Goal: Task Accomplishment & Management: Manage account settings

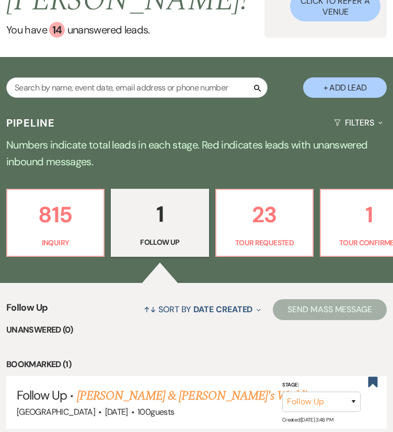
scroll to position [127, 0]
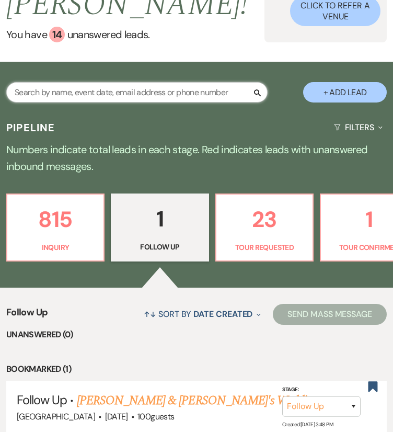
click at [208, 86] on input "text" at bounding box center [136, 92] width 261 height 20
click at [141, 97] on input "text" at bounding box center [136, 92] width 261 height 20
paste input "[PERSON_NAME]"
type input "[PERSON_NAME]"
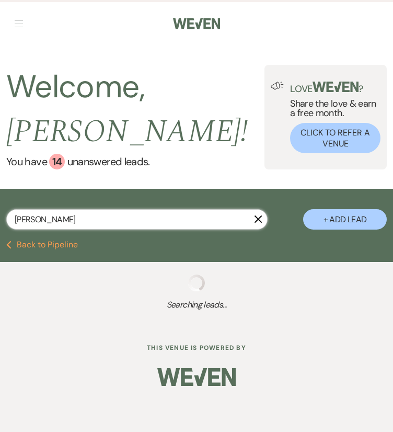
select select "8"
select select "5"
select select "8"
select select "5"
select select "8"
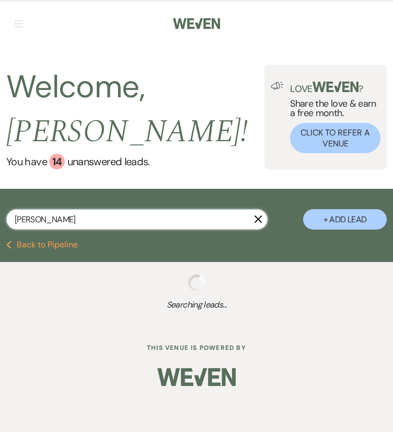
select select "5"
select select "8"
select select "5"
select select "8"
select select "5"
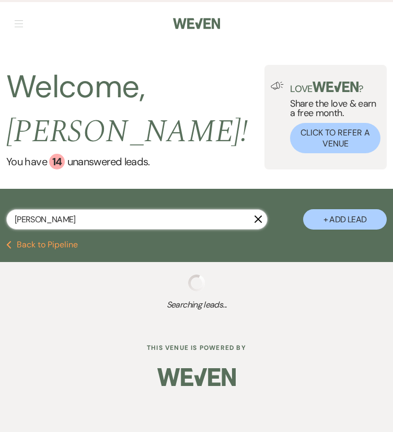
select select "8"
select select "6"
select select "8"
select select "5"
select select "8"
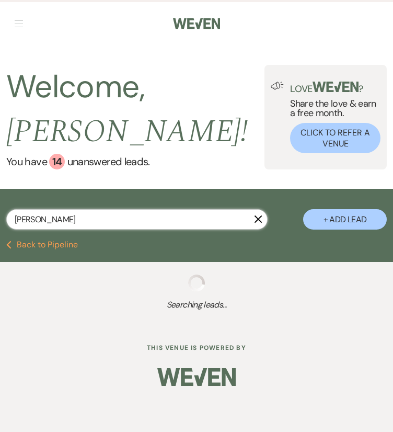
select select "5"
select select "8"
select select "5"
select select "8"
select select "5"
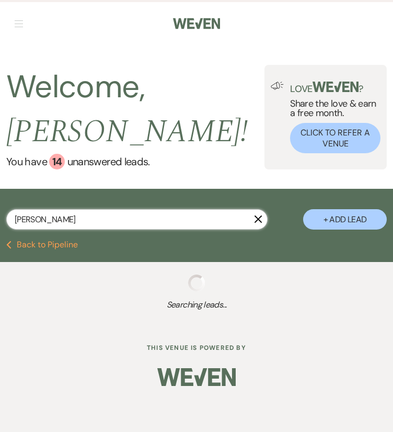
select select "8"
select select "5"
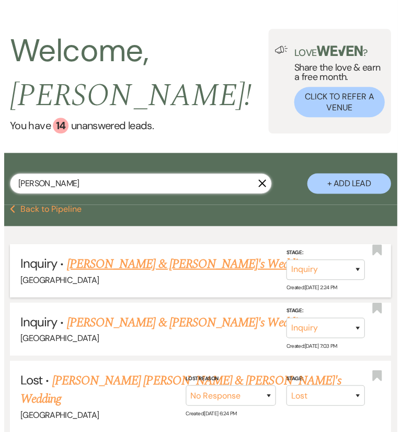
scroll to position [36, 0]
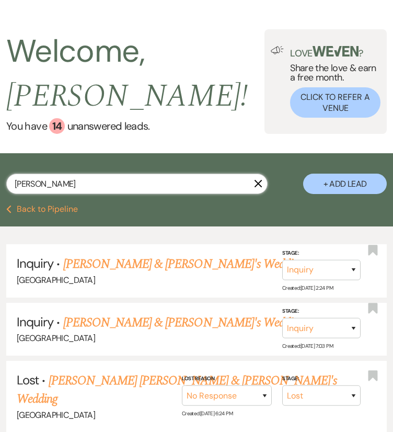
type input "[PERSON_NAME]"
click at [328, 185] on button "+ Add Lead" at bounding box center [345, 184] width 84 height 20
select select "541"
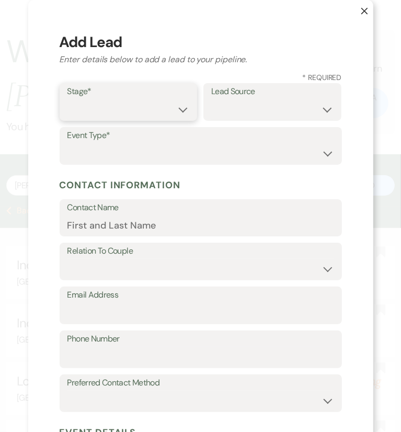
click at [172, 102] on select "Inquiry Follow Up Tour Requested Tour Confirmed Toured Proposal Sent Booked Lost" at bounding box center [128, 109] width 122 height 20
select select "1"
click at [67, 99] on select "Inquiry Follow Up Tour Requested Tour Confirmed Toured Proposal Sent Booked Lost" at bounding box center [128, 109] width 122 height 20
click at [219, 103] on select "Weven Venue Website Instagram Facebook Pinterest Google The Knot Wedding Wire H…" at bounding box center [272, 109] width 122 height 20
select select "2"
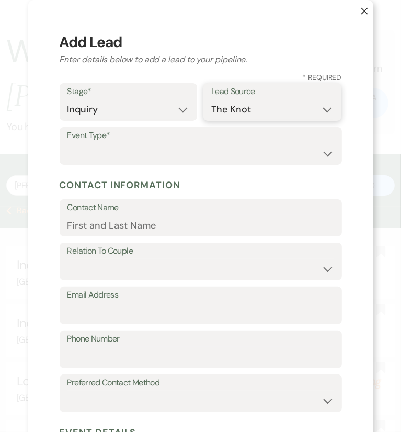
click at [211, 99] on select "Weven Venue Website Instagram Facebook Pinterest Google The Knot Wedding Wire H…" at bounding box center [272, 109] width 122 height 20
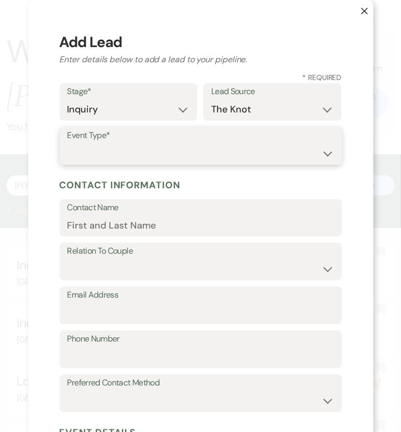
click at [211, 149] on select "Wedding Anniversary Party Baby Shower Bachelorette / Bachelor Party Birthday Pa…" at bounding box center [200, 153] width 267 height 20
select select "1"
click at [67, 143] on select "Wedding Anniversary Party Baby Shower Bachelorette / Bachelor Party Birthday Pa…" at bounding box center [200, 153] width 267 height 20
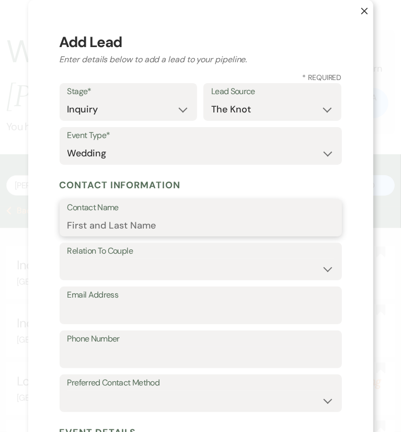
click at [177, 223] on input "Contact Name" at bounding box center [200, 225] width 267 height 20
paste input "[PERSON_NAME]"
type input "[PERSON_NAME]"
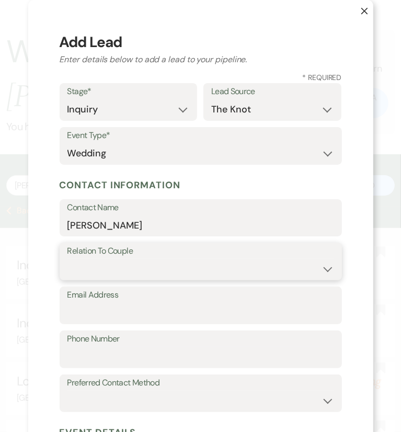
click at [132, 267] on select "Couple Planner Parent of Couple Family Member Friend Other" at bounding box center [200, 269] width 267 height 20
select select "1"
click at [67, 259] on select "Couple Planner Parent of Couple Family Member Friend Other" at bounding box center [200, 269] width 267 height 20
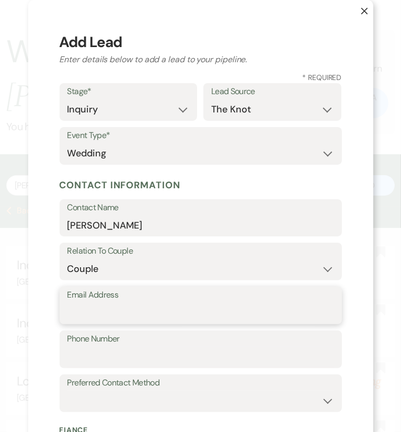
click at [121, 321] on input "Email Address" at bounding box center [200, 313] width 267 height 20
click at [84, 318] on input "Email Address" at bounding box center [200, 313] width 267 height 20
paste input "caitlinharvey2026@gmail.com"
type input "caitlinharvey2026@gmail.com"
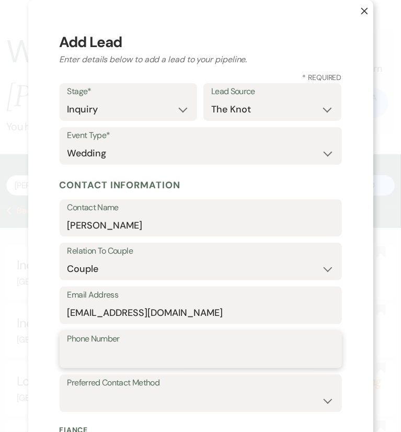
click at [115, 356] on input "Phone Number" at bounding box center [200, 357] width 267 height 20
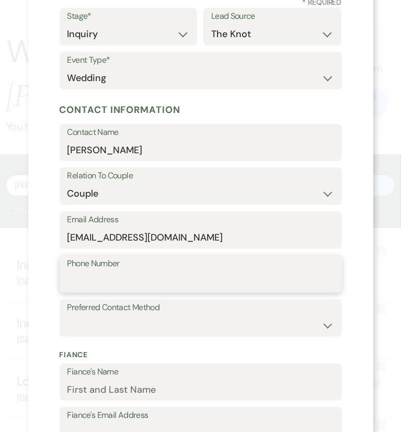
scroll to position [88, 0]
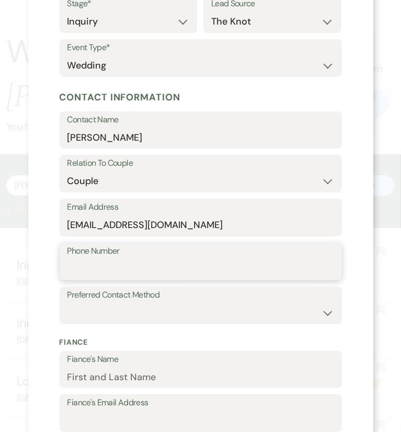
click at [196, 264] on input "Phone Number" at bounding box center [200, 269] width 267 height 20
paste input "(931) 334-5504"
type input "(931) 334-5504"
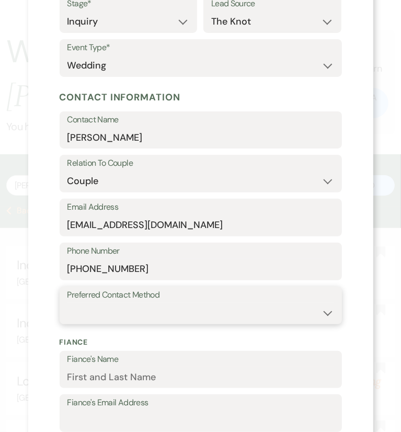
click at [105, 314] on select "Email Phone Text" at bounding box center [200, 313] width 267 height 20
select select "email"
click at [67, 303] on select "Email Phone Text" at bounding box center [200, 313] width 267 height 20
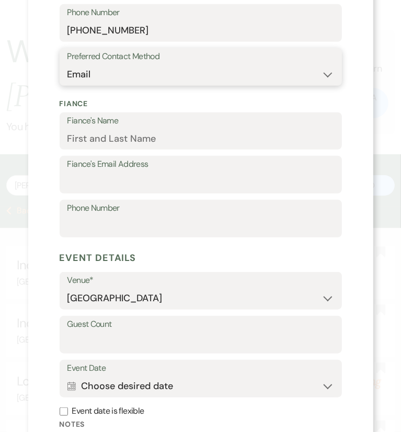
scroll to position [454, 0]
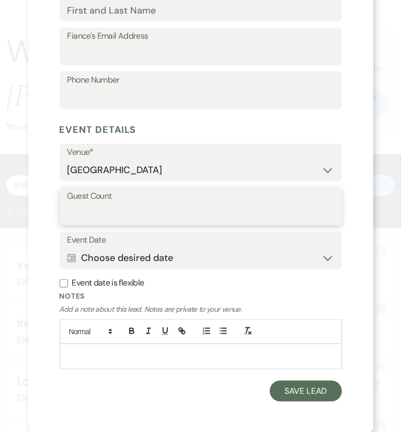
click at [234, 216] on input "Guest Count" at bounding box center [200, 214] width 267 height 20
drag, startPoint x: 108, startPoint y: 214, endPoint x: 116, endPoint y: 214, distance: 7.8
click at [116, 214] on input "Guest Count" at bounding box center [200, 214] width 267 height 20
type input "50"
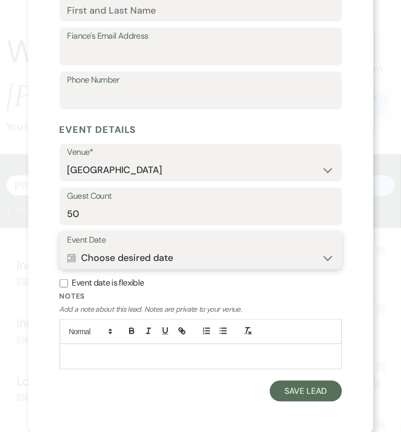
click at [116, 258] on button "Calendar Choose desired date Expand" at bounding box center [200, 257] width 267 height 21
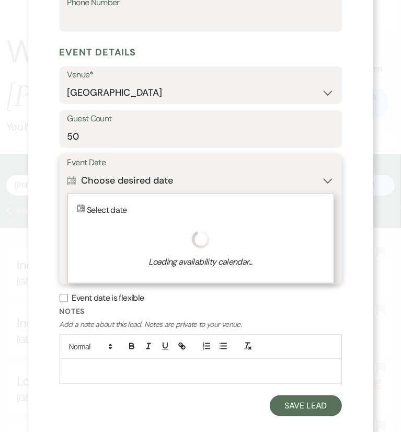
scroll to position [547, 0]
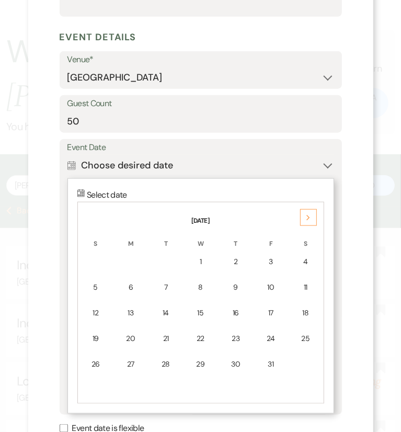
click at [88, 194] on span "Select date ↓" at bounding box center [107, 194] width 40 height 11
click at [199, 226] on th "W" at bounding box center [200, 237] width 33 height 22
click at [306, 217] on use at bounding box center [308, 218] width 4 height 6
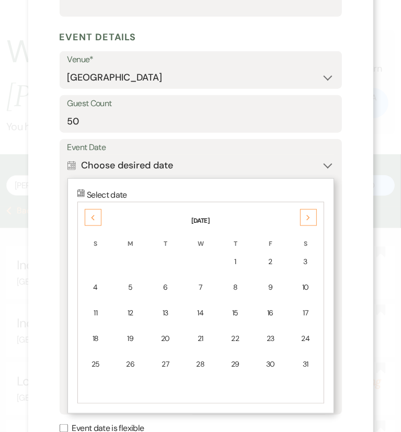
click at [306, 217] on use at bounding box center [308, 218] width 4 height 6
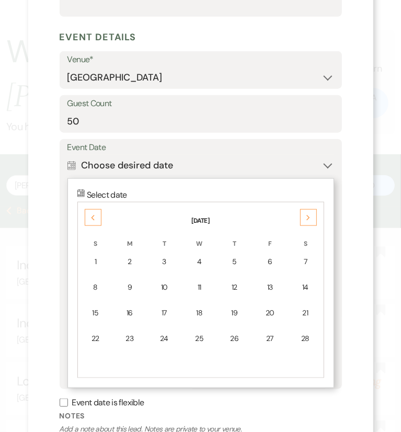
click at [306, 217] on use at bounding box center [308, 218] width 4 height 6
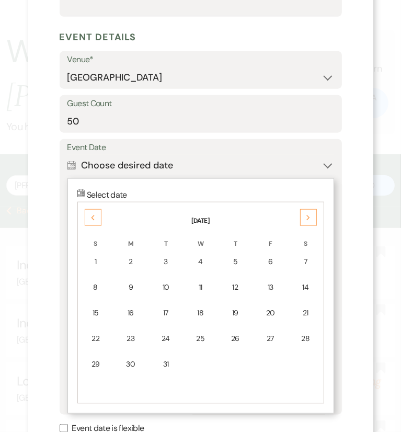
click at [306, 217] on use at bounding box center [308, 218] width 4 height 6
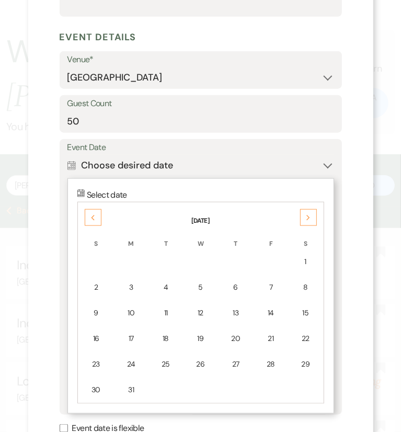
click at [306, 217] on use at bounding box center [308, 218] width 4 height 6
click at [94, 215] on div "Previous" at bounding box center [93, 217] width 17 height 17
click at [301, 287] on div "10" at bounding box center [305, 287] width 20 height 11
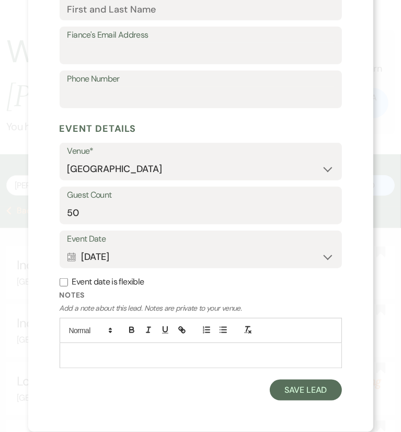
scroll to position [454, 0]
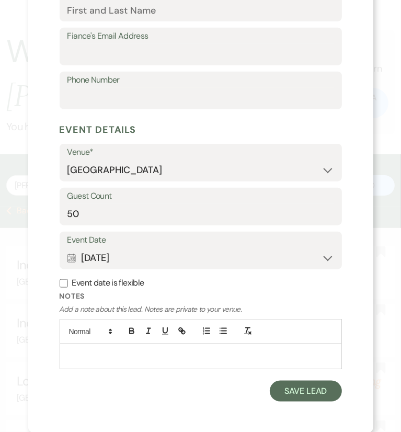
click at [60, 285] on input "Event date is flexible" at bounding box center [64, 283] width 8 height 8
checkbox input "true"
click at [136, 367] on div at bounding box center [200, 356] width 281 height 24
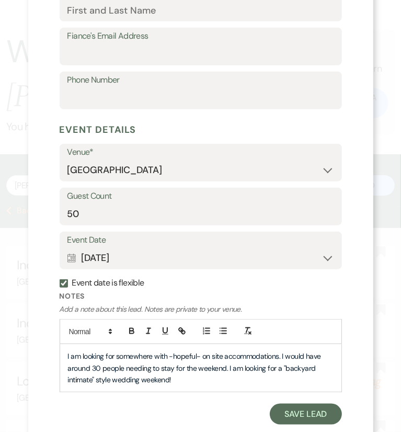
click at [285, 368] on span "I am looking for somewhere with -hopeful- on site accommodations. I would have …" at bounding box center [195, 367] width 255 height 33
click at [197, 380] on p "I am looking for somewhere with -hopeful- on site accommodations. I would have …" at bounding box center [201, 367] width 266 height 35
click at [199, 379] on p "I am looking for somewhere with -hopeful- on site accommodations. I would have …" at bounding box center [201, 367] width 266 height 35
click at [199, 382] on p "I am looking for somewhere with -hopeful- on site accommodations. I would have …" at bounding box center [201, 367] width 266 height 35
click at [199, 381] on p "I am looking for somewhere with -hopeful- on site accommodations. I would have …" at bounding box center [201, 367] width 266 height 35
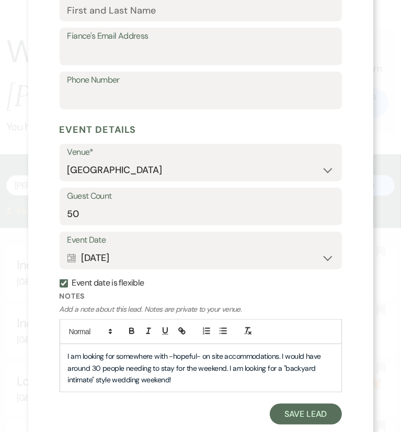
click at [240, 380] on p "I am looking for somewhere with -hopeful- on site accommodations. I would have …" at bounding box center [201, 367] width 266 height 35
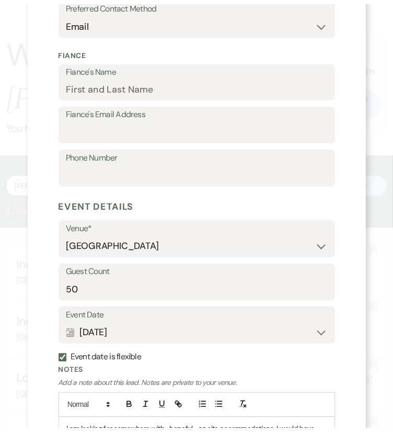
scroll to position [478, 0]
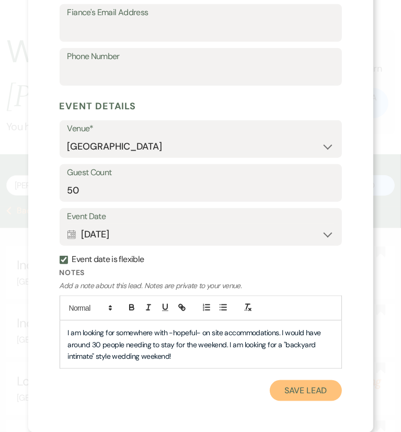
click at [295, 396] on button "Save Lead" at bounding box center [306, 390] width 72 height 21
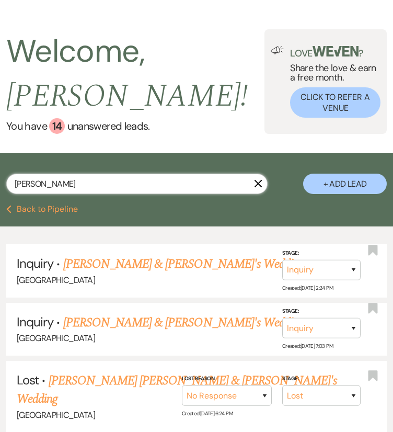
click at [237, 180] on input "Caitlin Silva" at bounding box center [136, 184] width 261 height 20
type input "Caitlin Silv"
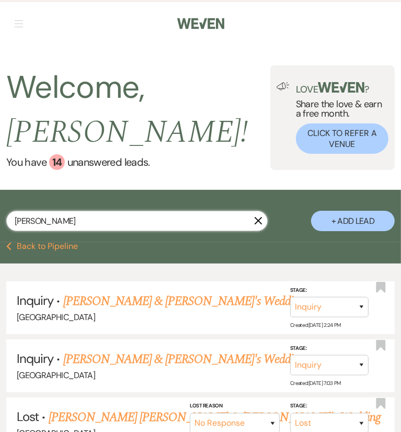
select select "8"
select select "5"
select select "8"
select select "5"
select select "8"
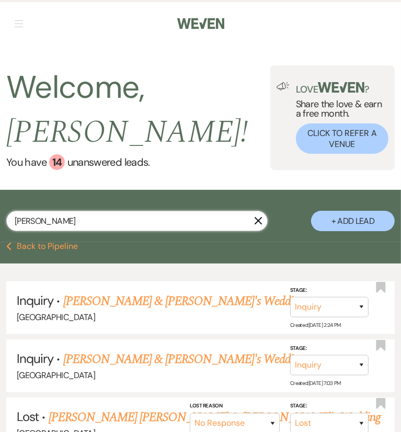
select select "5"
select select "8"
select select "5"
select select "8"
select select "5"
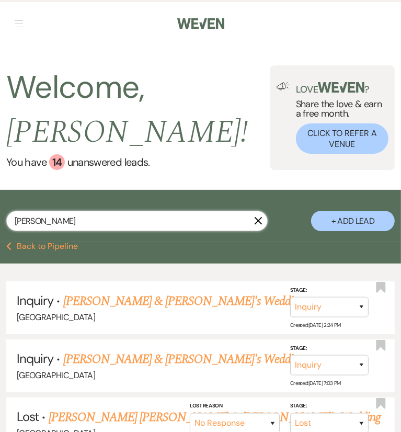
select select "8"
select select "6"
select select "8"
select select "5"
select select "8"
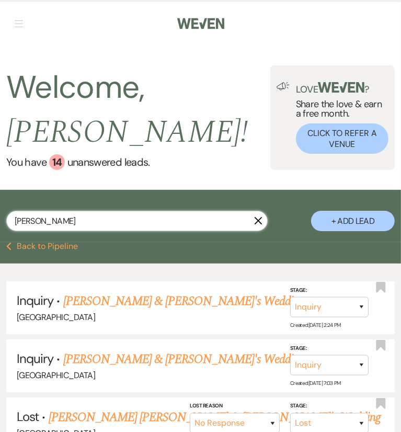
select select "5"
select select "8"
select select "5"
select select "8"
select select "5"
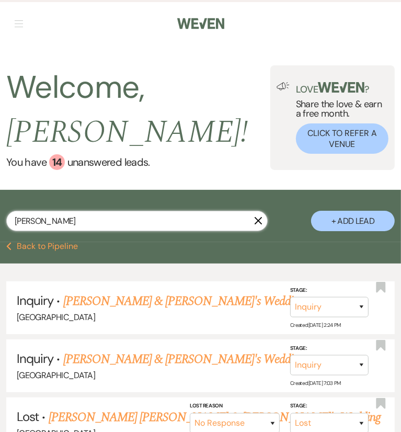
select select "8"
select select "5"
select select "8"
select select "5"
select select "8"
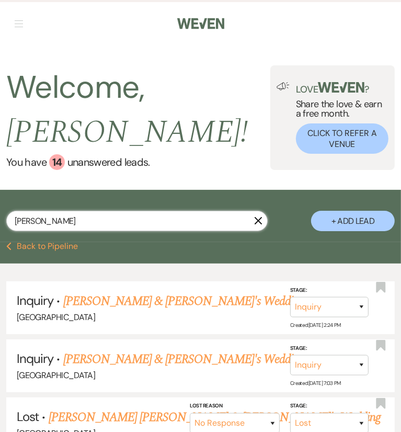
select select "5"
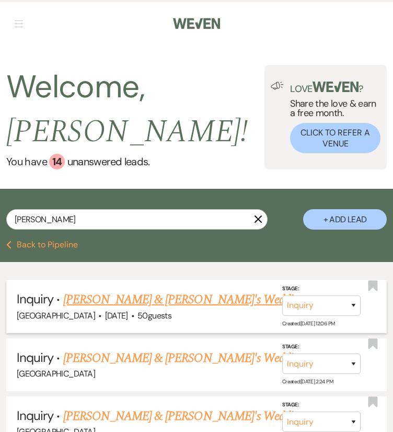
click at [380, 285] on li "Inquiry · Caitlin Silva & Fiance's Wedding Chimney Pond Farm · Oct 10, 2026 · 5…" at bounding box center [196, 306] width 381 height 53
click at [377, 284] on use "button" at bounding box center [373, 285] width 9 height 10
click at [82, 220] on input "Caitlin Silv" at bounding box center [136, 219] width 261 height 20
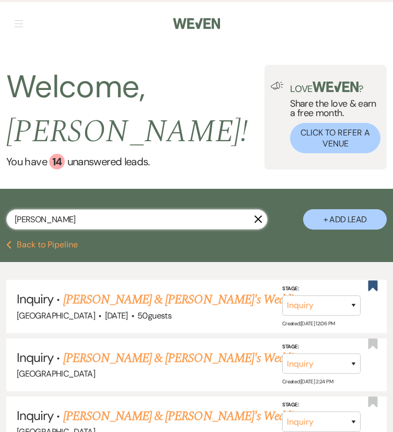
paste input "Katie last_name Guimond"
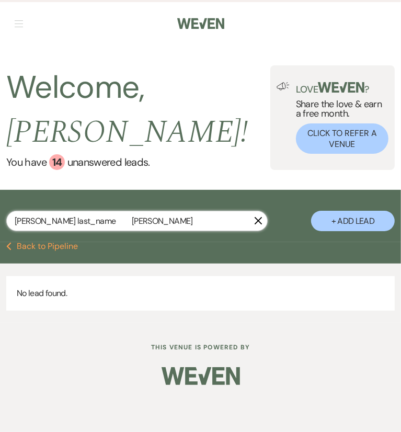
click at [77, 222] on input "Katie last_name Guimond" at bounding box center [136, 221] width 261 height 20
type input "Katie Guimond"
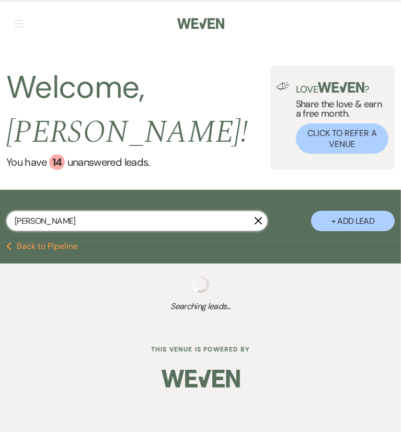
select select "8"
select select "4"
select select "8"
select select "5"
select select "8"
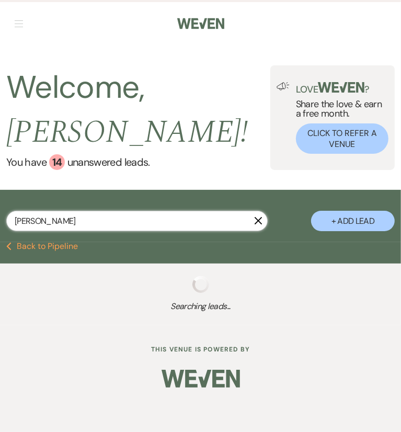
select select "5"
select select "8"
select select "5"
select select "8"
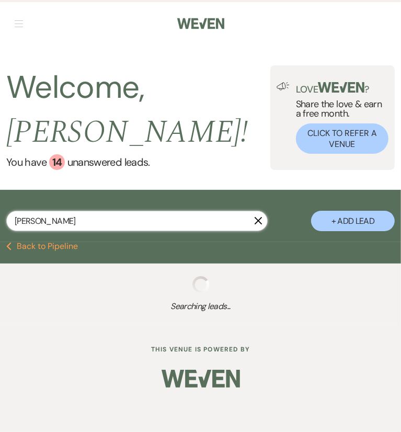
select select "5"
select select "8"
select select "5"
select select "8"
select select "5"
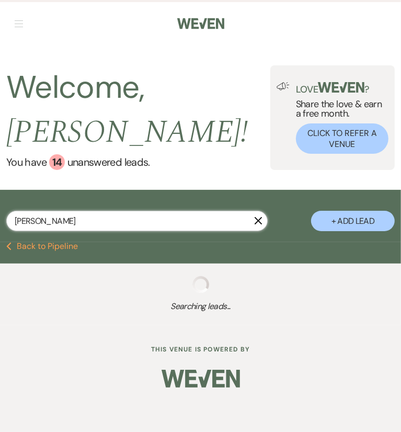
select select "8"
select select "5"
select select "8"
select select "5"
select select "8"
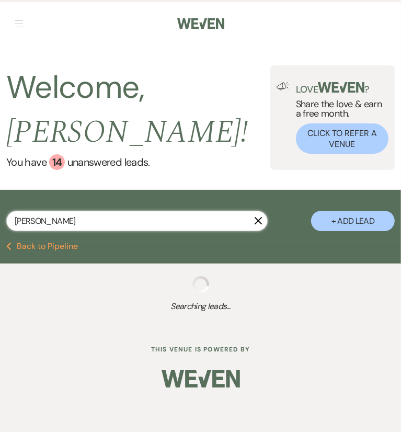
select select "5"
select select "8"
select select "5"
select select "8"
select select "5"
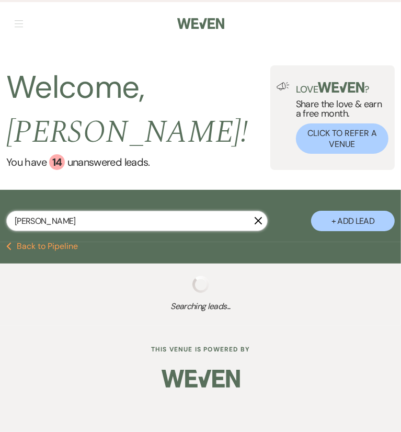
select select "8"
select select "5"
select select "8"
select select "6"
select select "8"
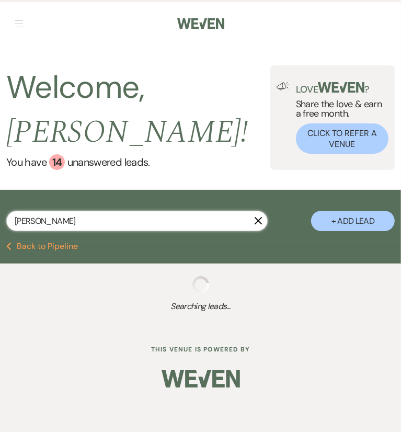
select select "5"
select select "8"
select select "5"
select select "8"
select select "5"
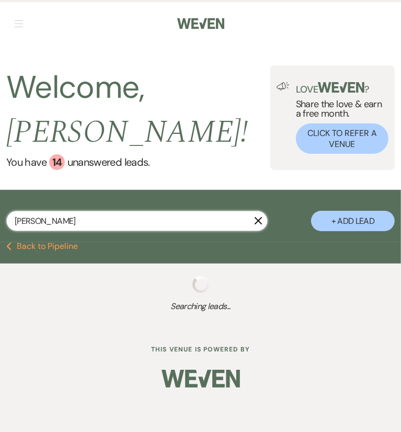
select select "8"
select select "5"
select select "8"
select select "5"
select select "8"
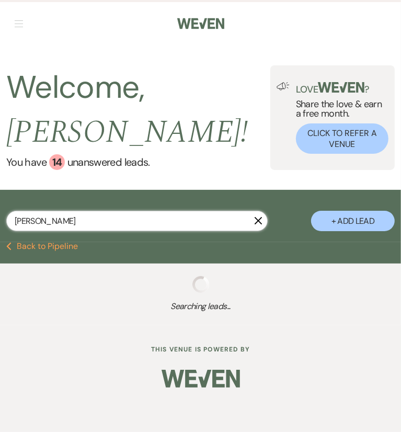
select select "5"
select select "8"
select select "5"
select select "8"
select select "5"
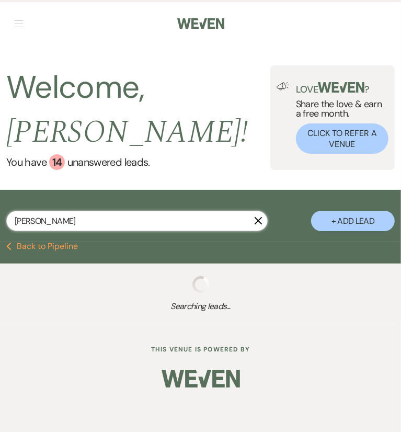
select select "8"
select select "6"
select select "8"
select select "5"
select select "8"
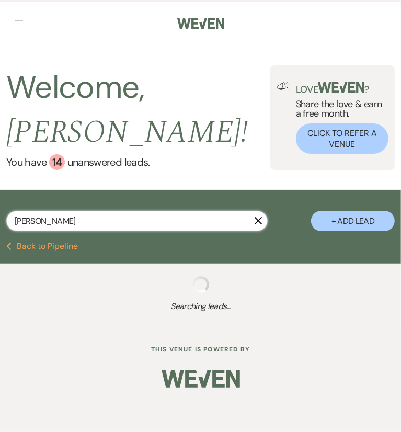
select select "5"
select select "8"
select select "5"
select select "8"
select select "5"
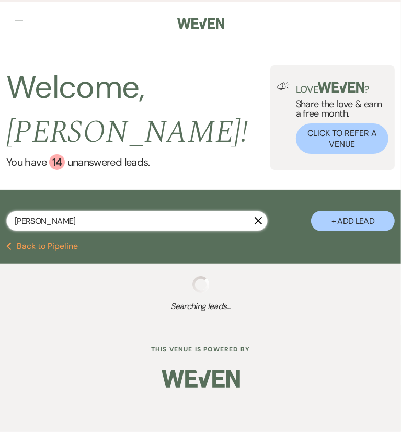
select select "8"
select select "6"
select select "8"
select select "5"
select select "8"
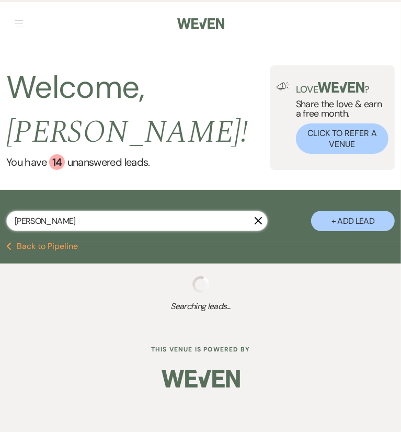
select select "5"
select select "8"
select select "5"
select select "8"
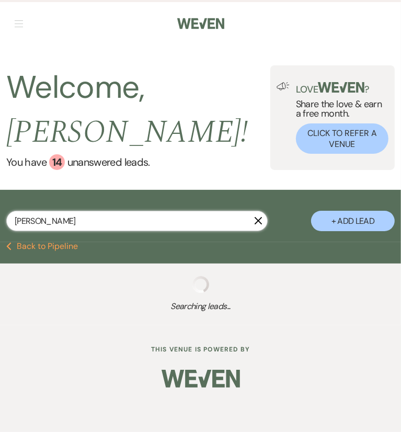
select select "8"
select select "4"
select select "8"
select select "5"
select select "8"
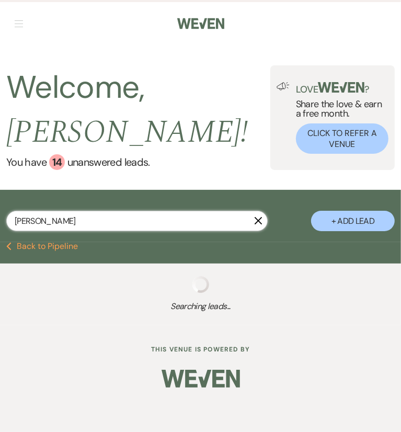
select select "5"
select select "8"
select select "5"
select select "8"
select select "5"
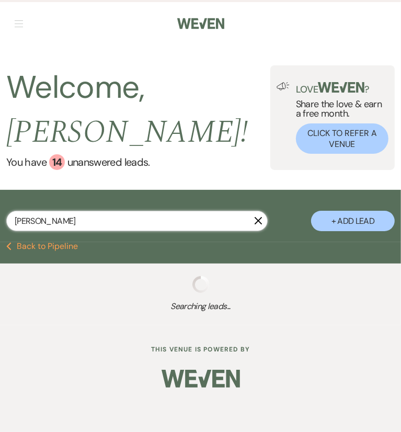
select select "8"
select select "5"
select select "8"
select select "5"
select select "8"
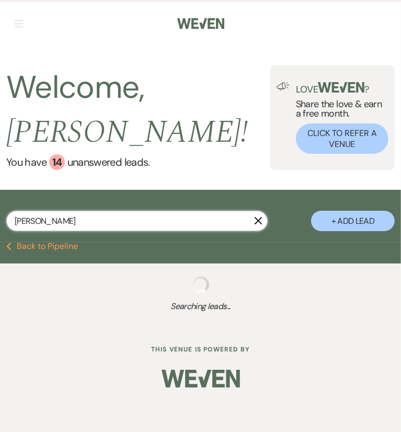
select select "5"
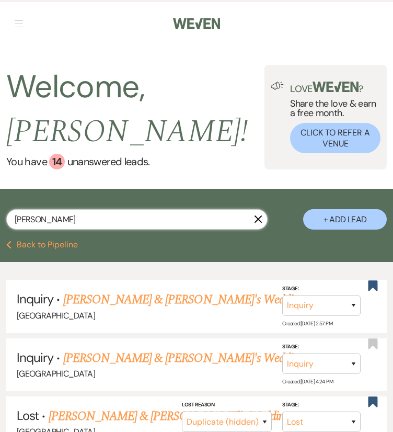
click at [77, 222] on input "Katie Guimond" at bounding box center [136, 219] width 261 height 20
click at [184, 218] on input "Katie Guimond" at bounding box center [136, 219] width 261 height 20
type input "Katie Guimond"
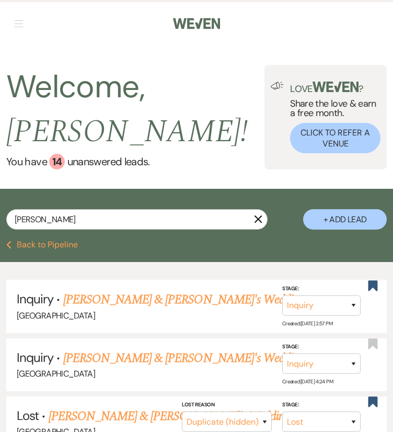
click at [348, 214] on button "+ Add Lead" at bounding box center [345, 219] width 84 height 20
select select "541"
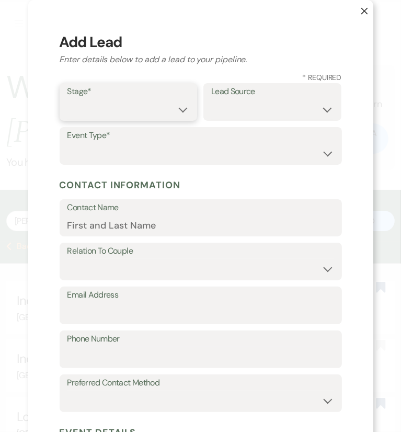
click at [150, 100] on select "Inquiry Follow Up Tour Requested Tour Confirmed Toured Proposal Sent Booked Lost" at bounding box center [128, 109] width 122 height 20
select select "1"
click at [67, 99] on select "Inquiry Follow Up Tour Requested Tour Confirmed Toured Proposal Sent Booked Lost" at bounding box center [128, 109] width 122 height 20
click at [299, 108] on select "Weven Venue Website Instagram Facebook Pinterest Google The Knot Wedding Wire H…" at bounding box center [272, 109] width 122 height 20
select select "6"
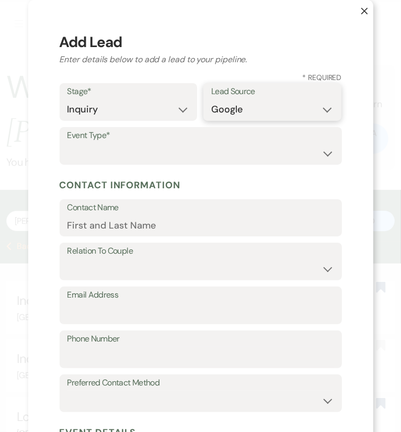
click at [211, 99] on select "Weven Venue Website Instagram Facebook Pinterest Google The Knot Wedding Wire H…" at bounding box center [272, 109] width 122 height 20
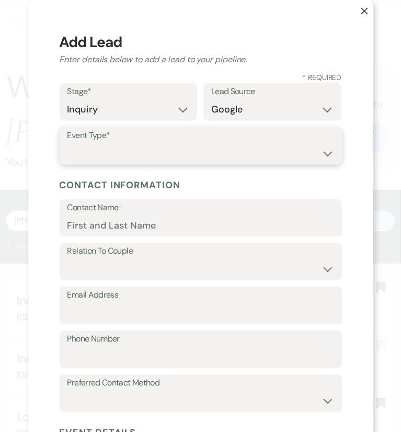
click at [251, 160] on select "Wedding Anniversary Party Baby Shower Bachelorette / Bachelor Party Birthday Pa…" at bounding box center [200, 153] width 267 height 20
select select "1"
click at [67, 143] on select "Wedding Anniversary Party Baby Shower Bachelorette / Bachelor Party Birthday Pa…" at bounding box center [200, 153] width 267 height 20
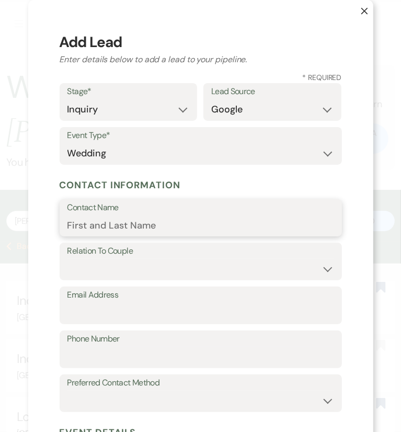
click at [223, 234] on input "Contact Name" at bounding box center [200, 225] width 267 height 20
paste input "Katie Guimond"
type input "Katie Guimond"
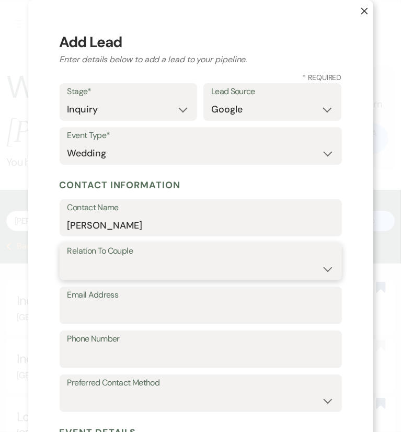
click at [197, 269] on select "Couple Planner Parent of Couple Family Member Friend Other" at bounding box center [200, 269] width 267 height 20
select select "1"
click at [67, 259] on select "Couple Planner Parent of Couple Family Member Friend Other" at bounding box center [200, 269] width 267 height 20
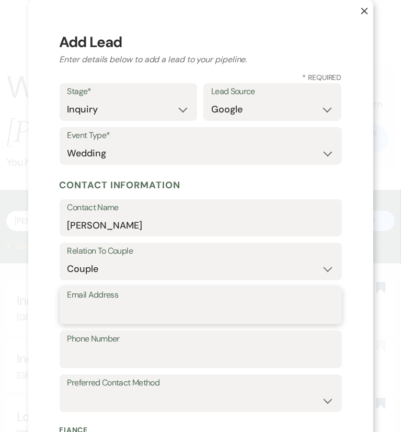
click at [181, 320] on input "Email Address" at bounding box center [200, 313] width 267 height 20
click at [137, 305] on input "Email Address" at bounding box center [200, 313] width 267 height 20
paste input "katie.guimond@yahoo.com"
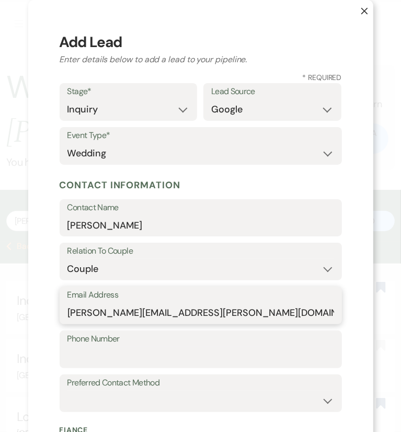
click at [137, 305] on input "katie.guimond@yahoo.com" at bounding box center [200, 313] width 267 height 20
click at [71, 306] on input "katie.guimond@yahoo.com" at bounding box center [200, 313] width 267 height 20
type input "katie.guimond@yahoo.com"
click at [84, 350] on input "Phone Number" at bounding box center [200, 357] width 267 height 20
paste input "7047624634"
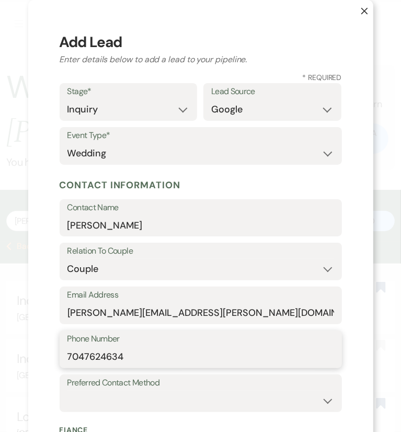
click at [73, 357] on input "7047624634" at bounding box center [200, 357] width 267 height 20
type input "7047624634"
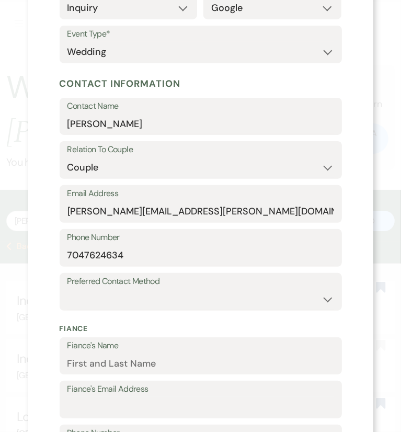
scroll to position [104, 0]
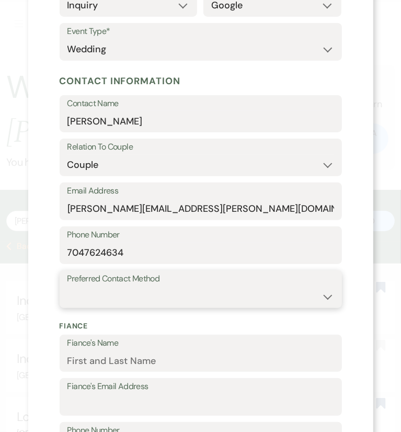
click at [178, 293] on select "Email Phone Text" at bounding box center [200, 297] width 267 height 20
select select "email"
click at [67, 287] on select "Email Phone Text" at bounding box center [200, 297] width 267 height 20
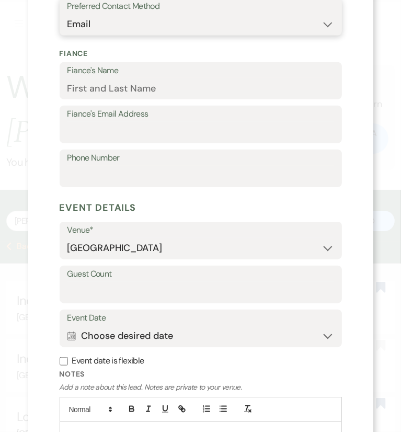
scroll to position [396, 0]
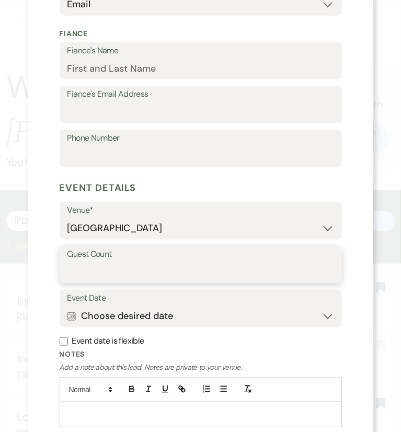
click at [165, 265] on input "Guest Count" at bounding box center [200, 272] width 267 height 20
type input "150"
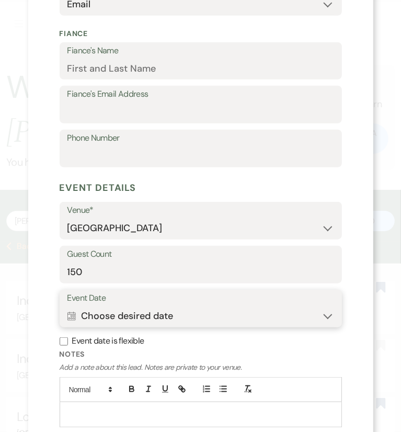
click at [92, 316] on button "Calendar Choose desired date Expand" at bounding box center [200, 315] width 267 height 21
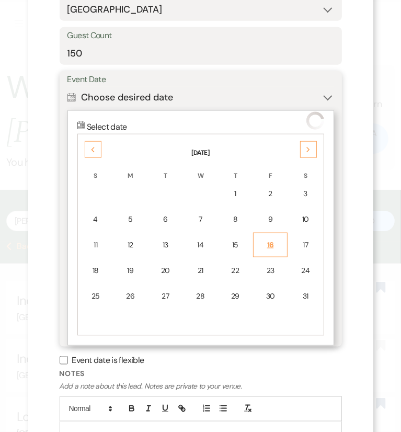
scroll to position [625, 0]
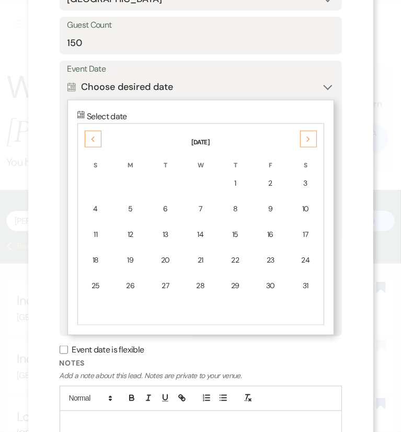
click at [300, 141] on div "Next" at bounding box center [308, 139] width 17 height 17
click at [300, 207] on div "12" at bounding box center [305, 208] width 20 height 11
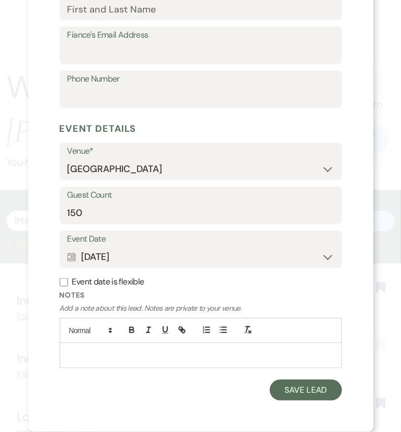
scroll to position [454, 0]
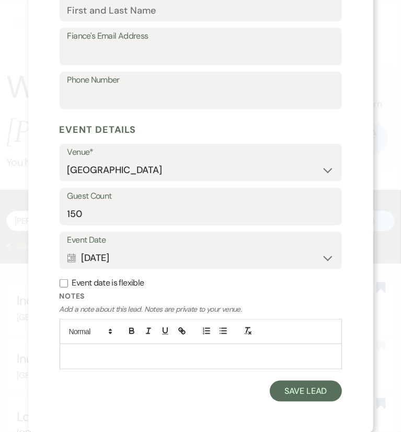
click at [88, 392] on form "Stage* Inquiry Follow Up Tour Requested Tour Confirmed Toured Proposal Sent Boo…" at bounding box center [201, 15] width 282 height 773
click at [316, 398] on button "Save Lead" at bounding box center [306, 391] width 72 height 21
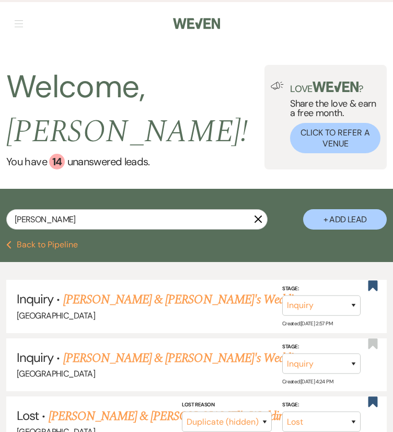
click at [316, 398] on li "Lost · Katie Helton & Fiance's Wedding Chimney Pond Farm Stage: Inquiry Follow …" at bounding box center [196, 422] width 381 height 53
click at [183, 224] on input "Katie Guimond" at bounding box center [136, 219] width 261 height 20
type input "Katie Guimon"
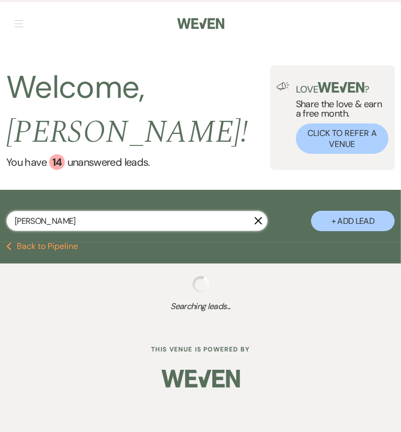
select select "8"
select select "4"
select select "8"
select select "5"
select select "8"
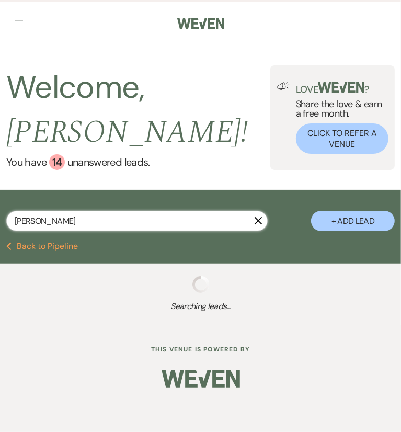
select select "5"
select select "8"
select select "5"
select select "8"
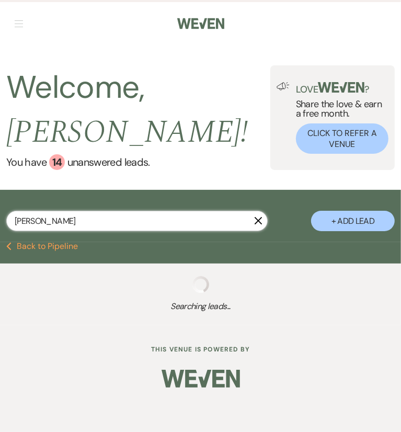
select select "5"
select select "8"
select select "5"
select select "8"
select select "5"
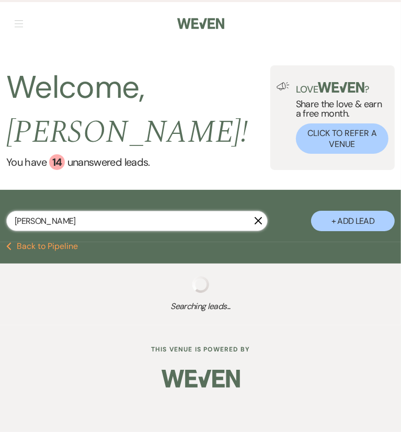
select select "8"
select select "5"
select select "8"
select select "5"
select select "8"
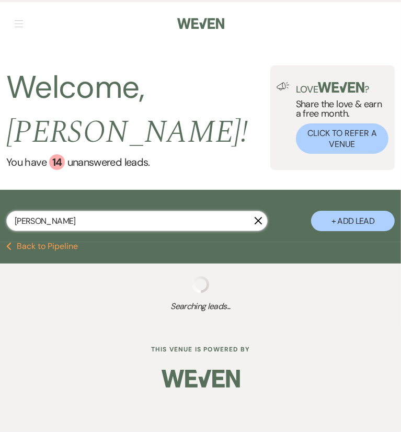
select select "5"
select select "8"
select select "5"
select select "8"
select select "5"
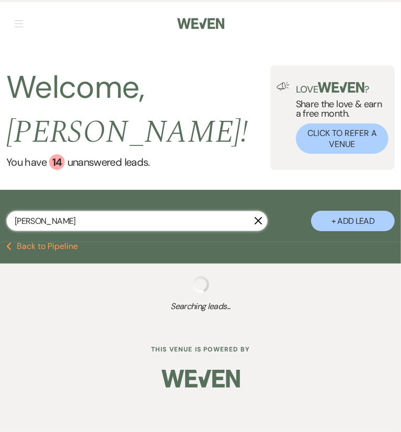
select select "8"
select select "5"
select select "8"
select select "6"
select select "8"
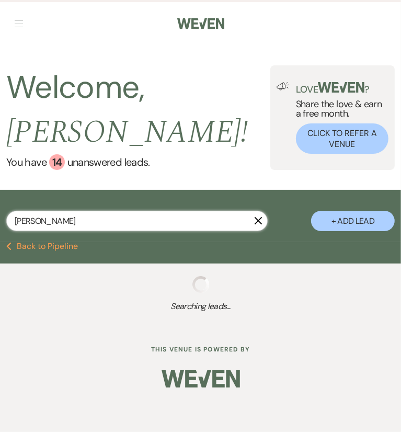
select select "5"
select select "8"
select select "5"
select select "8"
select select "5"
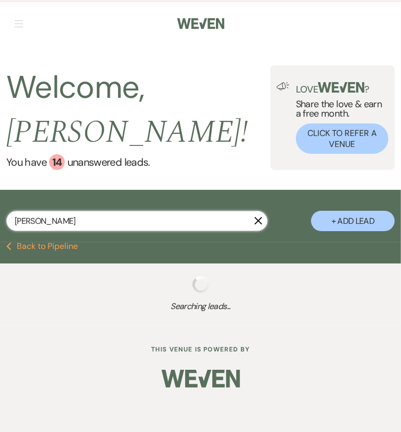
select select "8"
select select "5"
select select "8"
select select "5"
select select "8"
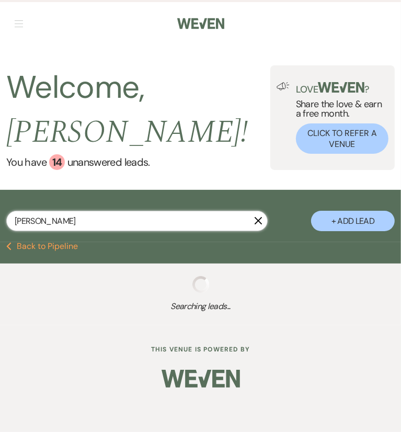
select select "5"
select select "8"
select select "5"
select select "8"
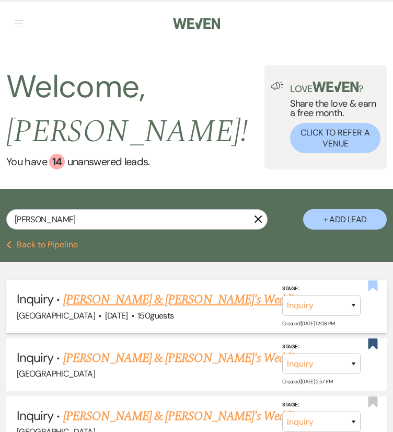
click at [372, 288] on use "button" at bounding box center [373, 285] width 9 height 10
click at [100, 222] on input "Katie Guimon" at bounding box center [136, 219] width 261 height 20
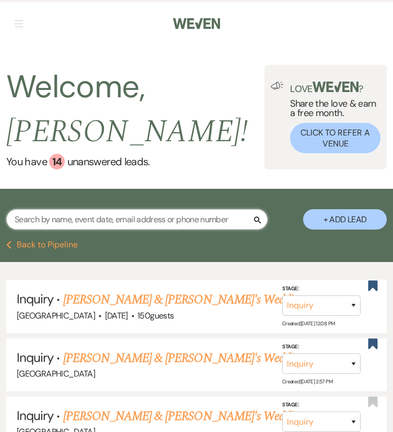
click at [30, 222] on input "text" at bounding box center [136, 219] width 261 height 20
paste input "Andrew Sanabria"
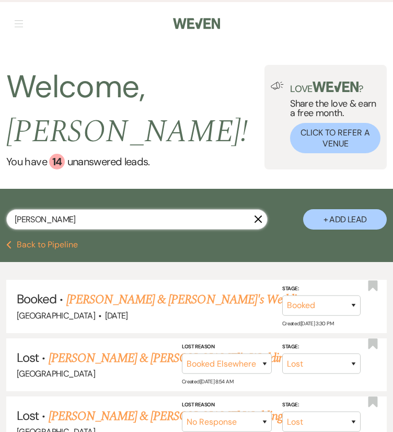
click at [160, 212] on input "Andrew Sanabria" at bounding box center [136, 219] width 261 height 20
click at [149, 217] on input "Andrew Sanabria" at bounding box center [136, 219] width 261 height 20
click at [358, 211] on button "+ Add Lead" at bounding box center [345, 219] width 84 height 20
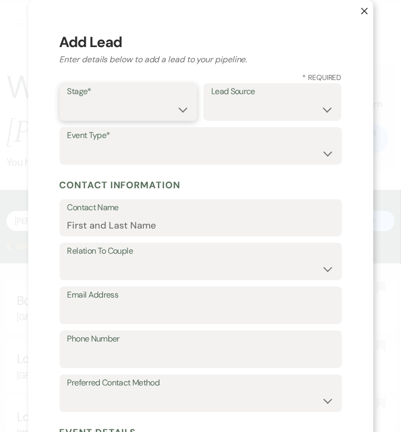
click at [149, 106] on select "Inquiry Follow Up Tour Requested Tour Confirmed Toured Proposal Sent Booked Lost" at bounding box center [128, 109] width 122 height 20
click at [67, 99] on select "Inquiry Follow Up Tour Requested Tour Confirmed Toured Proposal Sent Booked Lost" at bounding box center [128, 109] width 122 height 20
click at [213, 117] on select "Weven Venue Website Instagram Facebook Pinterest Google The Knot Wedding Wire H…" at bounding box center [272, 109] width 122 height 20
click at [211, 99] on select "Weven Venue Website Instagram Facebook Pinterest Google The Knot Wedding Wire H…" at bounding box center [272, 109] width 122 height 20
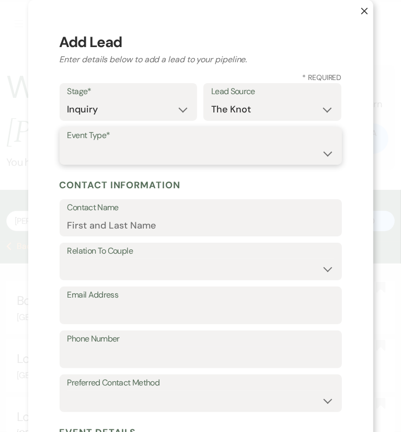
click at [209, 145] on select "Wedding Anniversary Party Baby Shower Bachelorette / Bachelor Party Birthday Pa…" at bounding box center [200, 153] width 267 height 20
click at [67, 143] on select "Wedding Anniversary Party Baby Shower Bachelorette / Bachelor Party Birthday Pa…" at bounding box center [200, 153] width 267 height 20
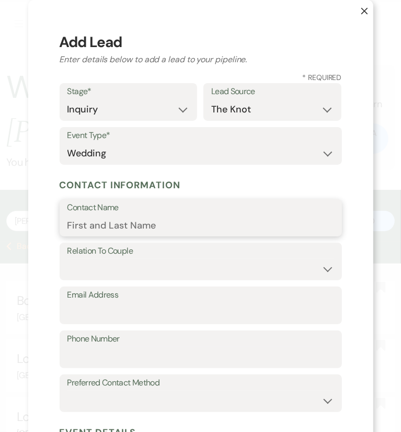
click at [205, 231] on input "Contact Name" at bounding box center [200, 225] width 267 height 20
paste input "Andrew Sanabria"
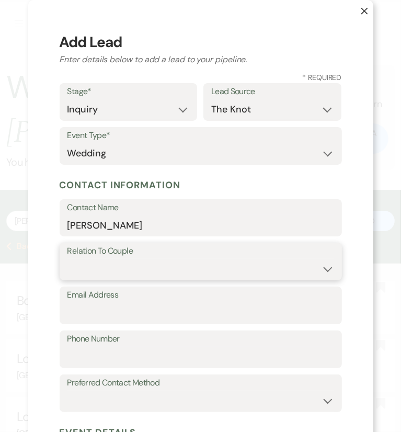
click at [97, 272] on select "Couple Planner Parent of Couple Family Member Friend Other" at bounding box center [200, 269] width 267 height 20
click at [67, 259] on select "Couple Planner Parent of Couple Family Member Friend Other" at bounding box center [200, 269] width 267 height 20
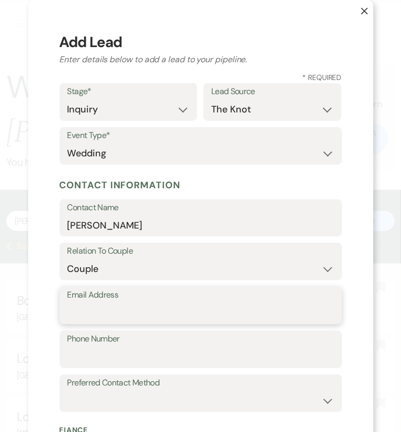
click at [141, 318] on input "Email Address" at bounding box center [200, 313] width 267 height 20
paste input "sanabriaaj@gmail.com"
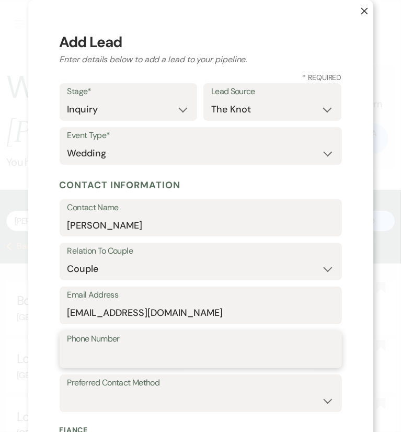
click at [224, 363] on input "Phone Number" at bounding box center [200, 357] width 267 height 20
paste input "(917) 284-2913"
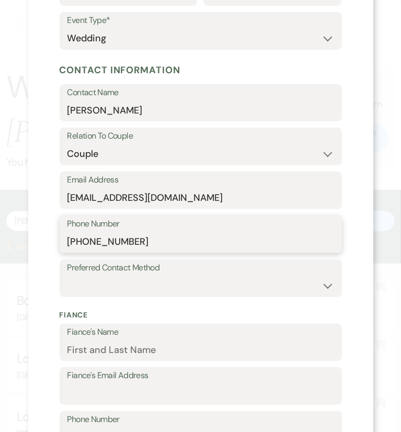
scroll to position [132, 0]
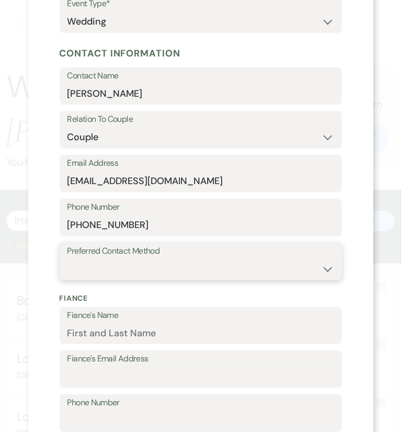
click at [179, 266] on select "Email Phone Text" at bounding box center [200, 269] width 267 height 20
click at [67, 259] on select "Email Phone Text" at bounding box center [200, 269] width 267 height 20
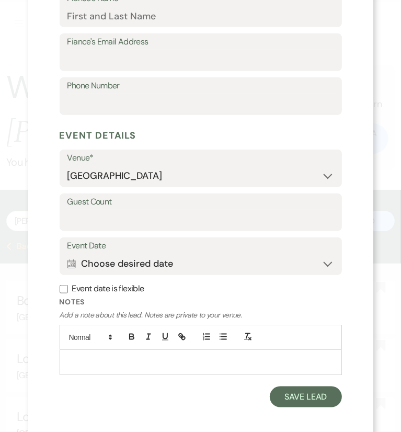
scroll to position [454, 0]
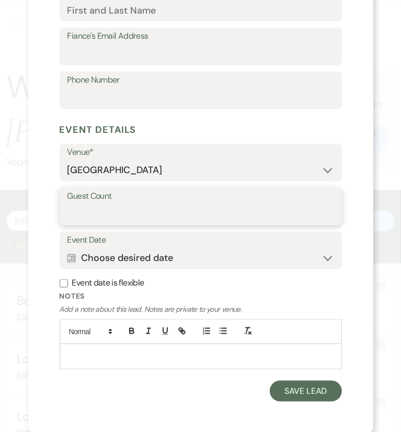
click at [118, 215] on input "Guest Count" at bounding box center [200, 214] width 267 height 20
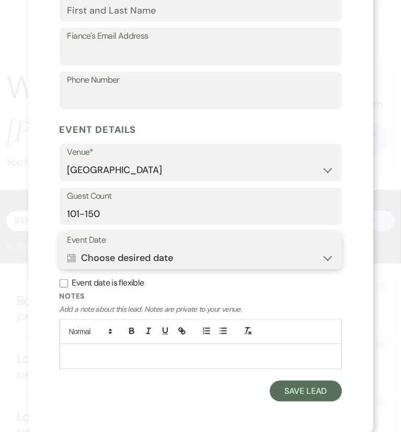
click at [170, 260] on button "Calendar Choose desired date Expand" at bounding box center [200, 257] width 267 height 21
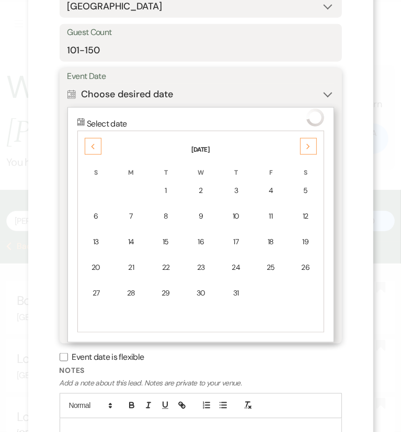
scroll to position [625, 0]
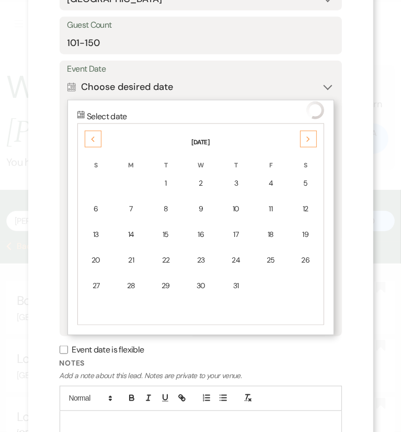
click at [306, 141] on icon "Next" at bounding box center [308, 139] width 5 height 6
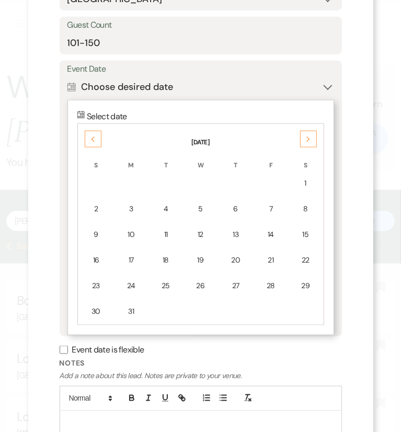
click at [306, 141] on icon "Next" at bounding box center [308, 139] width 5 height 6
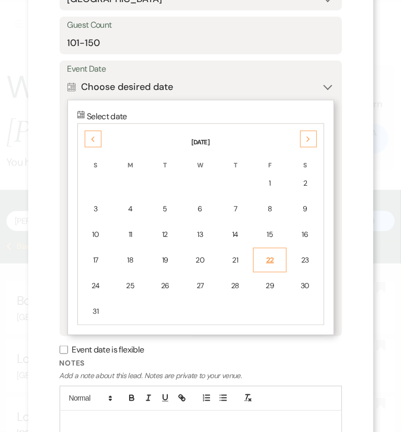
click at [260, 259] on div "22" at bounding box center [270, 260] width 20 height 11
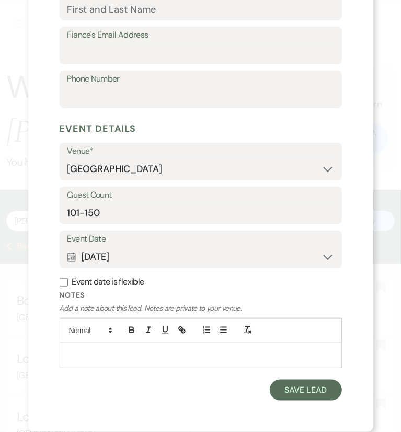
scroll to position [454, 0]
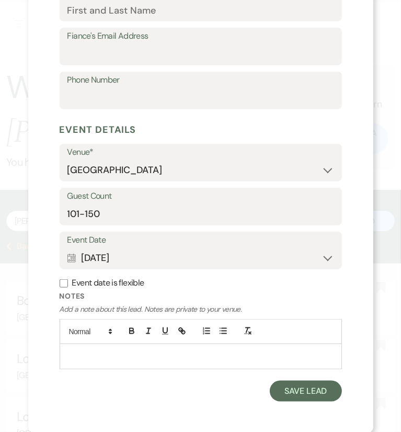
click at [98, 285] on label "Event date is flexible" at bounding box center [201, 283] width 282 height 15
click at [68, 285] on input "Event date is flexible" at bounding box center [64, 283] width 8 height 8
click at [281, 390] on button "Save Lead" at bounding box center [306, 391] width 72 height 21
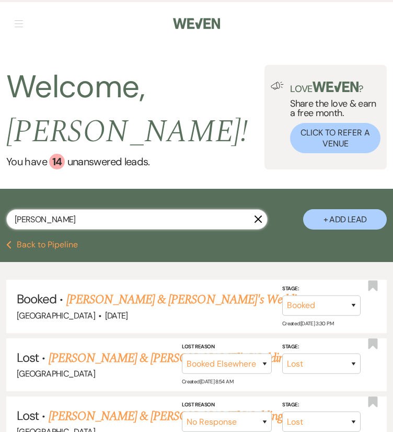
click at [178, 222] on input "Andrew Sanabria" at bounding box center [136, 219] width 261 height 20
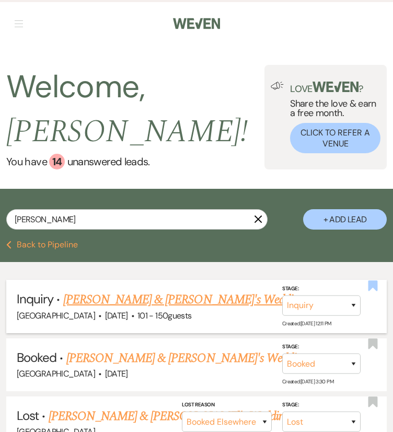
click at [377, 283] on use "button" at bounding box center [373, 285] width 9 height 10
click at [259, 220] on icon "X" at bounding box center [258, 219] width 8 height 8
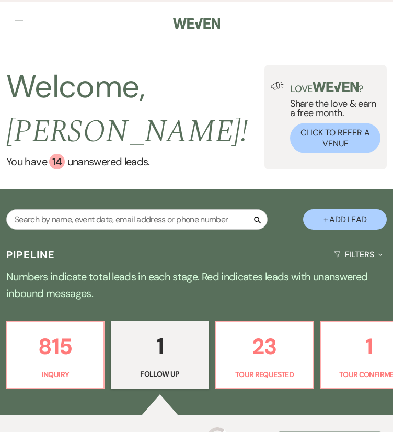
scroll to position [127, 0]
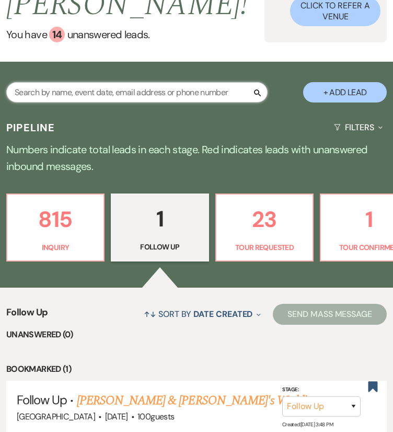
click at [92, 94] on input "text" at bounding box center [136, 92] width 261 height 20
paste input "Abbey Adams"
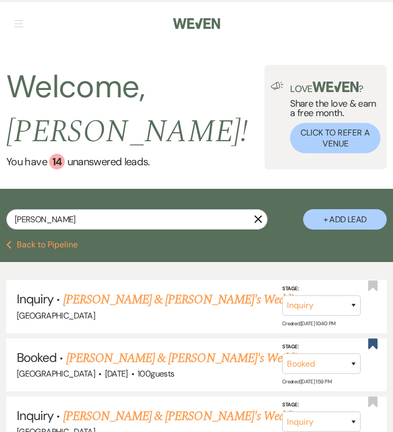
click at [355, 218] on button "+ Add Lead" at bounding box center [345, 219] width 84 height 20
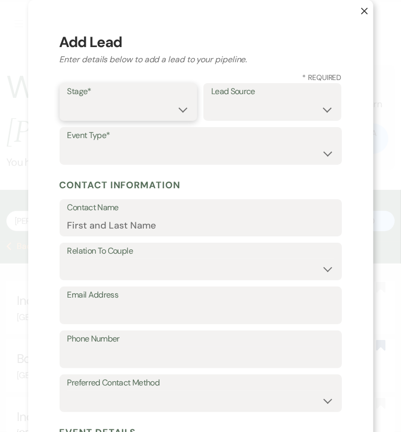
click at [154, 101] on select "Inquiry Follow Up Tour Requested Tour Confirmed Toured Proposal Sent Booked Lost" at bounding box center [128, 109] width 122 height 20
click at [67, 99] on select "Inquiry Follow Up Tour Requested Tour Confirmed Toured Proposal Sent Booked Lost" at bounding box center [128, 109] width 122 height 20
click at [232, 117] on select "Weven Venue Website Instagram Facebook Pinterest Google The Knot Wedding Wire H…" at bounding box center [272, 109] width 122 height 20
click at [211, 99] on select "Weven Venue Website Instagram Facebook Pinterest Google The Knot Wedding Wire H…" at bounding box center [272, 109] width 122 height 20
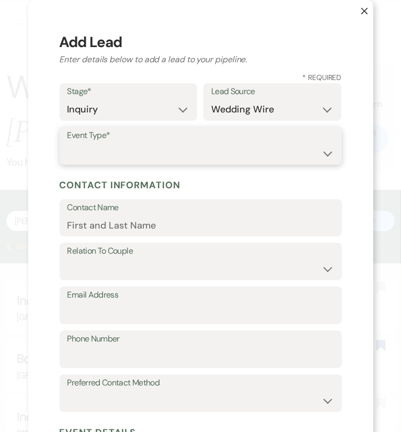
click at [210, 147] on select "Wedding Anniversary Party Baby Shower Bachelorette / Bachelor Party Birthday Pa…" at bounding box center [200, 153] width 267 height 20
click at [67, 143] on select "Wedding Anniversary Party Baby Shower Bachelorette / Bachelor Party Birthday Pa…" at bounding box center [200, 153] width 267 height 20
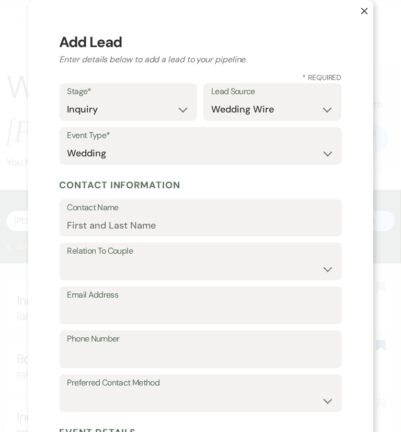
click at [195, 188] on h5 "Contact Information" at bounding box center [201, 185] width 282 height 16
click at [84, 218] on input "Contact Name" at bounding box center [200, 225] width 267 height 20
paste input "Abbey Adams"
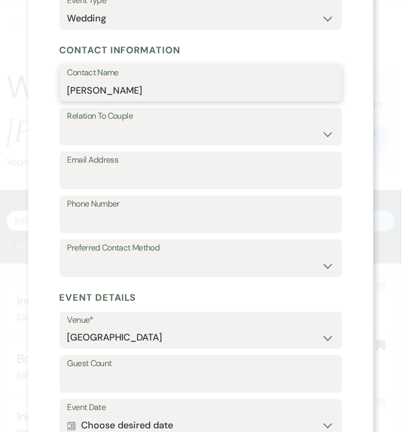
scroll to position [142, 0]
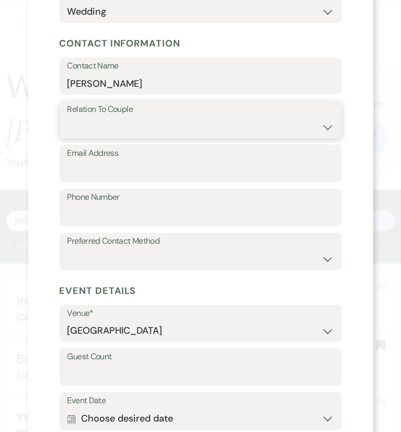
click at [94, 132] on select "Couple Planner Parent of Couple Family Member Friend Other" at bounding box center [200, 127] width 267 height 20
click at [67, 117] on select "Couple Planner Parent of Couple Family Member Friend Other" at bounding box center [200, 127] width 267 height 20
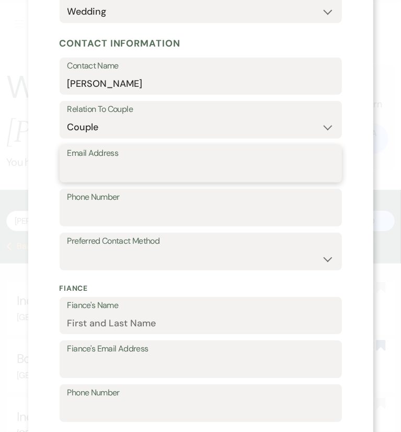
click at [105, 180] on input "Email Address" at bounding box center [200, 171] width 267 height 20
click at [110, 175] on input "Email Address" at bounding box center [200, 171] width 267 height 20
paste input "abbeyl2498@gmail.com"
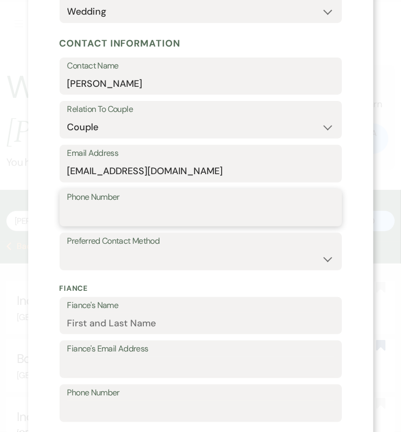
click at [106, 217] on input "Phone Number" at bounding box center [200, 215] width 267 height 20
click at [122, 214] on input "Phone Number" at bounding box center [200, 215] width 267 height 20
paste input "803-288-2188"
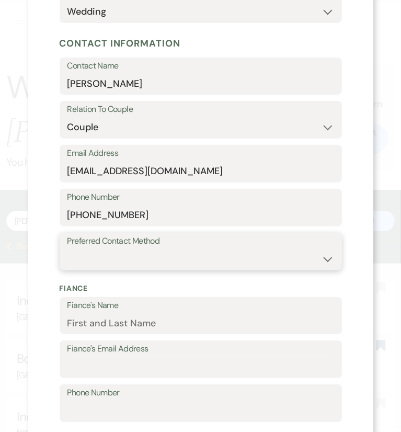
click at [108, 258] on select "Email Phone Text" at bounding box center [200, 259] width 267 height 20
click at [67, 249] on select "Email Phone Text" at bounding box center [200, 259] width 267 height 20
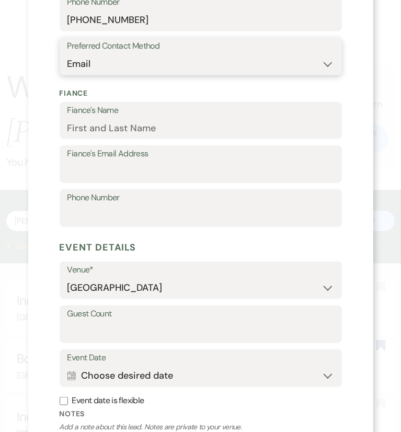
scroll to position [454, 0]
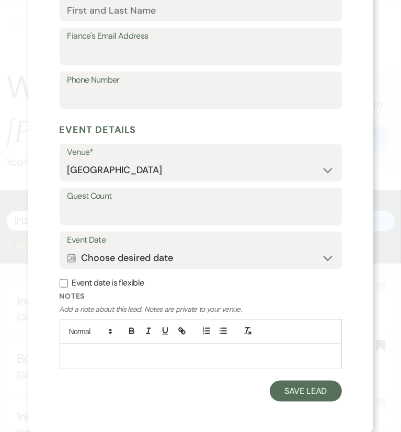
click at [196, 201] on label "Guest Count" at bounding box center [200, 196] width 267 height 15
click at [196, 204] on input "Guest Count" at bounding box center [200, 214] width 267 height 20
paste input "75-125"
click at [281, 391] on button "Save Lead" at bounding box center [306, 391] width 72 height 21
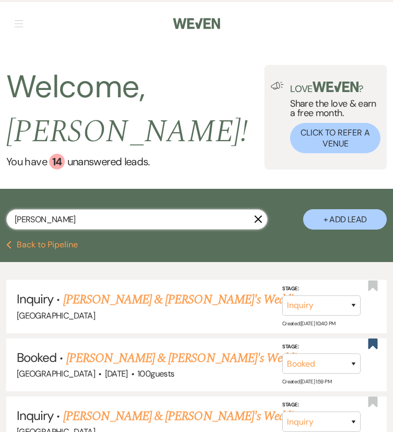
click at [173, 214] on input "Abbey Adams" at bounding box center [136, 219] width 261 height 20
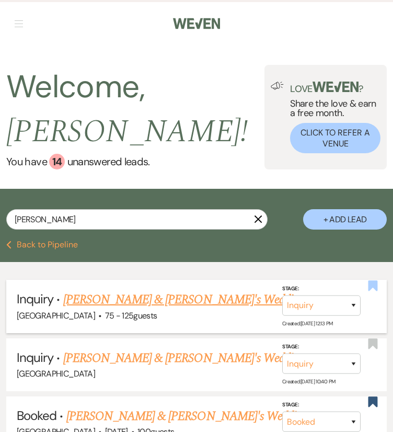
click at [370, 286] on use "button" at bounding box center [373, 285] width 9 height 10
click at [101, 223] on input "Abbey Adam" at bounding box center [136, 219] width 261 height 20
paste input "Lori Stevens"
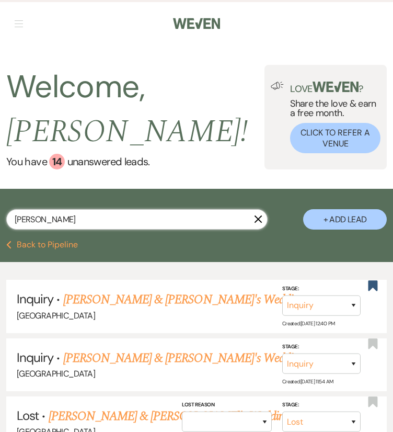
click at [150, 214] on input "Lori Stevens" at bounding box center [136, 219] width 261 height 20
paste input "Krista Spivey"
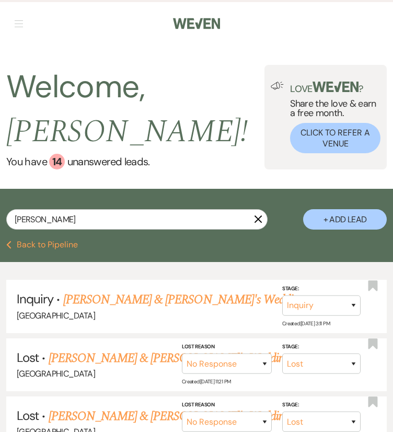
click at [331, 224] on button "+ Add Lead" at bounding box center [345, 219] width 84 height 20
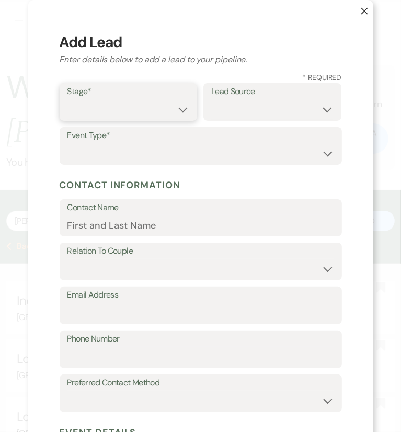
click at [159, 109] on select "Inquiry Follow Up Tour Requested Tour Confirmed Toured Proposal Sent Booked Lost" at bounding box center [128, 109] width 122 height 20
click at [67, 99] on select "Inquiry Follow Up Tour Requested Tour Confirmed Toured Proposal Sent Booked Lost" at bounding box center [128, 109] width 122 height 20
click at [233, 113] on select "Weven Venue Website Instagram Facebook Pinterest Google The Knot Wedding Wire H…" at bounding box center [272, 109] width 122 height 20
click at [211, 99] on select "Weven Venue Website Instagram Facebook Pinterest Google The Knot Wedding Wire H…" at bounding box center [272, 109] width 122 height 20
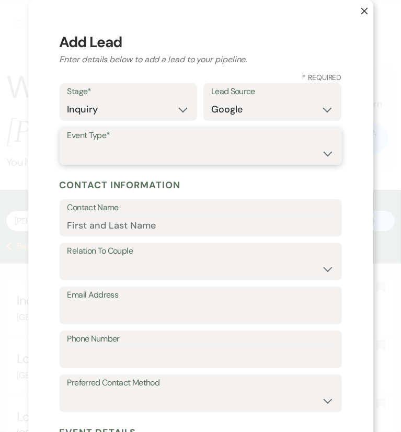
click at [223, 162] on select "Wedding Anniversary Party Baby Shower Bachelorette / Bachelor Party Birthday Pa…" at bounding box center [200, 153] width 267 height 20
click at [67, 143] on select "Wedding Anniversary Party Baby Shower Bachelorette / Bachelor Party Birthday Pa…" at bounding box center [200, 153] width 267 height 20
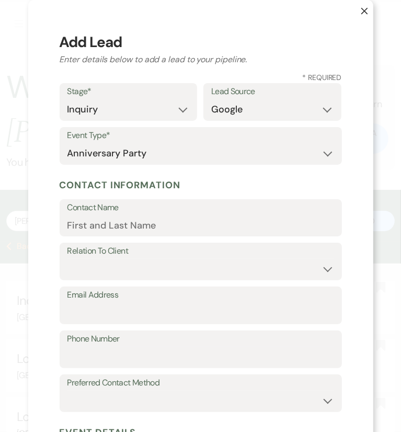
click at [217, 174] on form "Stage* Inquiry Follow Up Tour Requested Tour Confirmed Toured Proposal Sent Boo…" at bounding box center [201, 393] width 282 height 621
click at [216, 159] on select "Wedding Anniversary Party Baby Shower Bachelorette / Bachelor Party Birthday Pa…" at bounding box center [200, 153] width 267 height 20
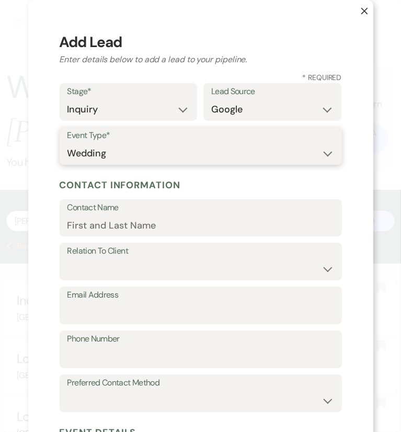
click at [67, 143] on select "Wedding Anniversary Party Baby Shower Bachelorette / Bachelor Party Birthday Pa…" at bounding box center [200, 153] width 267 height 20
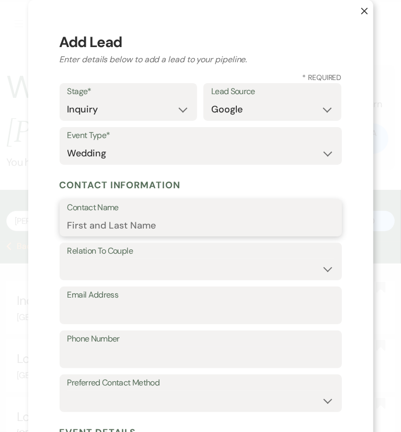
click at [111, 222] on input "Contact Name" at bounding box center [200, 225] width 267 height 20
paste input "Krista Spivey"
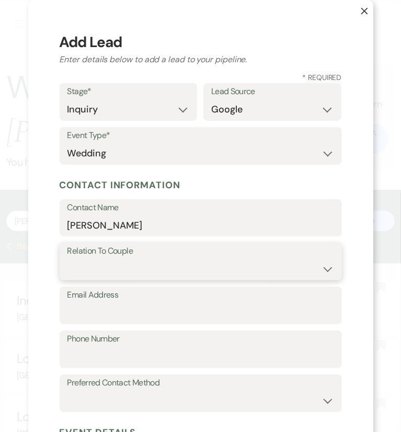
click at [99, 266] on select "Couple Planner Parent of Couple Family Member Friend Other" at bounding box center [200, 269] width 267 height 20
click at [67, 259] on select "Couple Planner Parent of Couple Family Member Friend Other" at bounding box center [200, 269] width 267 height 20
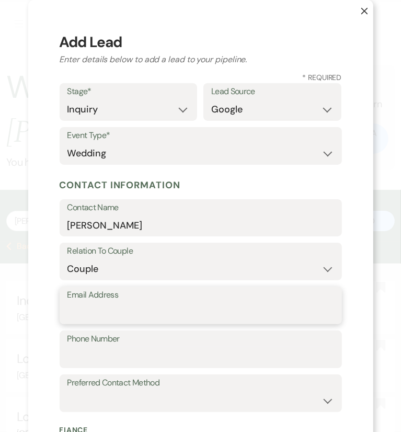
click at [73, 306] on input "Email Address" at bounding box center [200, 313] width 267 height 20
paste input "kmspivey2k3@gmail.com"
click at [74, 309] on input "kmspivey2k3@gmail.com" at bounding box center [200, 313] width 267 height 20
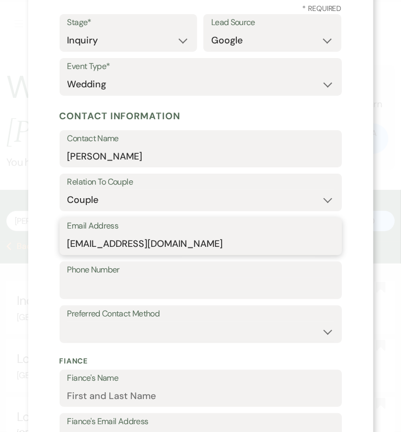
scroll to position [126, 0]
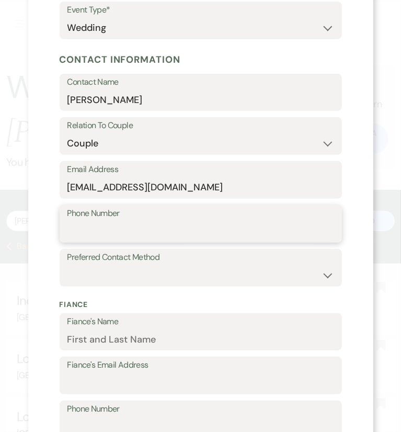
drag, startPoint x: 3, startPoint y: 274, endPoint x: 76, endPoint y: 234, distance: 83.8
click at [76, 234] on input "Phone Number" at bounding box center [200, 231] width 267 height 20
paste input "7034310711"
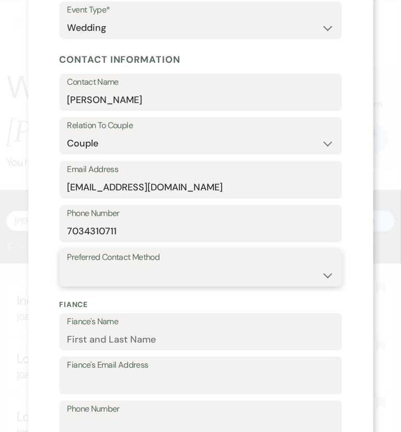
click at [178, 275] on select "Email Phone Text" at bounding box center [200, 275] width 267 height 20
click at [67, 265] on select "Email Phone Text" at bounding box center [200, 275] width 267 height 20
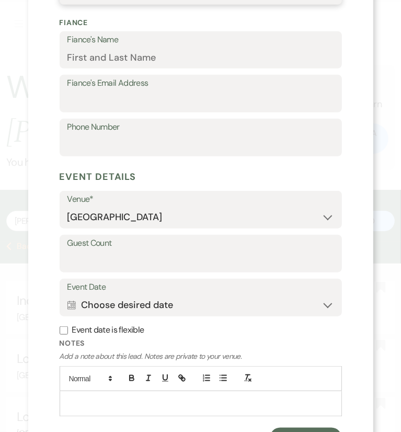
scroll to position [409, 0]
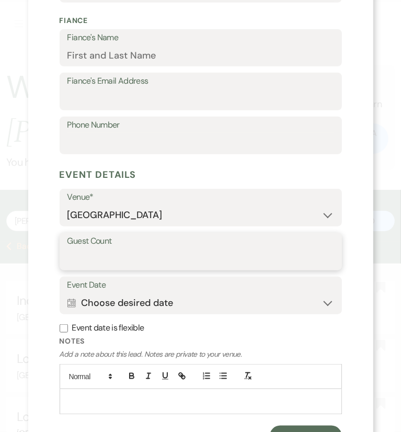
click at [107, 259] on input "Guest Count" at bounding box center [200, 259] width 267 height 20
paste input "105-125"
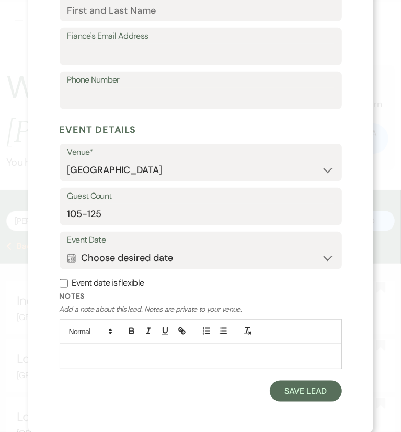
click at [71, 283] on label "Event date is flexible" at bounding box center [201, 283] width 282 height 15
click at [68, 283] on input "Event date is flexible" at bounding box center [64, 283] width 8 height 8
click at [78, 283] on label "Event date is flexible" at bounding box center [201, 283] width 282 height 15
click at [68, 283] on input "Event date is flexible" at bounding box center [64, 283] width 8 height 8
click at [88, 263] on button "Calendar Choose desired date Expand" at bounding box center [200, 257] width 267 height 21
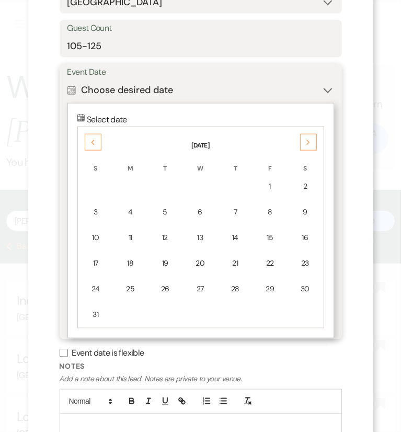
scroll to position [625, 0]
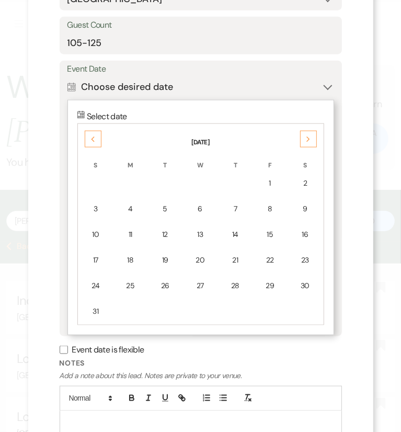
click at [90, 140] on icon "Previous" at bounding box center [92, 139] width 5 height 6
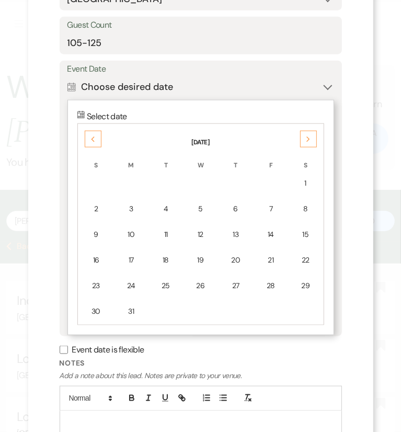
click at [90, 140] on icon "Previous" at bounding box center [92, 139] width 5 height 6
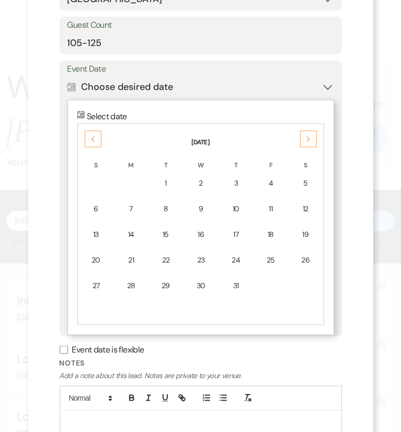
click at [90, 140] on icon "Previous" at bounding box center [92, 139] width 5 height 6
click at [303, 210] on div "10" at bounding box center [305, 208] width 20 height 11
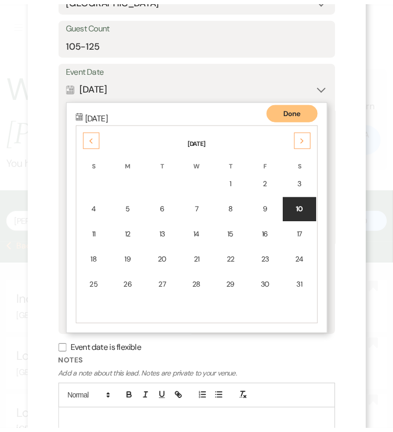
scroll to position [454, 0]
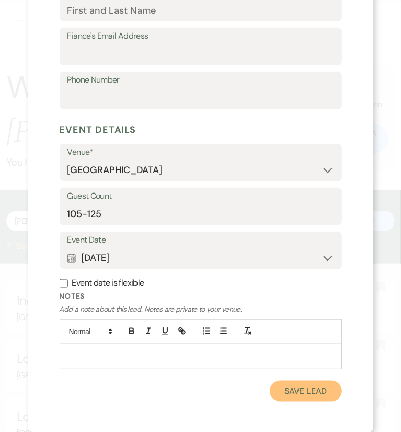
click at [311, 398] on button "Save Lead" at bounding box center [306, 391] width 72 height 21
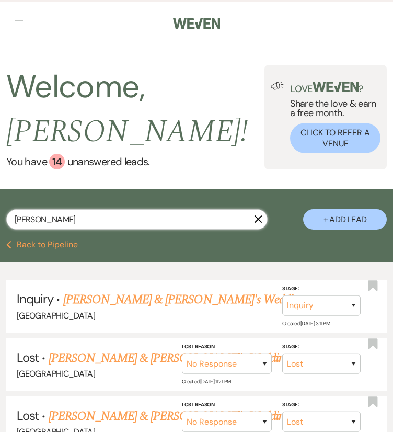
click at [178, 218] on input "Krista Spivey" at bounding box center [136, 219] width 261 height 20
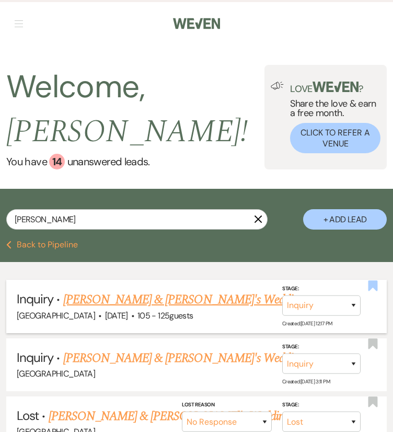
click at [371, 286] on use "button" at bounding box center [373, 285] width 9 height 10
click at [170, 293] on link "Krista Spivey & Fiance's Wedding" at bounding box center [184, 299] width 242 height 19
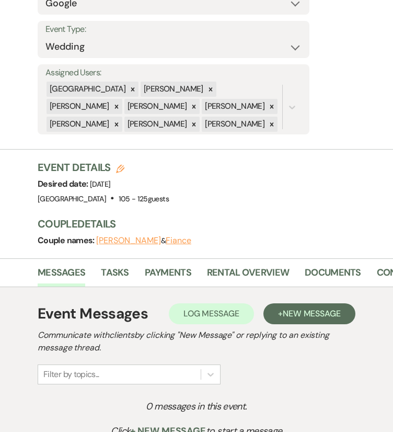
scroll to position [225, 0]
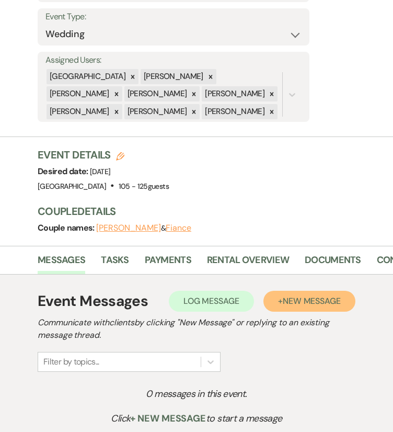
click at [290, 295] on span "New Message" at bounding box center [312, 300] width 58 height 11
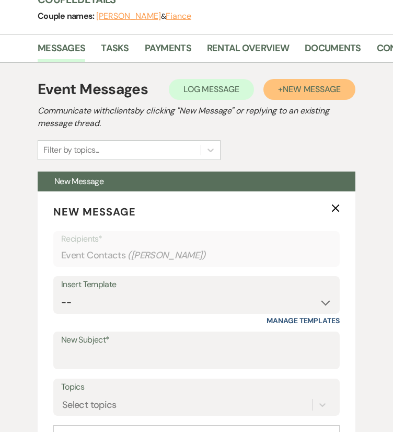
scroll to position [438, 0]
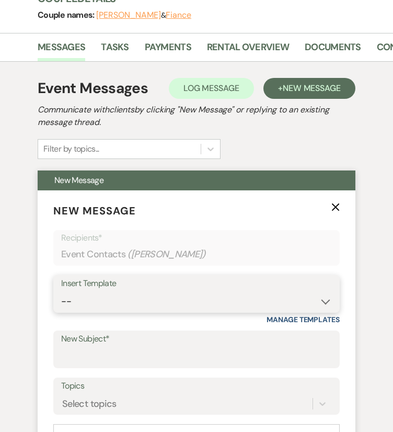
click at [184, 291] on select "-- Weven Planning Portal Introduction (Booked Events) Congratulations on choosi…" at bounding box center [196, 301] width 271 height 20
click at [191, 291] on select "-- Weven Planning Portal Introduction (Booked Events) Congratulations on choosi…" at bounding box center [196, 301] width 271 height 20
click at [61, 291] on select "-- Weven Planning Portal Introduction (Booked Events) Congratulations on choosi…" at bounding box center [196, 301] width 271 height 20
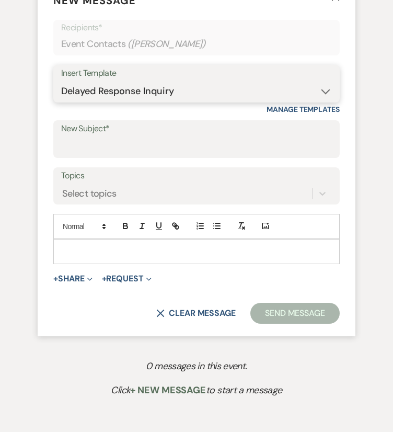
scroll to position [650, 0]
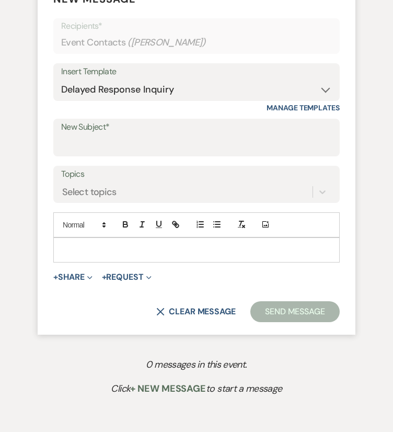
click at [249, 238] on div at bounding box center [197, 250] width 286 height 24
click at [261, 79] on select "-- Weven Planning Portal Introduction (Booked Events) Congratulations on choosi…" at bounding box center [196, 89] width 271 height 20
click at [61, 79] on select "-- Weven Planning Portal Introduction (Booked Events) Congratulations on choosi…" at bounding box center [196, 89] width 271 height 20
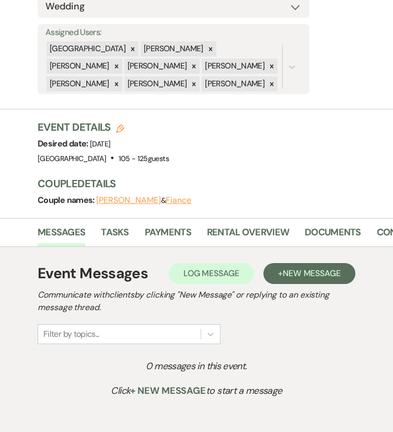
scroll to position [263, 0]
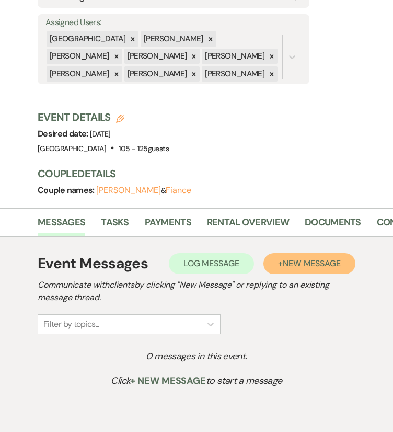
click at [333, 258] on span "New Message" at bounding box center [312, 263] width 58 height 11
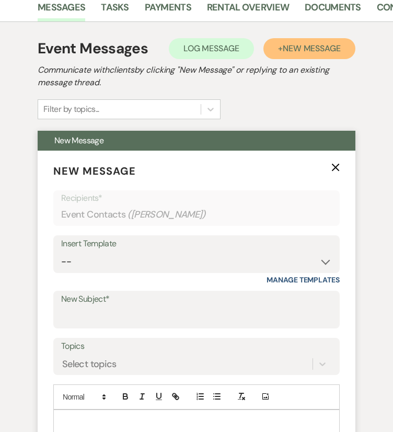
scroll to position [538, 0]
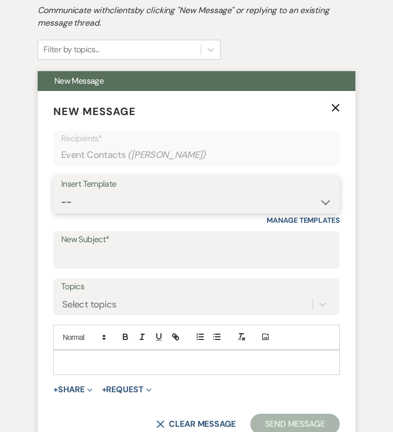
click at [184, 192] on select "-- Weven Planning Portal Introduction (Booked Events) Congratulations on choosi…" at bounding box center [196, 202] width 271 height 20
select select "6213"
click at [61, 192] on select "-- Weven Planning Portal Introduction (Booked Events) Congratulations on choosi…" at bounding box center [196, 202] width 271 height 20
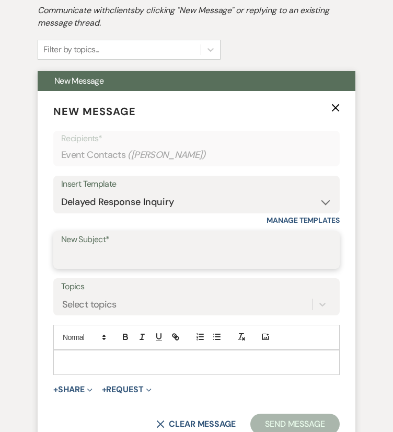
click at [187, 247] on input "New Subject*" at bounding box center [196, 257] width 271 height 20
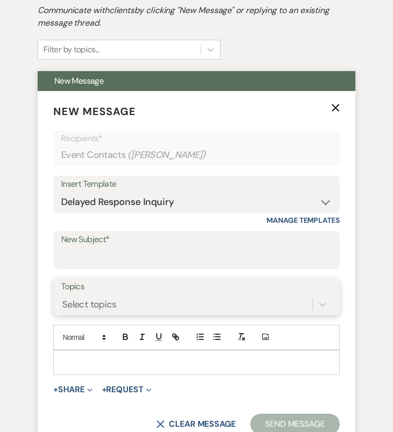
click at [100, 294] on div "Select topics" at bounding box center [196, 304] width 271 height 20
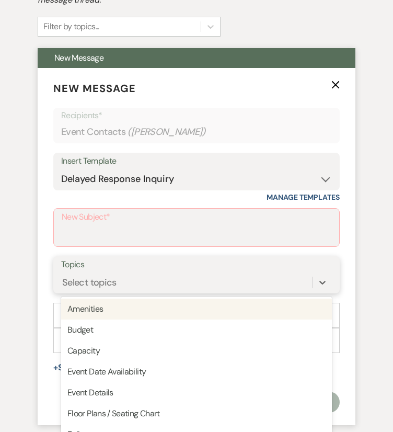
scroll to position [563, 0]
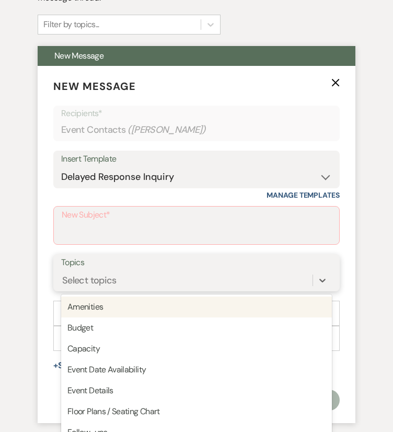
click at [74, 273] on div "Select topics" at bounding box center [89, 280] width 54 height 14
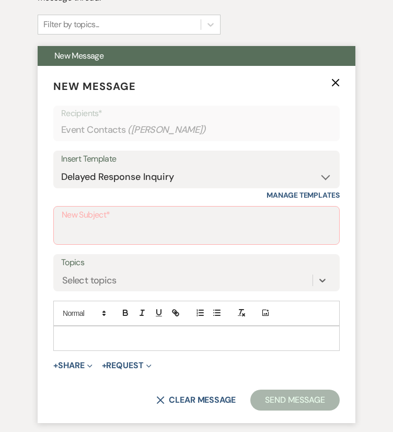
click at [42, 227] on form "New Message X Recipients* Event Contacts ( Krista Spivey ) Insert Template -- W…" at bounding box center [197, 245] width 318 height 358
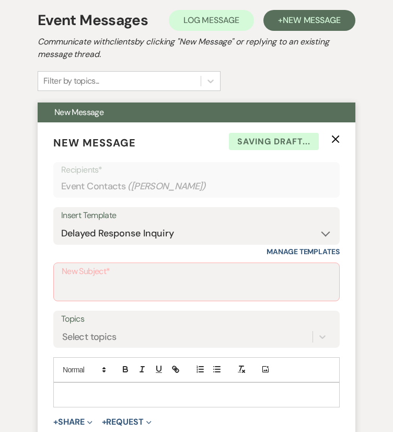
scroll to position [508, 0]
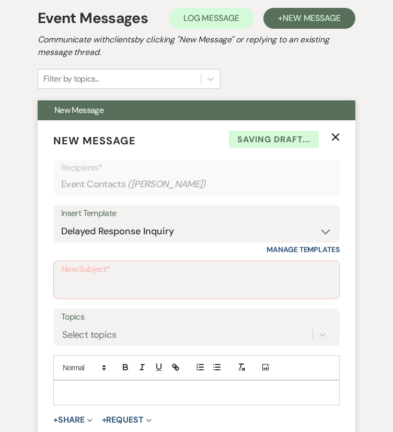
click at [340, 120] on form "New Message X Saving draft... Recipients* Event Contacts ( Krista Spivey ) Inse…" at bounding box center [197, 299] width 318 height 358
click at [337, 133] on use "button" at bounding box center [336, 137] width 8 height 8
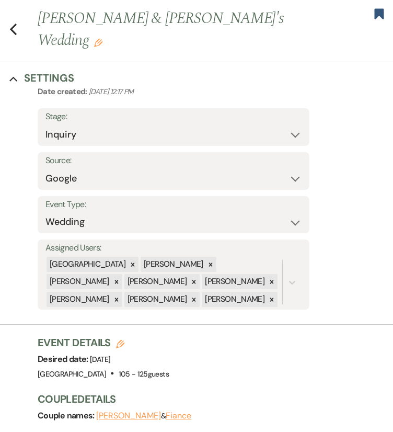
scroll to position [0, 0]
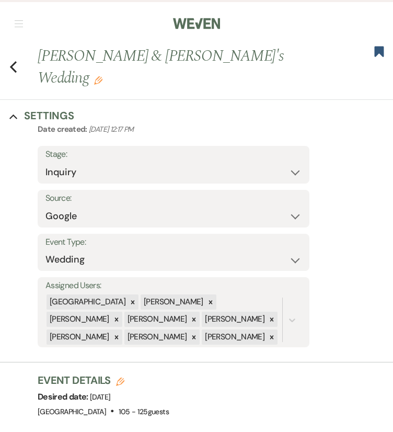
click at [23, 53] on div "Previous Krista Spivey & Fiance's Wedding Edit Bookmark" at bounding box center [194, 72] width 399 height 55
click at [3, 54] on div "Previous Krista Spivey & Fiance's Wedding Edit Bookmark" at bounding box center [194, 72] width 399 height 55
click at [15, 61] on icon "Previous" at bounding box center [13, 67] width 8 height 13
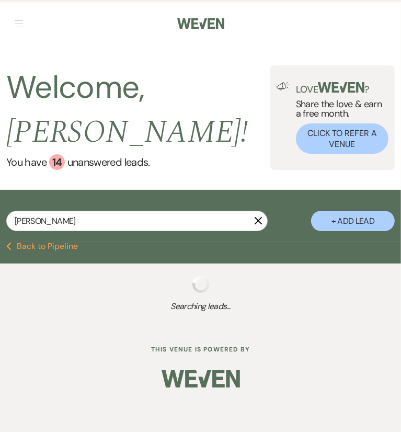
select select "8"
select select "5"
select select "8"
select select "5"
select select "8"
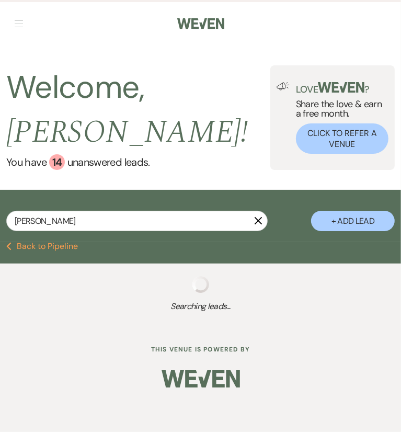
select select "5"
select select "8"
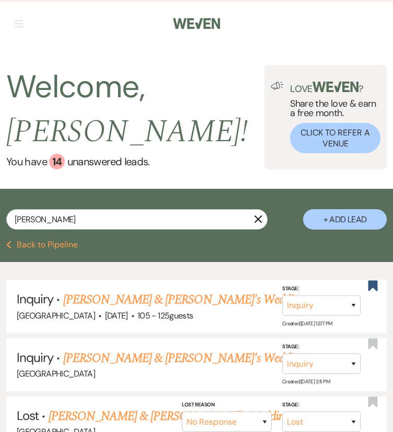
click at [259, 223] on icon "X" at bounding box center [258, 219] width 8 height 8
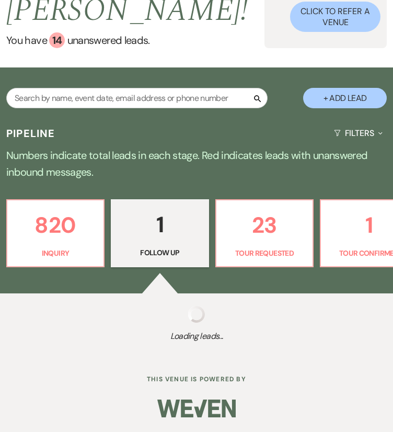
select select "9"
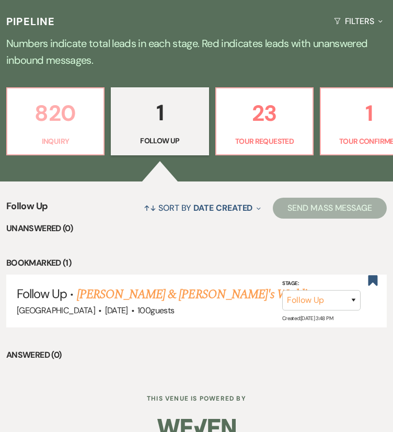
click at [73, 99] on p "820" at bounding box center [56, 113] width 84 height 35
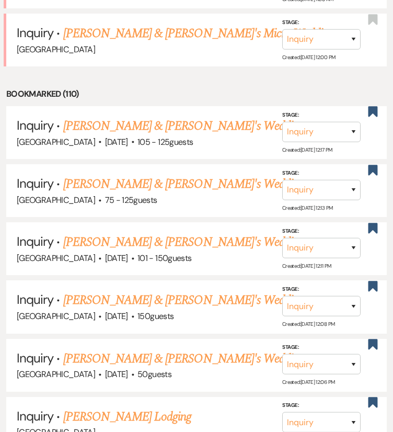
scroll to position [644, 0]
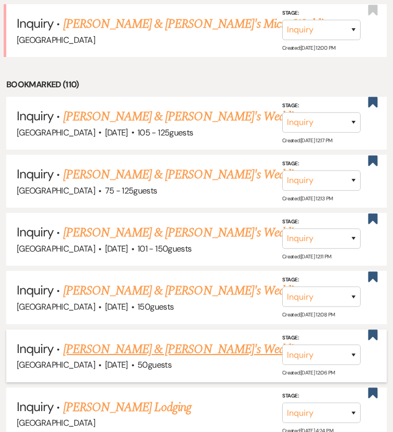
click at [145, 350] on link "Caitlin Silva & Fiance's Wedding" at bounding box center [184, 349] width 242 height 19
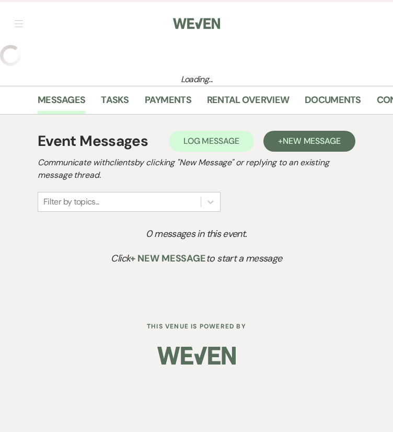
select select "2"
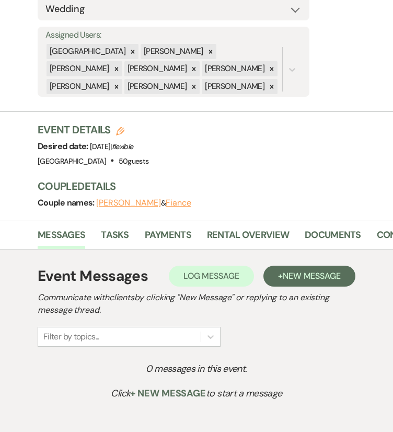
scroll to position [299, 0]
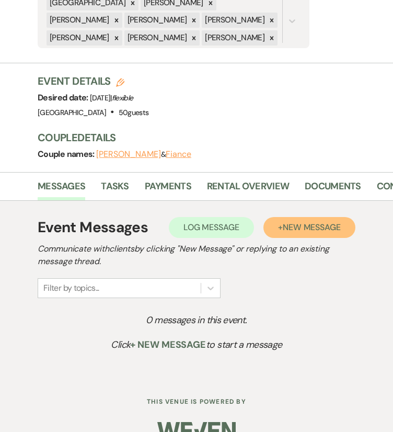
click at [274, 217] on button "+ New Message" at bounding box center [310, 227] width 92 height 21
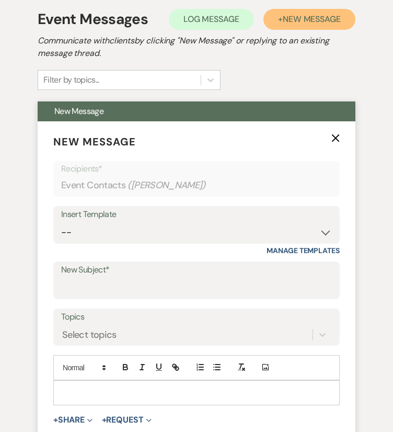
scroll to position [506, 0]
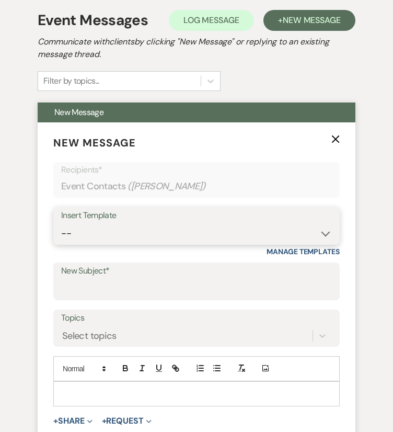
click at [251, 223] on select "-- Weven Planning Portal Introduction (Booked Events) Congratulations on choosi…" at bounding box center [196, 233] width 271 height 20
click at [61, 223] on select "-- Weven Planning Portal Introduction (Booked Events) Congratulations on choosi…" at bounding box center [196, 233] width 271 height 20
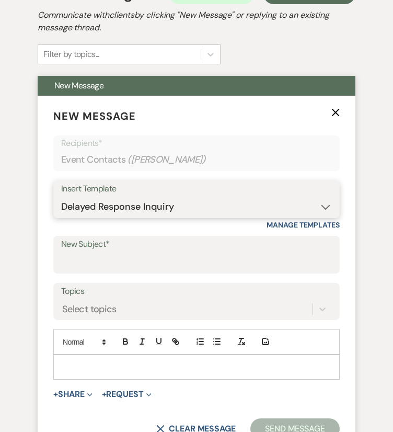
scroll to position [533, 0]
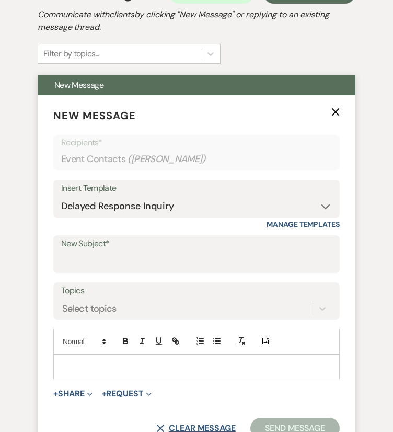
click at [189, 424] on button "X Clear message" at bounding box center [195, 428] width 79 height 8
select select "0"
click at [195, 424] on button "X Clear message" at bounding box center [195, 428] width 79 height 8
click at [339, 108] on icon "X" at bounding box center [336, 112] width 8 height 8
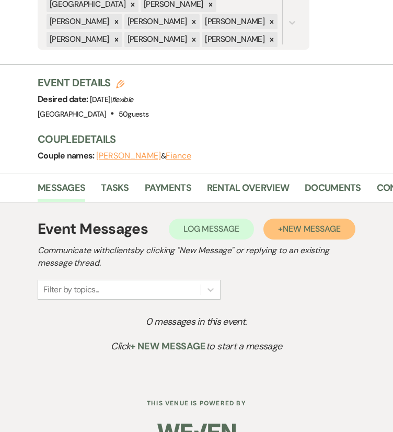
click at [283, 223] on span "New Message" at bounding box center [312, 228] width 58 height 11
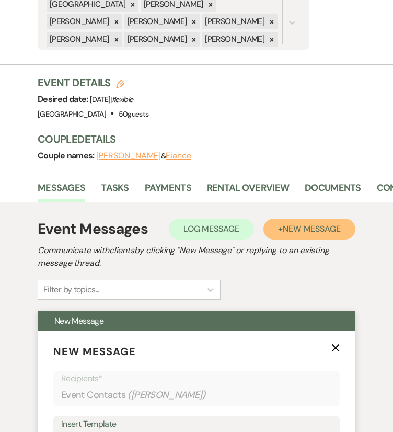
scroll to position [401, 0]
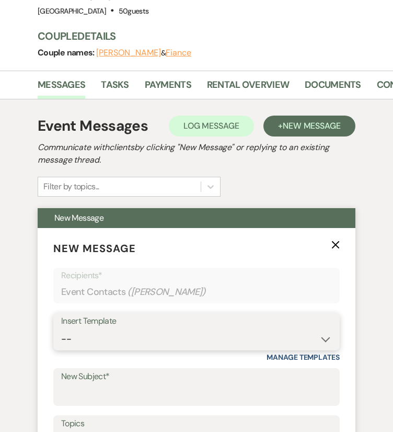
click at [198, 329] on select "-- Weven Planning Portal Introduction (Booked Events) Congratulations on choosi…" at bounding box center [196, 339] width 271 height 20
select select "6213"
click at [61, 329] on select "-- Weven Planning Portal Introduction (Booked Events) Congratulations on choosi…" at bounding box center [196, 339] width 271 height 20
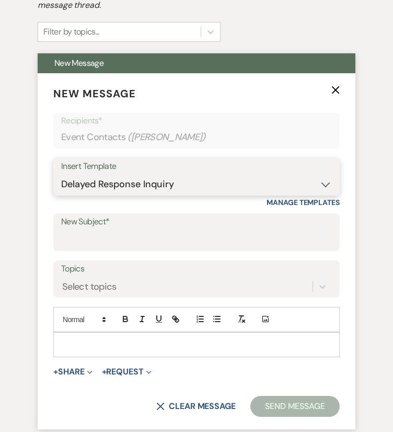
scroll to position [544, 0]
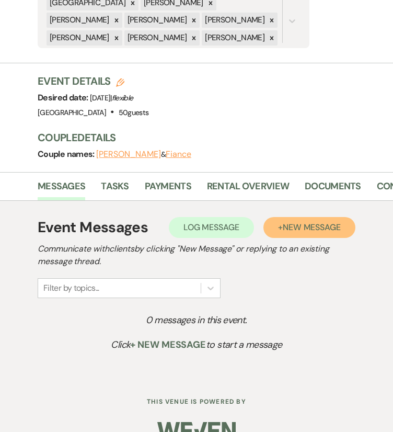
click at [279, 217] on button "+ New Message" at bounding box center [310, 227] width 92 height 21
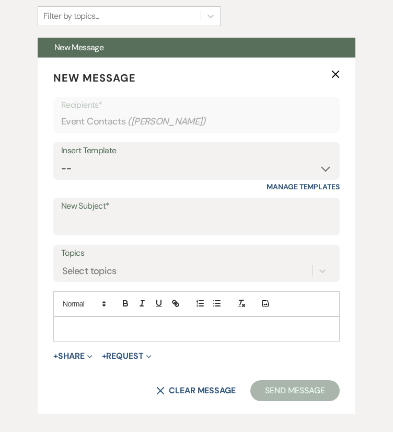
scroll to position [573, 0]
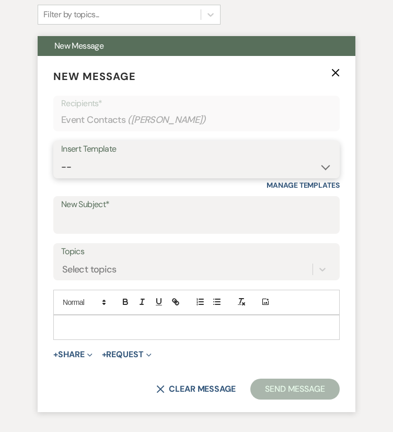
click at [170, 157] on select "-- Weven Planning Portal Introduction (Booked Events) Congratulations on choosi…" at bounding box center [196, 167] width 271 height 20
select select "6213"
click at [61, 157] on select "-- Weven Planning Portal Introduction (Booked Events) Congratulations on choosi…" at bounding box center [196, 167] width 271 height 20
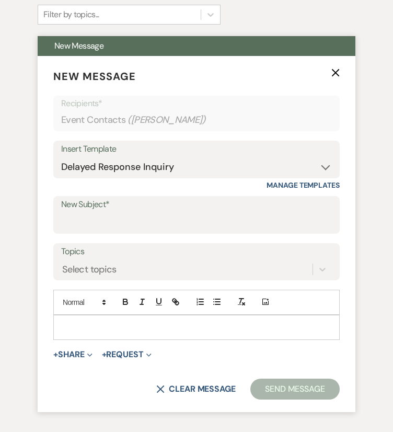
click at [331, 69] on p "New Message X" at bounding box center [196, 77] width 287 height 16
click at [336, 69] on use "button" at bounding box center [336, 73] width 8 height 8
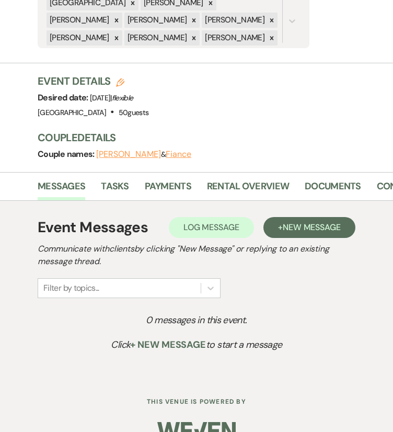
scroll to position [0, 0]
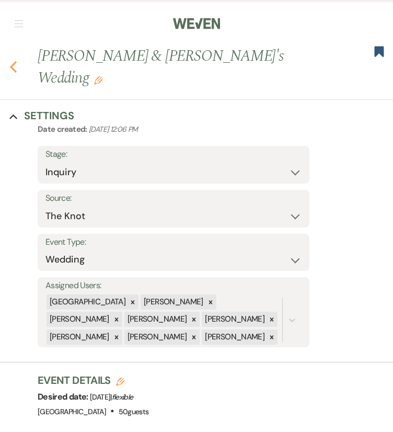
click at [16, 61] on use "button" at bounding box center [13, 67] width 7 height 12
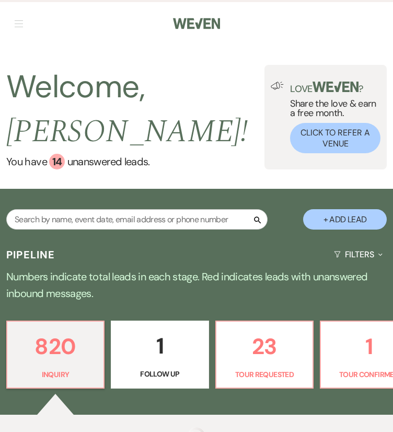
scroll to position [130, 0]
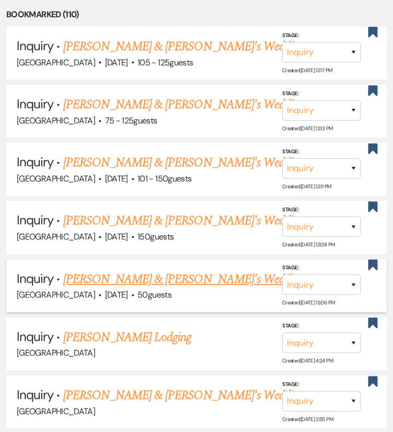
click at [166, 283] on link "[PERSON_NAME] & [PERSON_NAME]'s Wedding" at bounding box center [184, 279] width 242 height 19
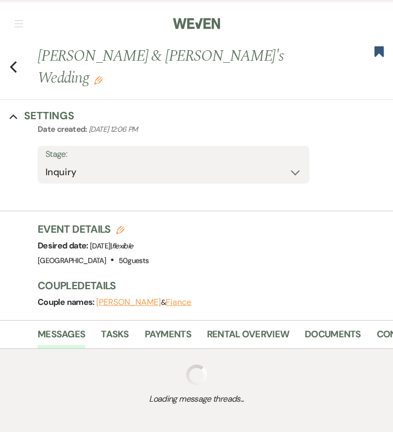
select select "2"
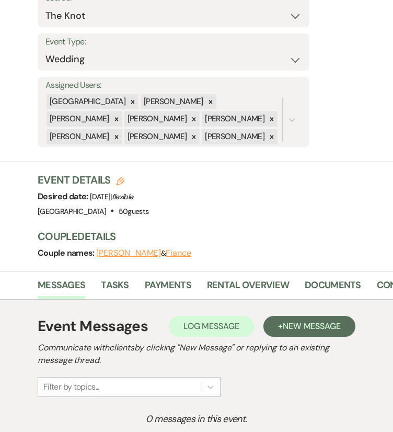
scroll to position [201, 0]
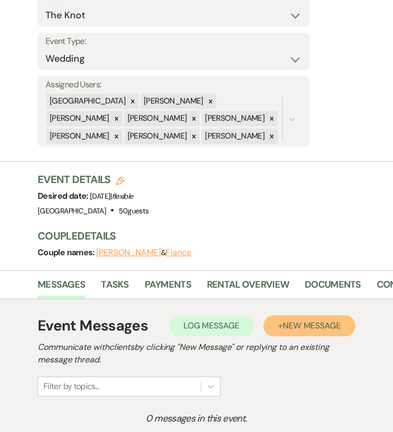
click at [297, 320] on span "New Message" at bounding box center [312, 325] width 58 height 11
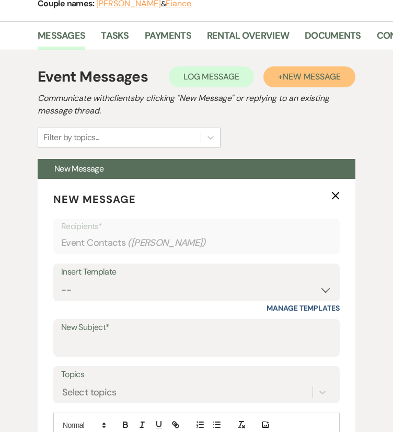
scroll to position [451, 0]
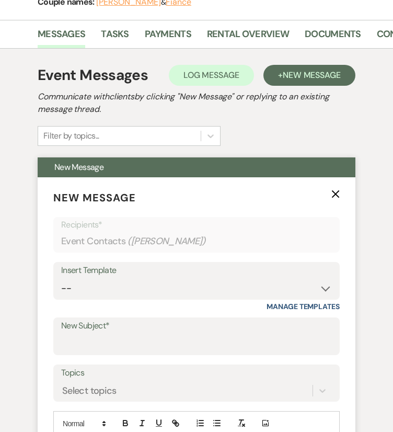
click at [299, 263] on div "Insert Template" at bounding box center [196, 270] width 271 height 15
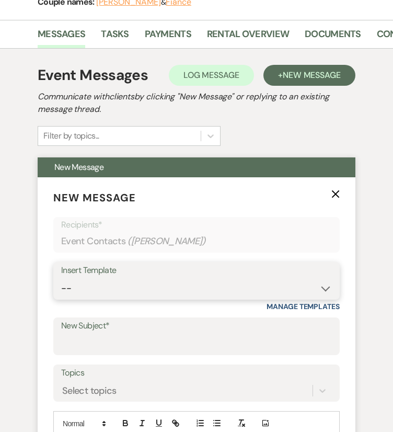
click at [305, 278] on select "-- Weven Planning Portal Introduction (Booked Events) Congratulations on choosi…" at bounding box center [196, 288] width 271 height 20
select select "6213"
click at [61, 278] on select "-- Weven Planning Portal Introduction (Booked Events) Congratulations on choosi…" at bounding box center [196, 288] width 271 height 20
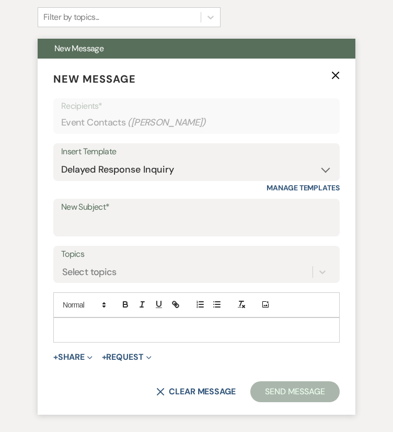
click at [222, 324] on p at bounding box center [197, 330] width 270 height 12
click at [321, 318] on div at bounding box center [197, 330] width 286 height 24
click at [325, 160] on select "-- Weven Planning Portal Introduction (Booked Events) Congratulations on choosi…" at bounding box center [196, 170] width 271 height 20
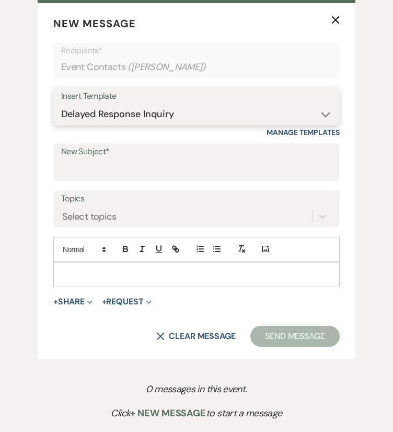
scroll to position [629, 0]
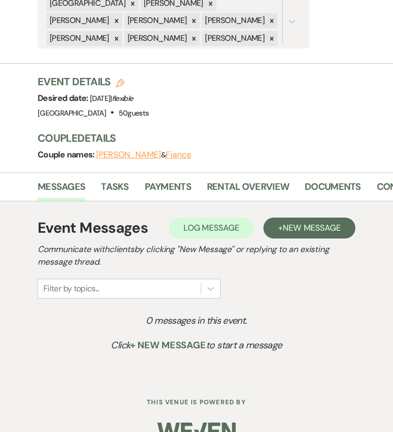
click at [365, 373] on div "Dashboard Manage Venues Expand Chimney Pond Farm Bookings To Do Analytics Expan…" at bounding box center [196, 78] width 393 height 754
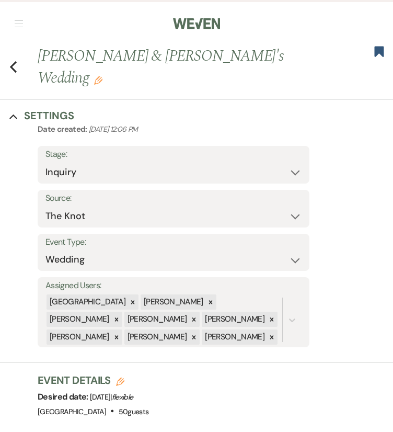
click at [20, 57] on div "Previous [PERSON_NAME] & [PERSON_NAME]'s Wedding Edit Bookmark" at bounding box center [194, 72] width 399 height 55
click at [15, 61] on icon "Previous" at bounding box center [13, 67] width 8 height 13
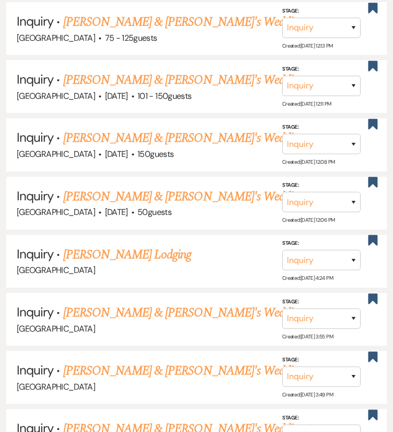
scroll to position [759, 0]
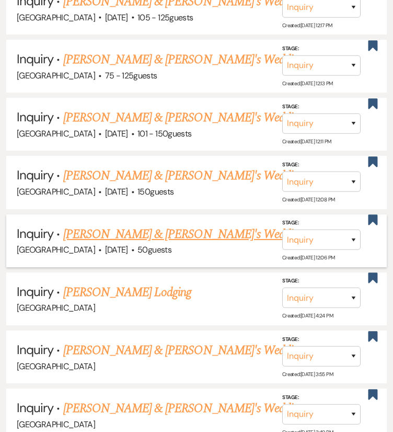
click at [130, 243] on link "Caitlin Silva & Fiance's Wedding" at bounding box center [184, 234] width 242 height 19
select select "2"
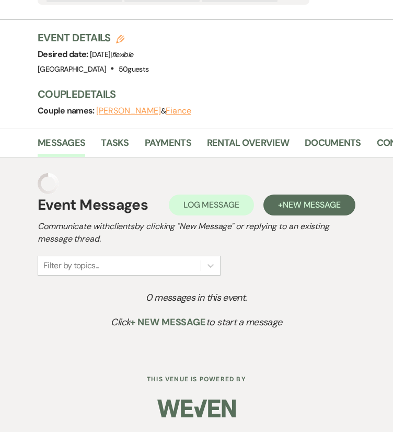
scroll to position [299, 0]
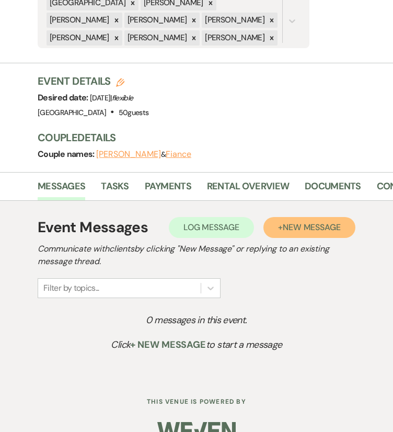
click at [292, 217] on button "+ New Message" at bounding box center [310, 227] width 92 height 21
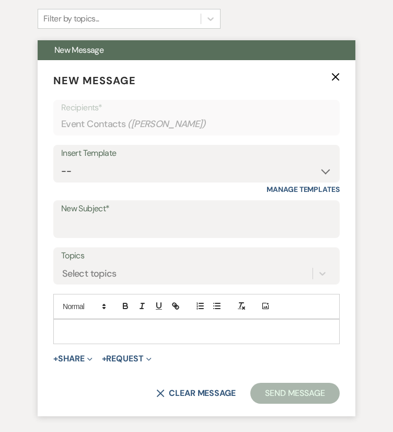
scroll to position [571, 0]
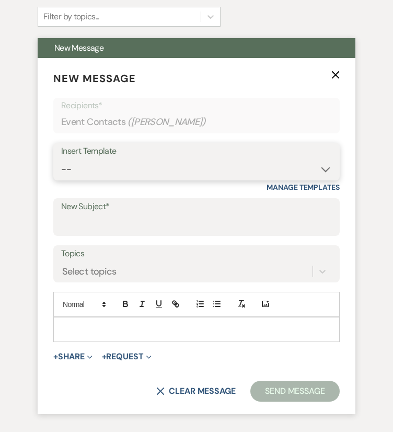
click at [218, 159] on select "-- Weven Planning Portal Introduction (Booked Events) Congratulations on choosi…" at bounding box center [196, 169] width 271 height 20
select select "6213"
click at [61, 159] on select "-- Weven Planning Portal Introduction (Booked Events) Congratulations on choosi…" at bounding box center [196, 169] width 271 height 20
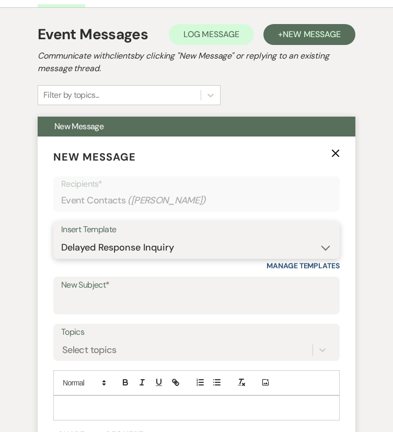
scroll to position [488, 0]
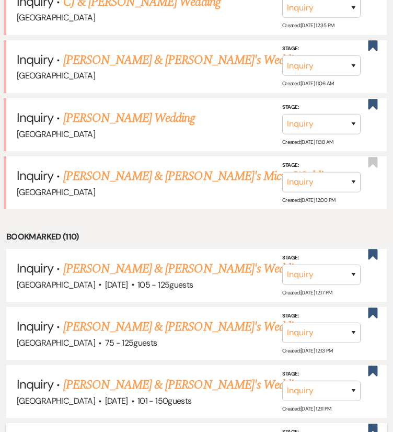
scroll to position [759, 0]
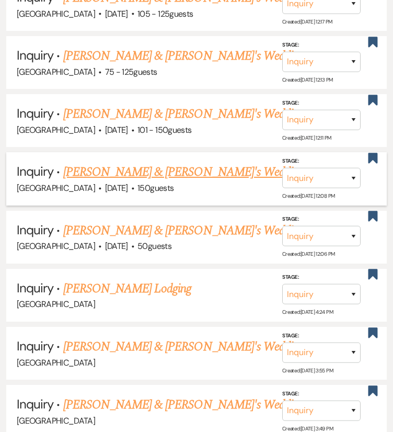
click at [98, 163] on link "Katie Guimond & Fiance's Wedding" at bounding box center [184, 172] width 242 height 19
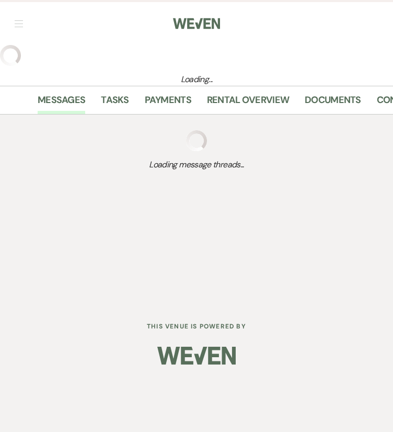
select select "6"
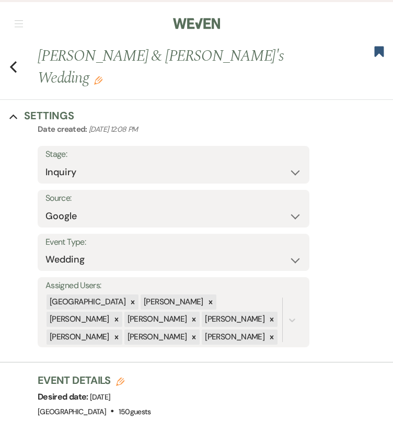
scroll to position [299, 0]
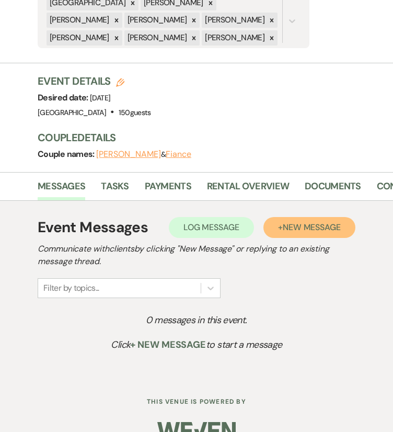
click at [289, 217] on button "+ New Message" at bounding box center [310, 227] width 92 height 21
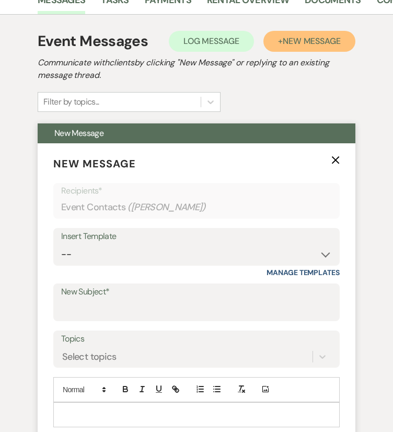
scroll to position [487, 0]
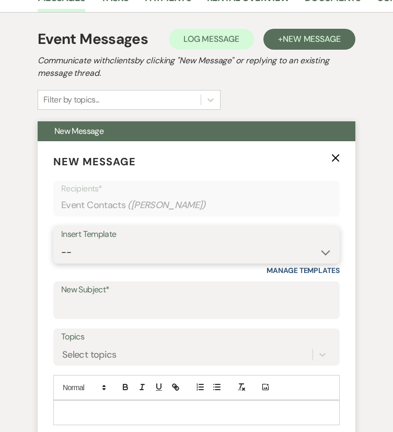
click at [214, 242] on select "-- Weven Planning Portal Introduction (Booked Events) Congratulations on choosi…" at bounding box center [196, 252] width 271 height 20
select select "6213"
click at [61, 242] on select "-- Weven Planning Portal Introduction (Booked Events) Congratulations on choosi…" at bounding box center [196, 252] width 271 height 20
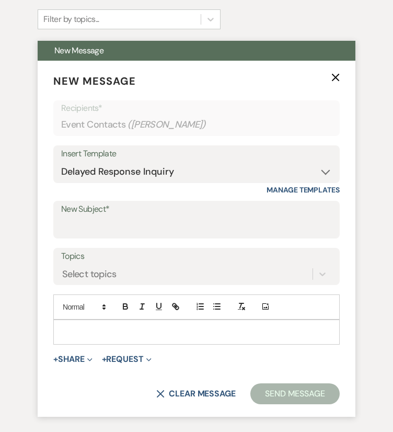
click at [337, 73] on icon "X" at bounding box center [336, 77] width 8 height 8
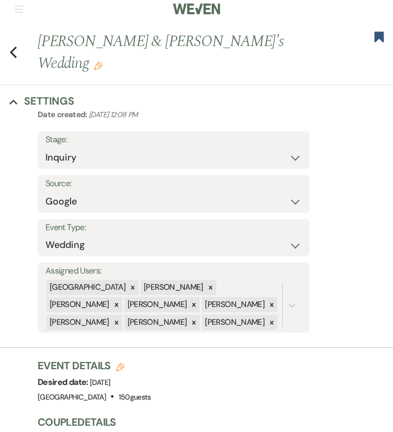
scroll to position [0, 0]
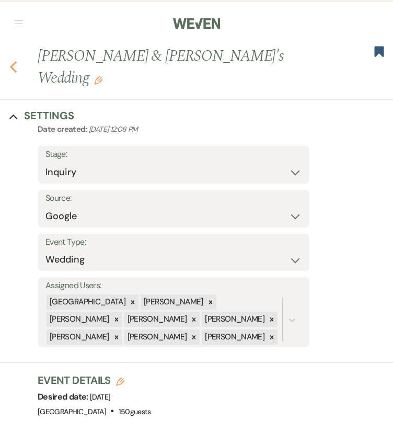
click at [16, 59] on button "Previous" at bounding box center [13, 66] width 8 height 15
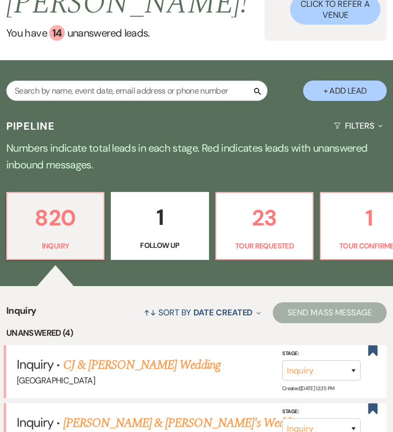
scroll to position [128, 0]
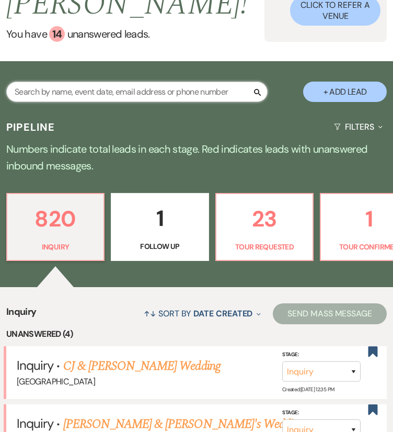
click at [90, 90] on input "text" at bounding box center [136, 92] width 261 height 20
paste input "Erin Miller"
type input "Erin Miller"
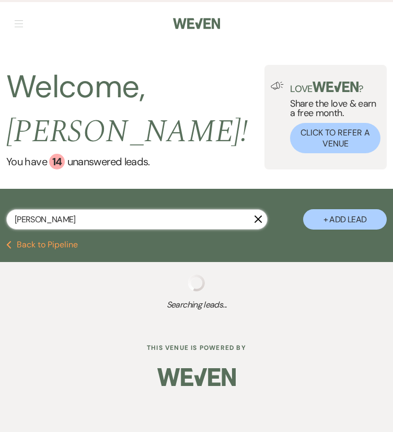
select select "8"
select select "5"
select select "8"
select select "4"
select select "8"
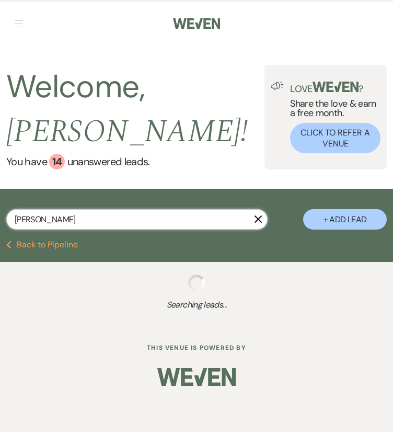
select select "5"
select select "8"
select select "5"
select select "8"
select select "5"
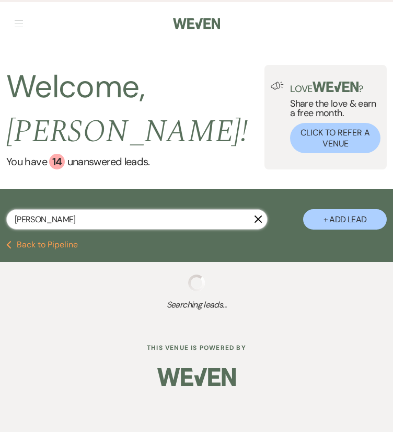
select select "8"
select select "5"
select select "6"
select select "8"
select select "5"
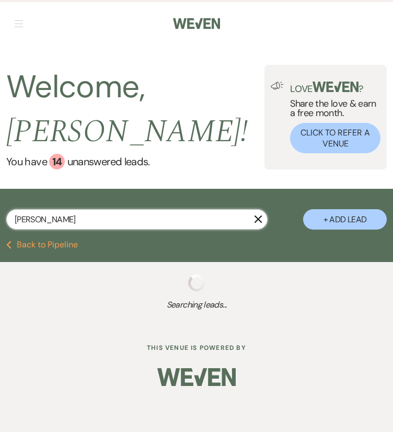
select select "8"
select select "5"
select select "8"
select select "5"
select select "8"
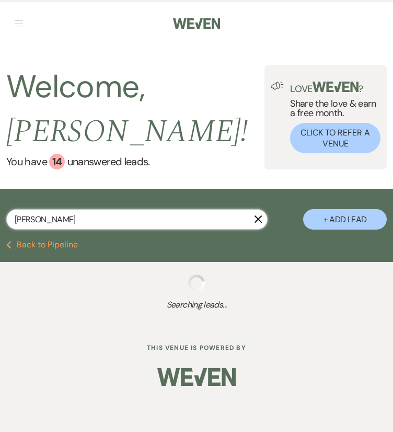
select select "5"
select select "8"
select select "5"
select select "8"
select select "5"
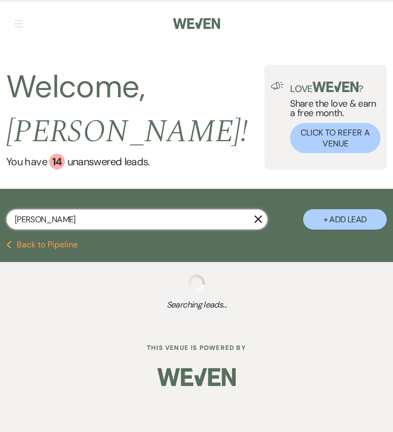
select select "8"
select select "5"
select select "8"
select select "5"
select select "8"
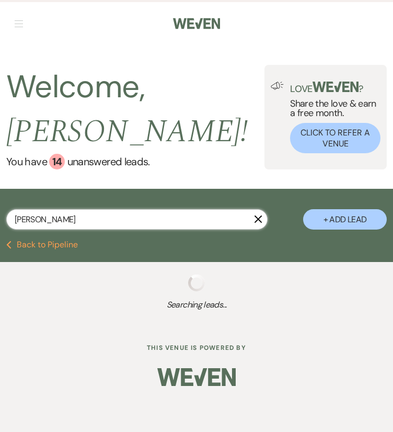
select select "5"
select select "8"
select select "5"
select select "8"
select select "5"
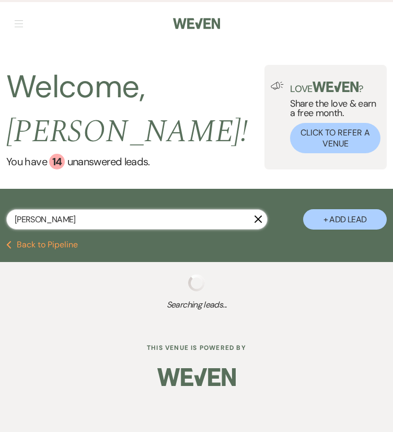
select select "8"
select select "5"
select select "8"
select select "5"
select select "8"
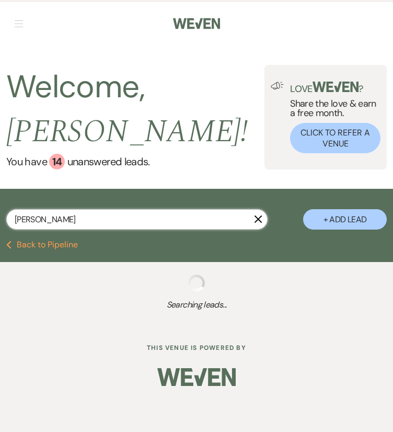
select select "4"
select select "8"
select select "5"
select select "8"
select select "5"
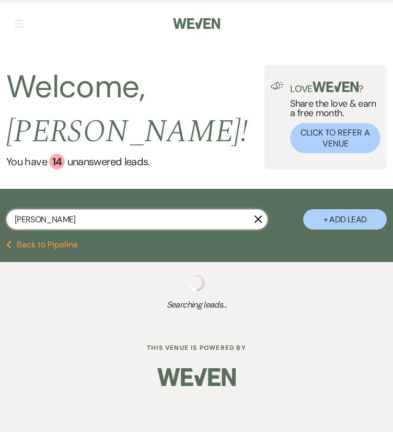
select select "8"
select select "5"
select select "8"
select select "5"
select select "8"
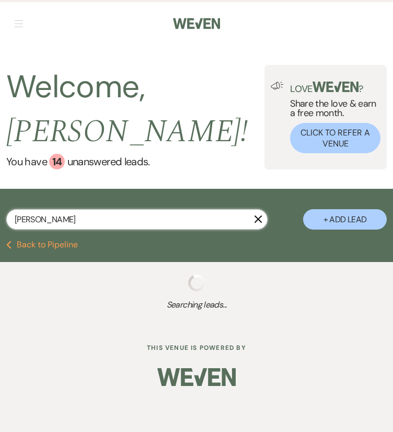
select select "5"
select select "8"
select select "5"
select select "8"
select select "5"
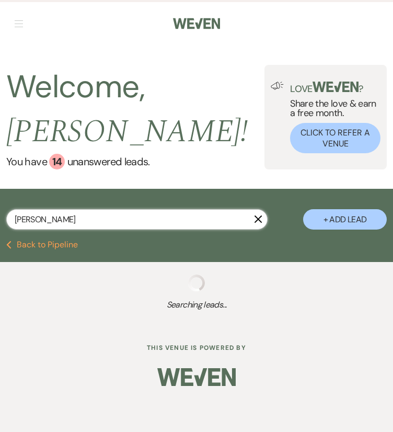
select select "8"
select select "5"
select select "8"
select select "5"
select select "8"
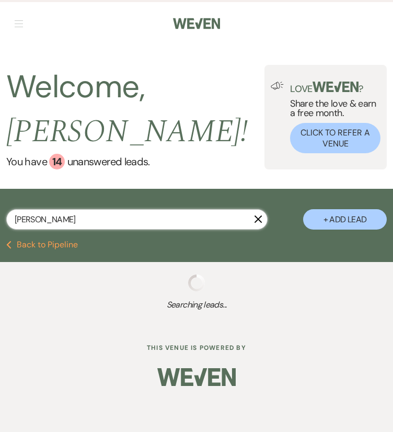
select select "5"
select select "8"
select select "5"
select select "8"
select select "5"
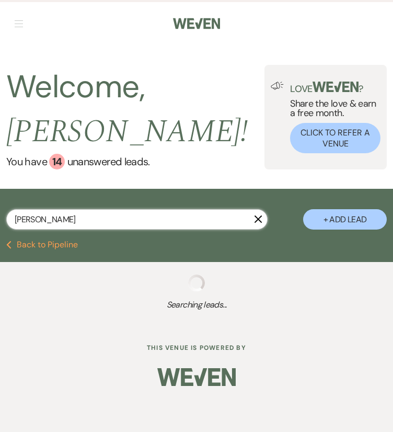
select select "8"
select select "5"
select select "8"
select select "5"
select select "8"
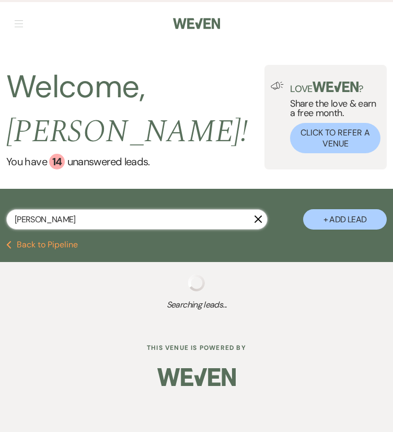
select select "6"
select select "8"
select select "5"
select select "8"
select select "5"
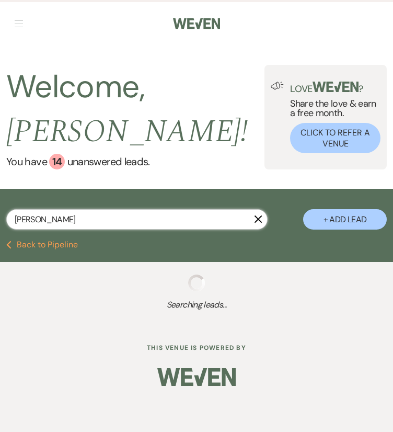
select select "8"
select select "5"
select select "8"
select select "5"
select select "8"
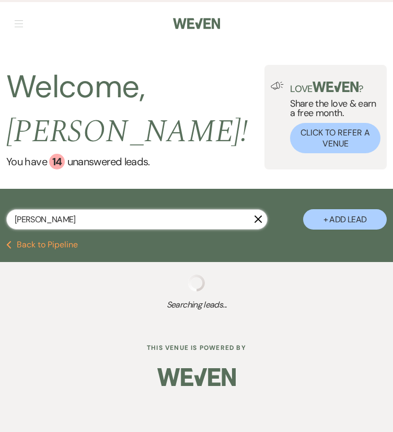
select select "5"
select select "8"
select select "5"
select select "8"
select select "5"
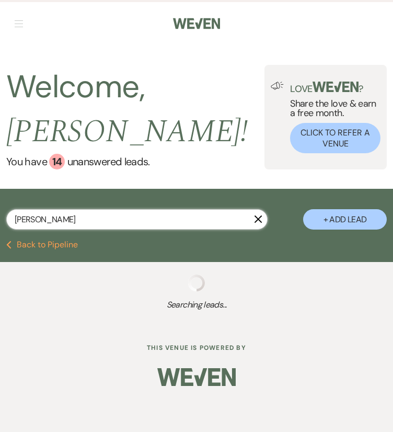
select select "8"
select select "5"
select select "8"
select select "1"
select select "8"
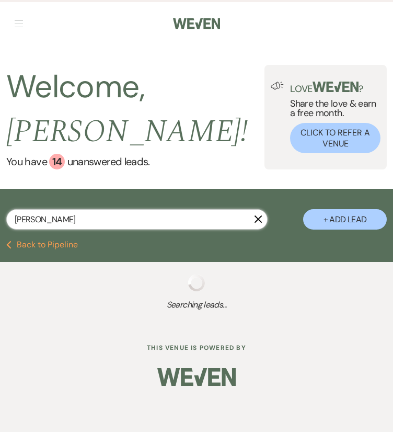
select select "5"
select select "8"
select select "5"
select select "8"
select select "5"
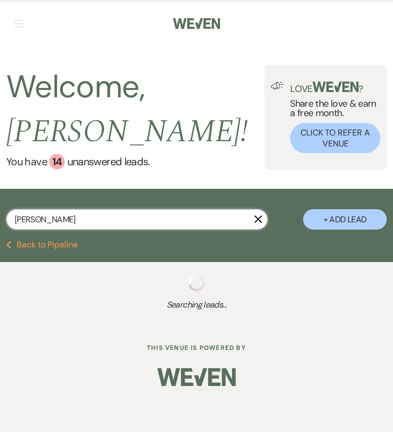
select select "8"
select select "5"
select select "8"
select select "5"
select select "8"
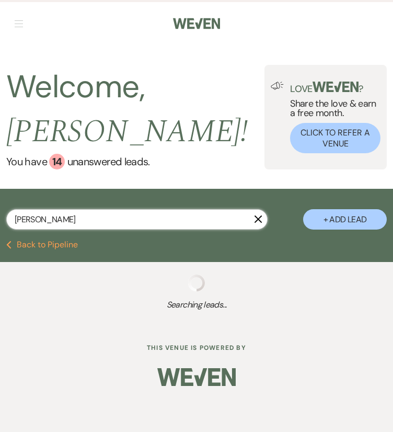
select select "5"
select select "8"
select select "6"
select select "8"
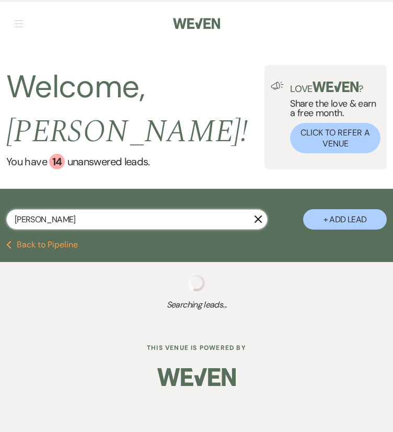
select select "8"
select select "5"
select select "8"
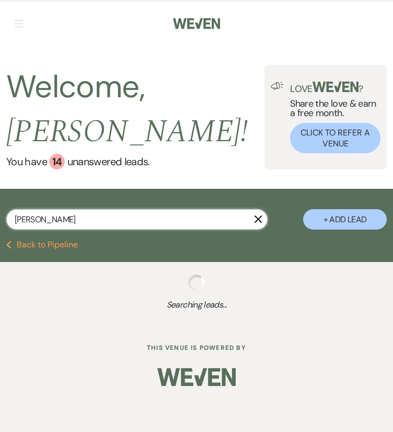
select select "5"
select select "8"
select select "5"
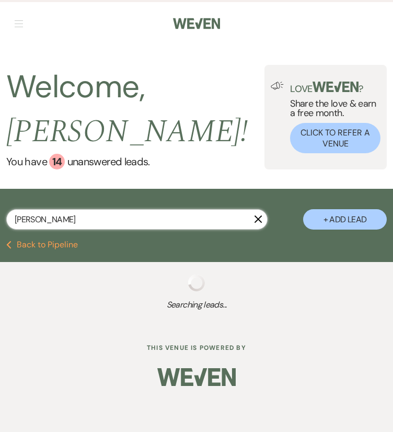
select select "8"
select select "5"
select select "8"
select select "5"
select select "8"
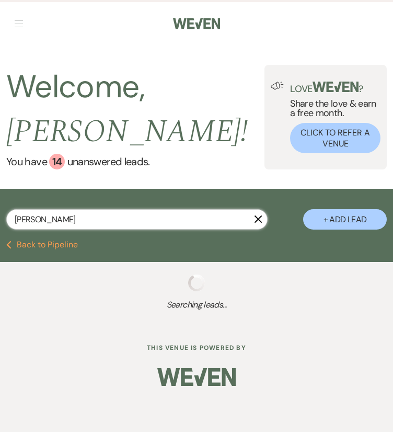
select select "5"
select select "8"
select select "5"
select select "8"
select select "5"
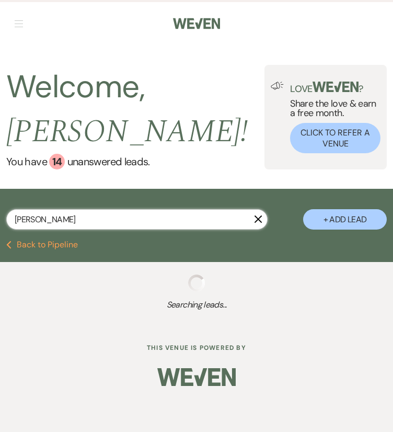
select select "8"
select select "6"
select select "8"
select select "5"
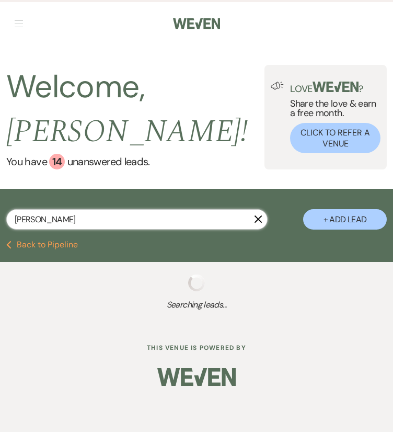
select select "8"
select select "5"
select select "8"
select select "5"
select select "8"
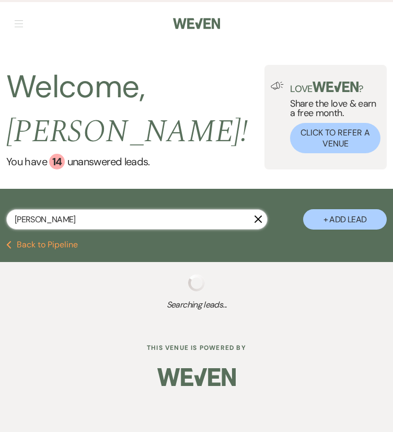
select select "5"
select select "8"
select select "5"
select select "8"
select select "5"
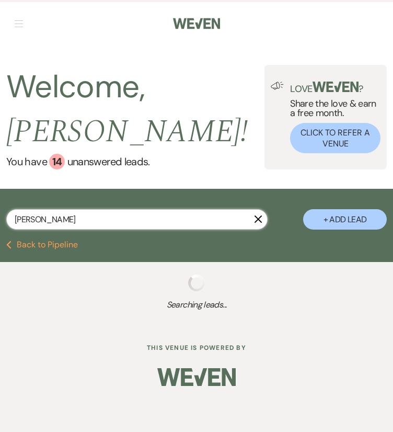
select select "8"
select select "5"
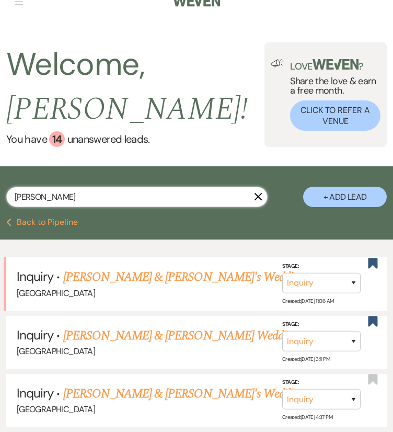
scroll to position [23, 0]
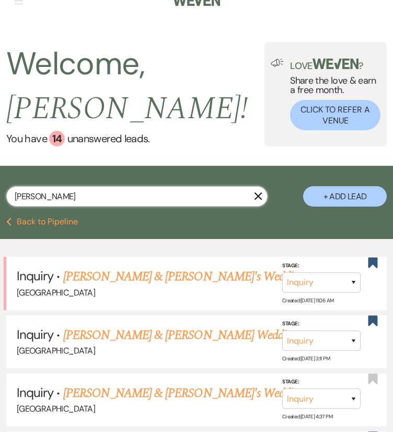
type input "Erin Miller"
click at [345, 197] on button "+ Add Lead" at bounding box center [345, 196] width 84 height 20
select select "541"
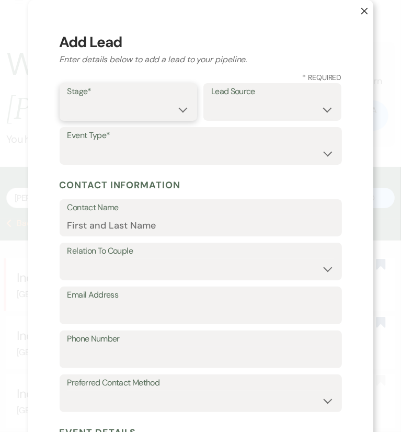
click at [129, 100] on select "Inquiry Follow Up Tour Requested Tour Confirmed Toured Proposal Sent Booked Lost" at bounding box center [128, 109] width 122 height 20
select select "1"
click at [67, 99] on select "Inquiry Follow Up Tour Requested Tour Confirmed Toured Proposal Sent Booked Lost" at bounding box center [128, 109] width 122 height 20
click at [133, 136] on label "Event Type*" at bounding box center [200, 135] width 267 height 15
click at [272, 109] on select "Weven Venue Website Instagram Facebook Pinterest Google The Knot Wedding Wire H…" at bounding box center [272, 109] width 122 height 20
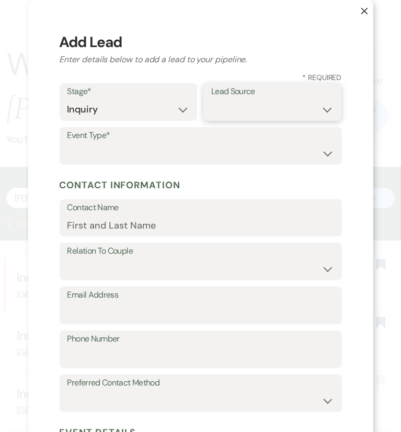
select select "2"
click at [211, 99] on select "Weven Venue Website Instagram Facebook Pinterest Google The Knot Wedding Wire H…" at bounding box center [272, 109] width 122 height 20
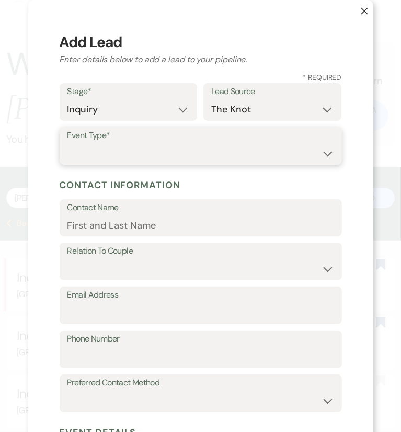
click at [213, 151] on select "Wedding Anniversary Party Baby Shower Bachelorette / Bachelor Party Birthday Pa…" at bounding box center [200, 153] width 267 height 20
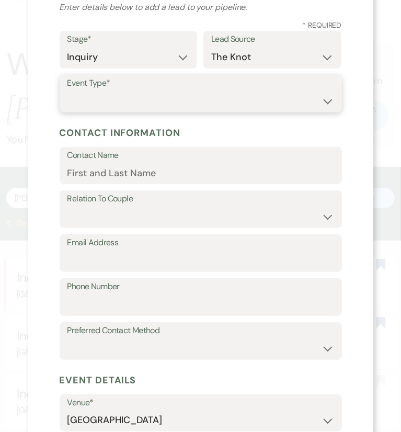
scroll to position [59, 0]
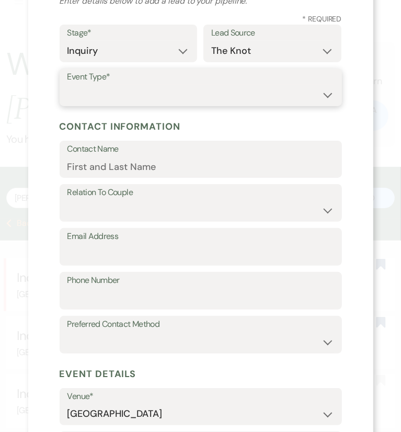
click at [245, 95] on select "Wedding Anniversary Party Baby Shower Bachelorette / Bachelor Party Birthday Pa…" at bounding box center [200, 95] width 267 height 20
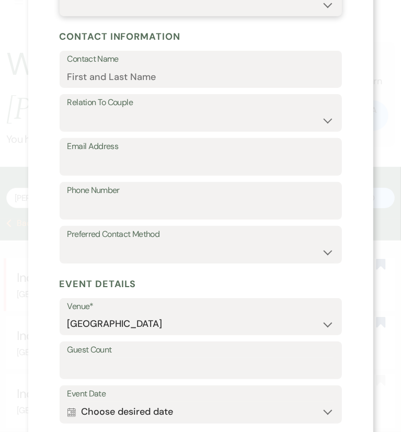
scroll to position [147, 0]
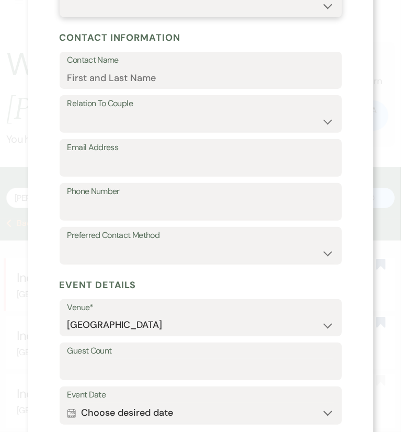
click at [260, 5] on select "Wedding Anniversary Party Baby Shower Bachelorette / Bachelor Party Birthday Pa…" at bounding box center [200, 6] width 267 height 20
select select "13"
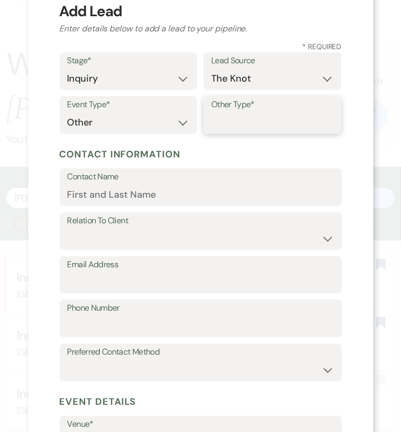
click at [232, 124] on input "Other Type*" at bounding box center [272, 122] width 122 height 20
paste input "dinner party."
click at [212, 123] on input "dinner party." at bounding box center [272, 122] width 122 height 20
click at [320, 115] on input "Dinner party." at bounding box center [272, 122] width 122 height 20
type input "Dinner party"
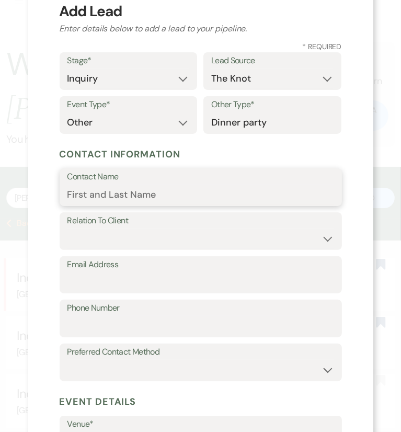
click at [203, 193] on input "Contact Name" at bounding box center [200, 195] width 267 height 20
click at [168, 195] on input "Contact Name" at bounding box center [200, 195] width 267 height 20
paste input "Erin Miller"
type input "Erin Miller"
click at [113, 252] on div "Relation To Client Client Event Planner Parent of Client Family Member Friend O…" at bounding box center [201, 256] width 282 height 88
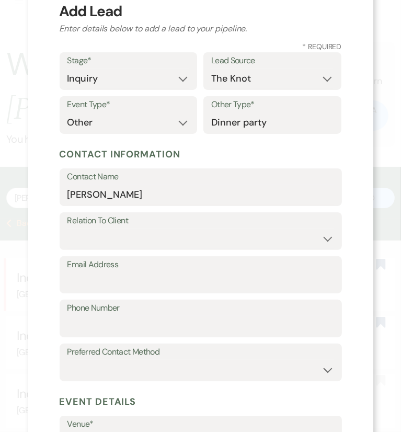
click at [114, 249] on div "Relation To Client Client Event Planner Parent of Client Family Member Friend O…" at bounding box center [201, 231] width 282 height 38
click at [117, 240] on select "Client Event Planner Parent of Client Family Member Friend Other" at bounding box center [200, 239] width 267 height 20
select select "1"
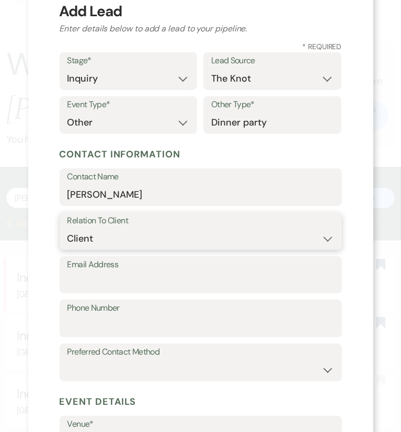
click at [67, 229] on select "Client Event Planner Parent of Client Family Member Friend Other" at bounding box center [200, 239] width 267 height 20
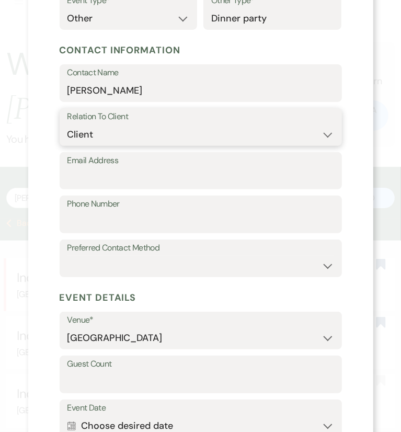
scroll to position [137, 0]
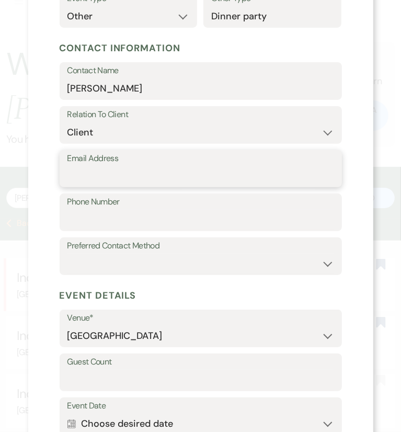
click at [124, 174] on input "Email Address" at bounding box center [200, 176] width 267 height 20
paste input "millere98@yahoo.com"
type input "millere98@yahoo.com"
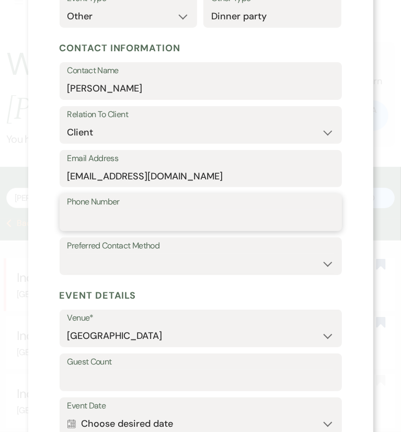
click at [107, 219] on input "Phone Number" at bounding box center [200, 220] width 267 height 20
click at [111, 217] on input "Phone Number" at bounding box center [200, 220] width 267 height 20
paste input "440-488-6162"
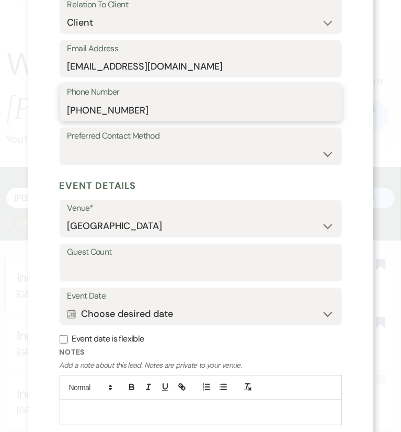
scroll to position [249, 0]
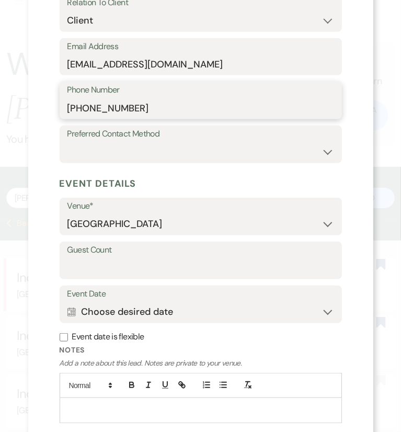
type input "440-488-6162"
click at [112, 148] on select "Email Phone Text" at bounding box center [200, 152] width 267 height 20
select select "email"
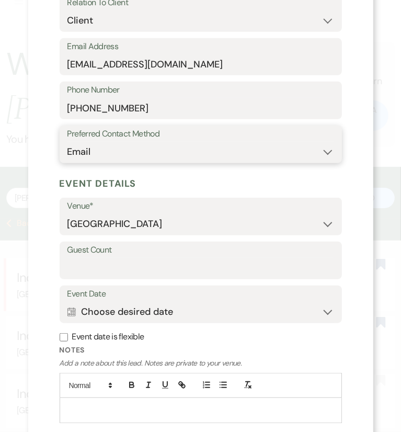
click at [67, 142] on select "Email Phone Text" at bounding box center [200, 152] width 267 height 20
click at [81, 272] on input "Guest Count" at bounding box center [200, 268] width 267 height 20
paste input "51 - 100"
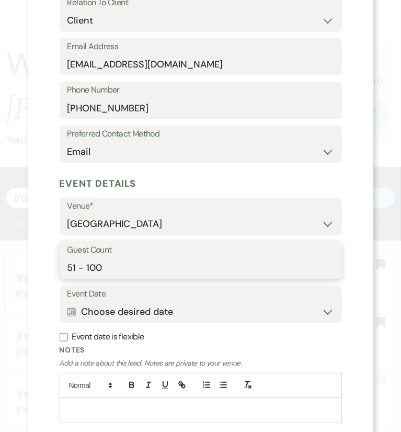
type input "51 - 100"
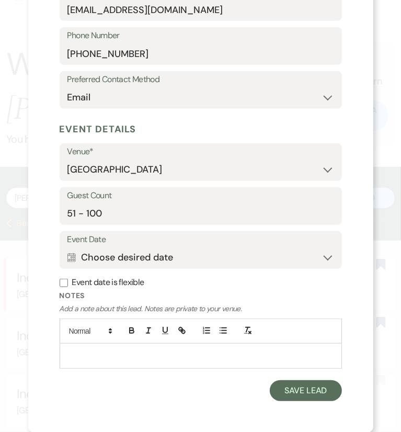
scroll to position [303, 0]
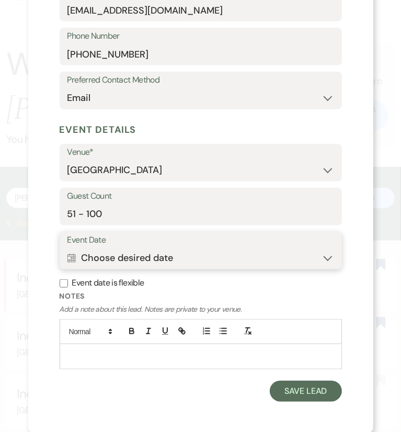
click at [122, 253] on button "Calendar Choose desired date Expand" at bounding box center [200, 257] width 267 height 21
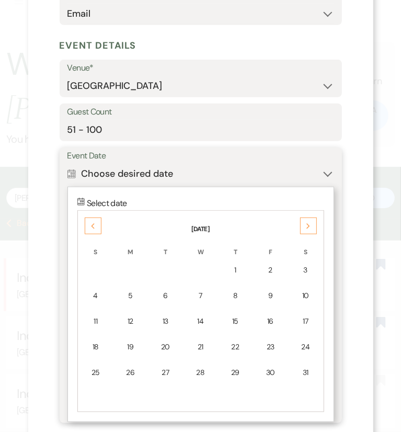
scroll to position [395, 0]
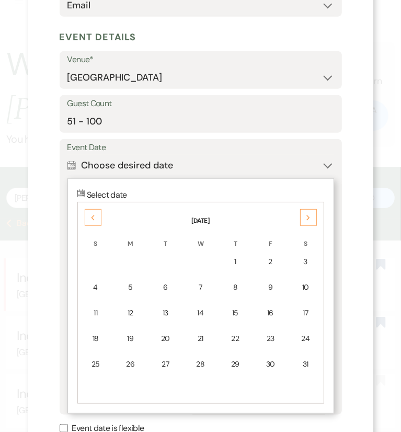
click at [90, 215] on icon "Previous" at bounding box center [92, 218] width 5 height 6
click at [193, 339] on div "19" at bounding box center [200, 338] width 20 height 11
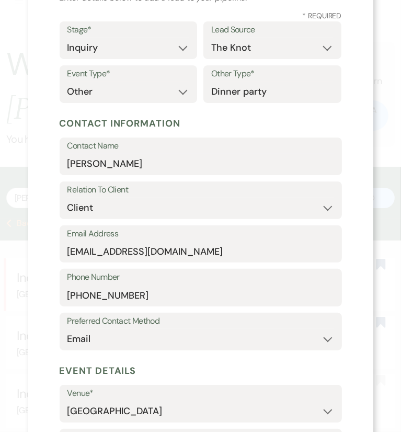
scroll to position [61, 0]
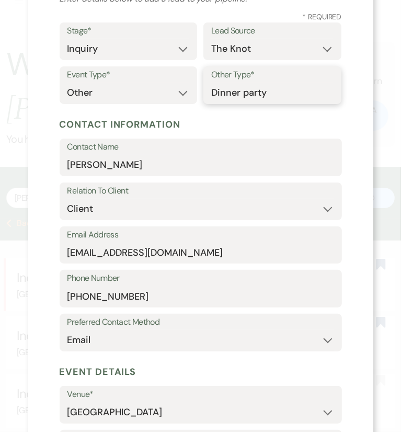
click at [298, 84] on input "Dinner party" at bounding box center [272, 93] width 122 height 20
click at [170, 94] on select "Wedding Anniversary Party Baby Shower Bachelorette / Bachelor Party Birthday Pa…" at bounding box center [128, 93] width 122 height 20
click at [263, 95] on input "Dinner party" at bounding box center [272, 93] width 122 height 20
drag, startPoint x: 287, startPoint y: 95, endPoint x: 190, endPoint y: 98, distance: 96.3
click at [190, 98] on div "Event Type* Wedding Anniversary Party Baby Shower Bachelorette / Bachelor Party…" at bounding box center [201, 88] width 282 height 44
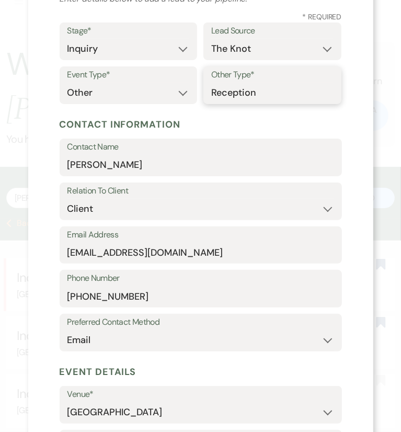
type input "Reception"
click at [231, 122] on h5 "Contact Information" at bounding box center [201, 125] width 282 height 16
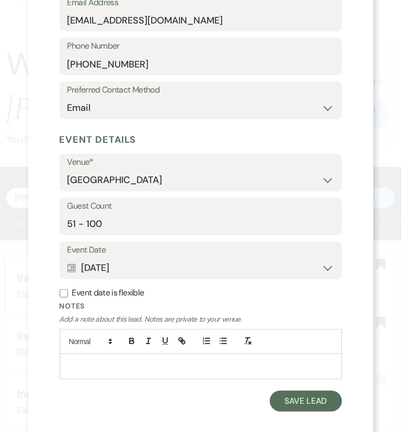
scroll to position [303, 0]
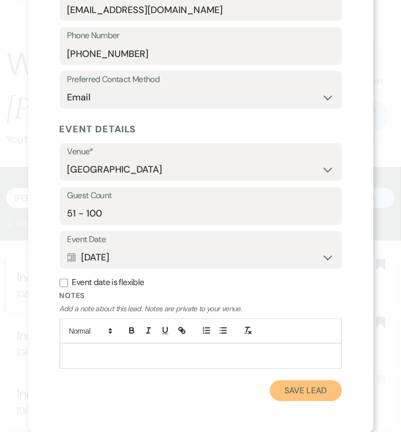
click at [289, 392] on button "Save Lead" at bounding box center [306, 390] width 72 height 21
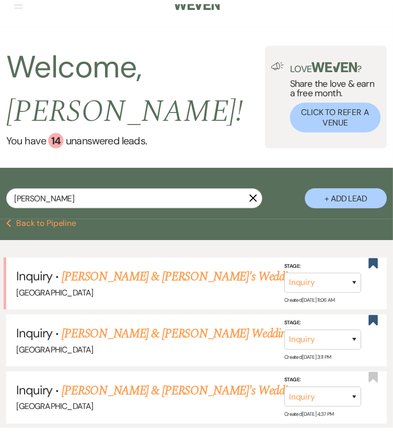
scroll to position [23, 0]
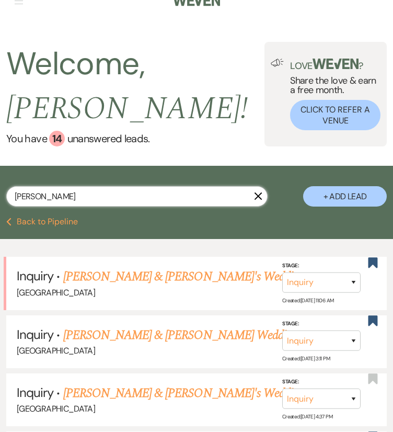
click at [218, 201] on input "Erin Miller" at bounding box center [136, 196] width 261 height 20
type input "Erin Mille"
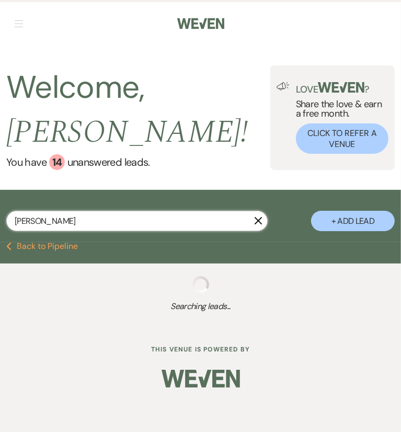
select select "8"
select select "5"
select select "8"
select select "4"
select select "8"
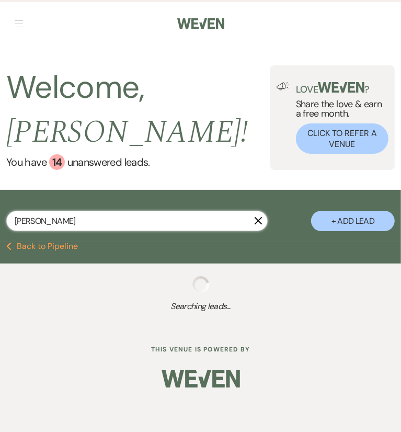
select select "5"
select select "8"
select select "5"
select select "8"
select select "5"
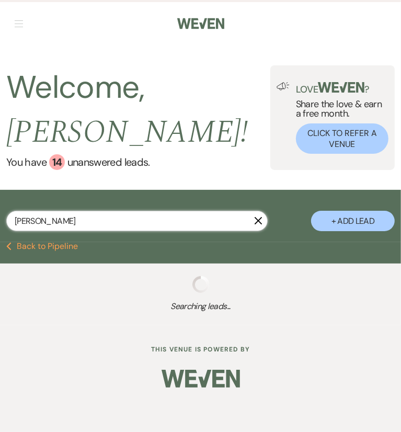
select select "8"
select select "7"
select select "8"
select select "5"
select select "6"
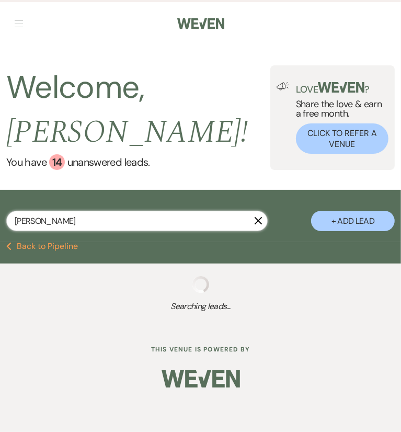
select select "8"
select select "5"
select select "8"
select select "5"
select select "8"
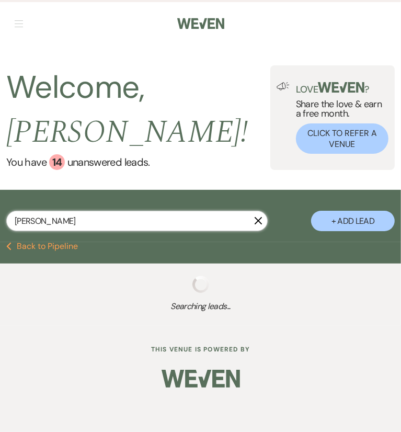
select select "5"
select select "8"
select select "5"
select select "8"
select select "5"
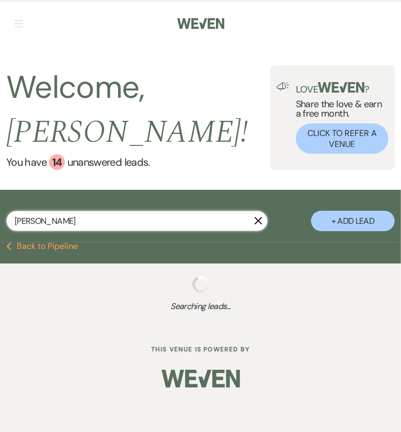
select select "8"
select select "5"
select select "8"
select select "5"
select select "8"
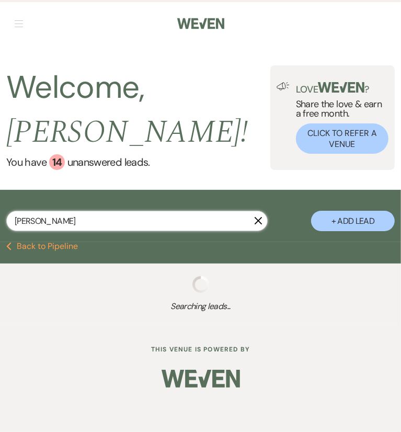
select select "5"
select select "8"
select select "5"
select select "8"
select select "5"
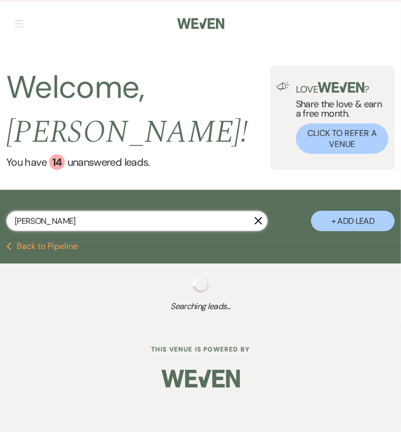
select select "8"
select select "5"
select select "8"
select select "5"
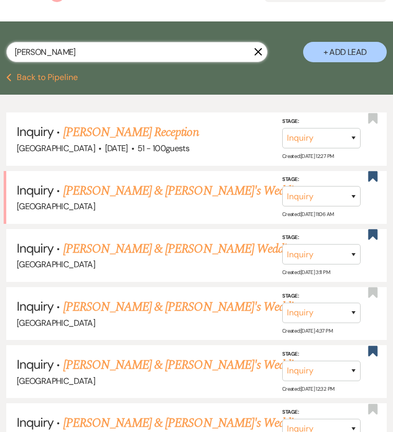
scroll to position [176, 0]
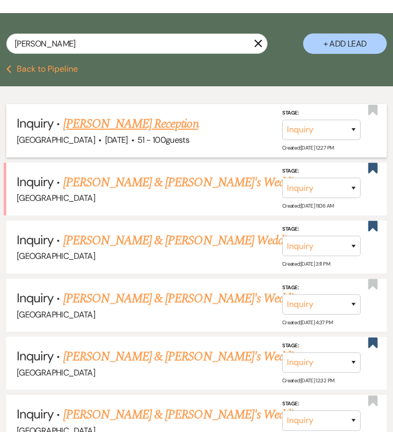
click at [379, 112] on li "Inquiry · Erin Miller's Reception Chimney Pond Farm · Aug 19, 2026 · 51 - 100 g…" at bounding box center [196, 130] width 381 height 53
click at [372, 108] on use "button" at bounding box center [373, 110] width 9 height 10
click at [139, 127] on link "Erin Miller's Reception" at bounding box center [130, 124] width 135 height 19
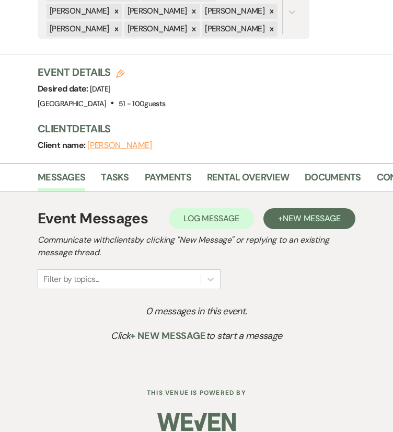
scroll to position [299, 0]
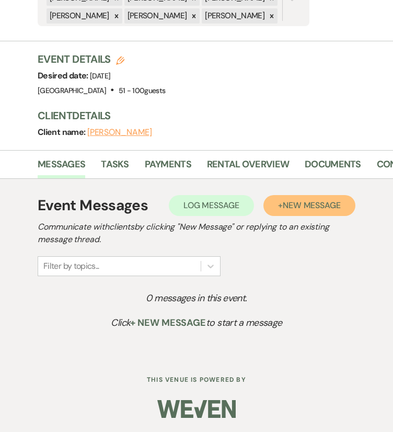
click at [299, 200] on span "New Message" at bounding box center [312, 205] width 58 height 11
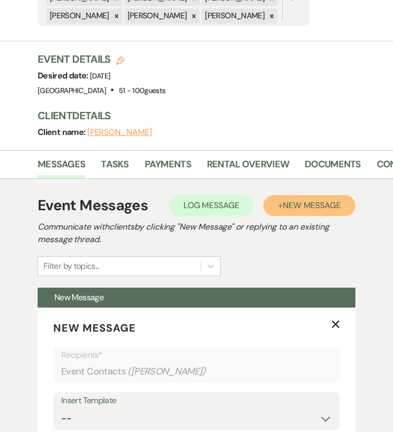
scroll to position [517, 0]
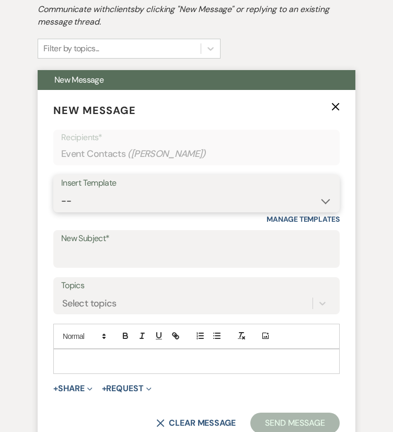
click at [252, 210] on select "-- Weven Planning Portal Introduction (Booked Events) Congratulations on choosi…" at bounding box center [196, 201] width 271 height 20
click at [61, 191] on select "-- Weven Planning Portal Introduction (Booked Events) Congratulations on choosi…" at bounding box center [196, 201] width 271 height 20
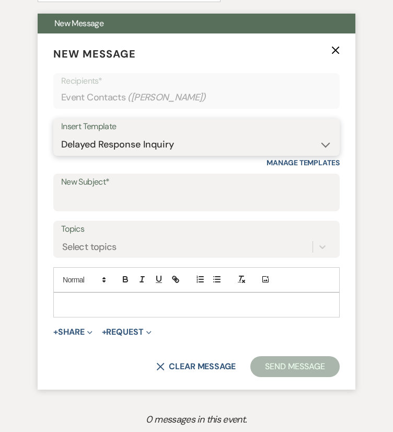
scroll to position [574, 0]
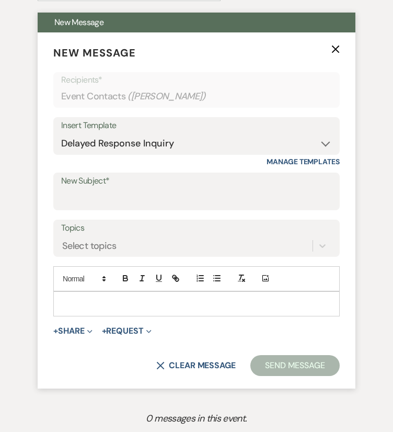
click at [333, 51] on use "button" at bounding box center [336, 49] width 8 height 8
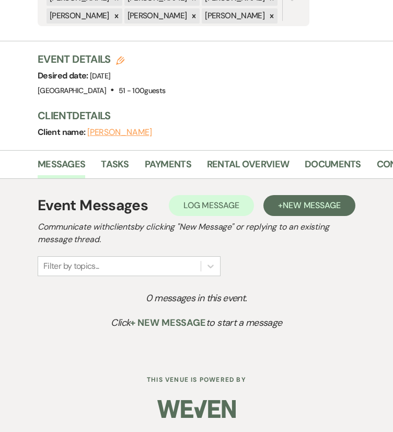
click at [294, 305] on p "0 messages in this event." at bounding box center [196, 298] width 292 height 15
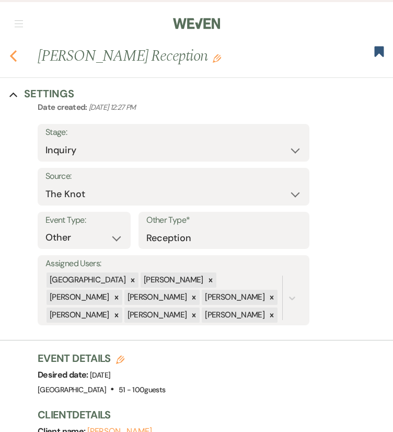
click at [10, 52] on icon "Previous" at bounding box center [13, 56] width 8 height 13
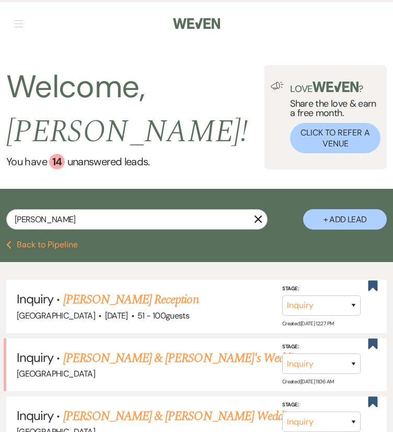
click at [343, 214] on button "+ Add Lead" at bounding box center [345, 219] width 84 height 20
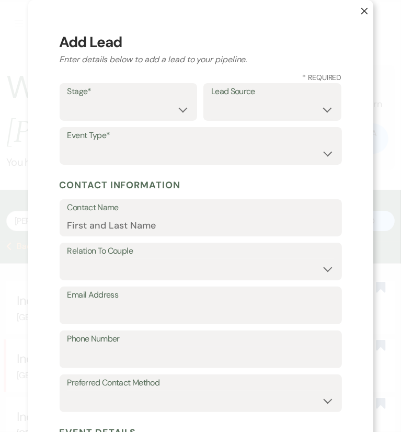
click at [360, 16] on button "X" at bounding box center [356, 16] width 33 height 32
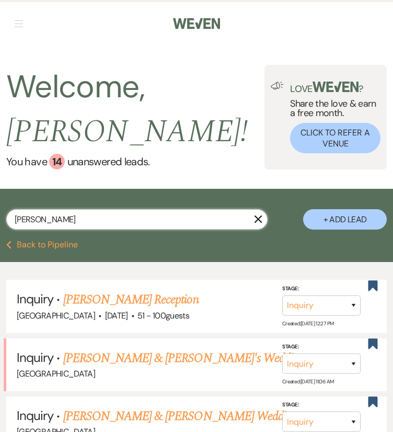
click at [122, 222] on input "Erin Mille" at bounding box center [136, 219] width 261 height 20
paste input "Crystal last_name Ramsey"
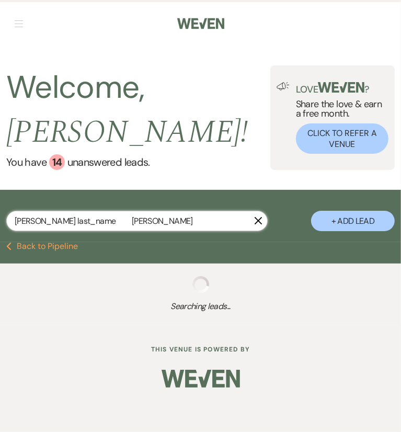
click at [86, 220] on input "Crystal last_name Ramsey" at bounding box center [136, 221] width 261 height 20
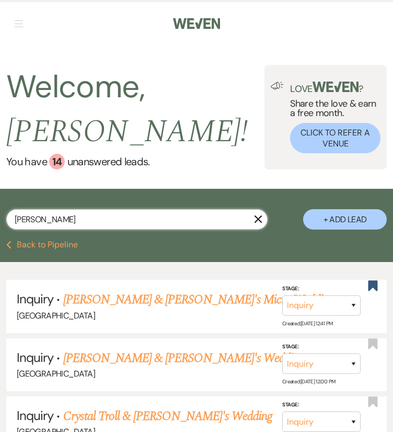
click at [155, 219] on input "Crystal Ramsey" at bounding box center [136, 219] width 261 height 20
click at [367, 219] on button "+ Add Lead" at bounding box center [345, 219] width 84 height 20
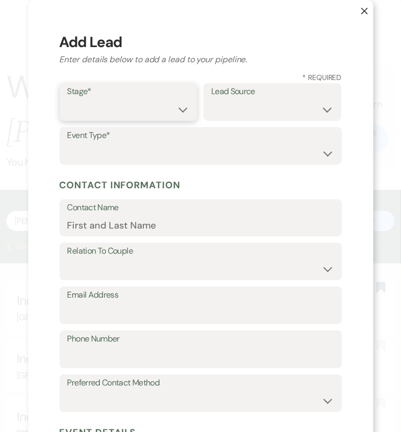
click at [126, 112] on select "Inquiry Follow Up Tour Requested Tour Confirmed Toured Proposal Sent Booked Lost" at bounding box center [128, 109] width 122 height 20
click at [67, 99] on select "Inquiry Follow Up Tour Requested Tour Confirmed Toured Proposal Sent Booked Lost" at bounding box center [128, 109] width 122 height 20
click at [222, 113] on select "Weven Venue Website Instagram Facebook Pinterest Google The Knot Wedding Wire H…" at bounding box center [272, 109] width 122 height 20
click at [211, 99] on select "Weven Venue Website Instagram Facebook Pinterest Google The Knot Wedding Wire H…" at bounding box center [272, 109] width 122 height 20
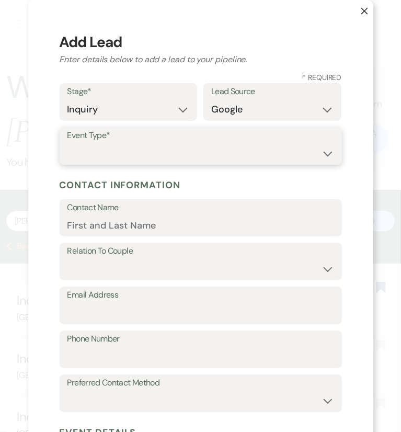
click at [223, 151] on select "Wedding Anniversary Party Baby Shower Bachelorette / Bachelor Party Birthday Pa…" at bounding box center [200, 153] width 267 height 20
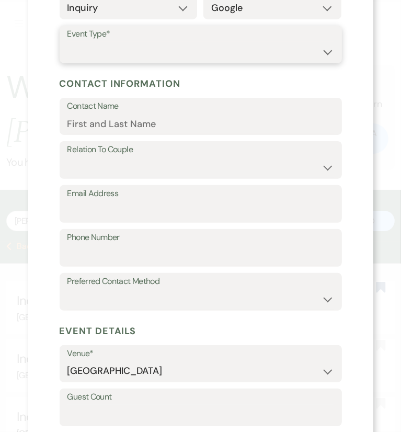
scroll to position [112, 0]
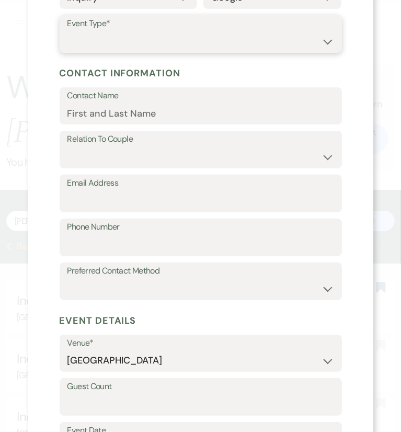
click at [324, 37] on select "Wedding Anniversary Party Baby Shower Bachelorette / Bachelor Party Birthday Pa…" at bounding box center [200, 41] width 267 height 20
click at [67, 31] on select "Wedding Anniversary Party Baby Shower Bachelorette / Bachelor Party Birthday Pa…" at bounding box center [200, 41] width 267 height 20
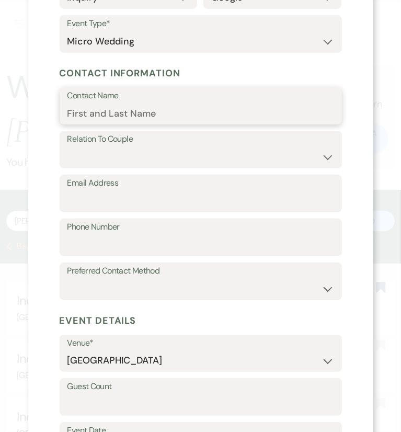
click at [123, 114] on input "Contact Name" at bounding box center [200, 113] width 267 height 20
paste input "Crystal Ramsey"
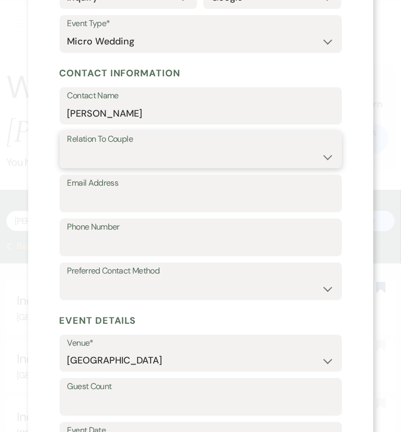
click at [96, 152] on select "Couple Planner Parent of Couple Family Member Friend Other" at bounding box center [200, 157] width 267 height 20
click at [67, 147] on select "Couple Planner Parent of Couple Family Member Friend Other" at bounding box center [200, 157] width 267 height 20
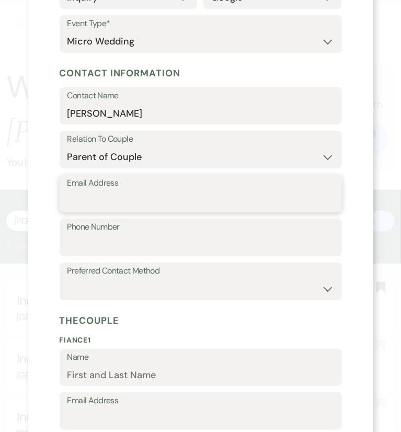
click at [103, 203] on input "Email Address" at bounding box center [200, 201] width 267 height 20
paste input "crystalramsey@comporium.net"
click at [103, 203] on input "crystalramsey@comporium.net" at bounding box center [200, 201] width 267 height 20
click at [77, 201] on input "crystalramsey@comporium.net" at bounding box center [200, 201] width 267 height 20
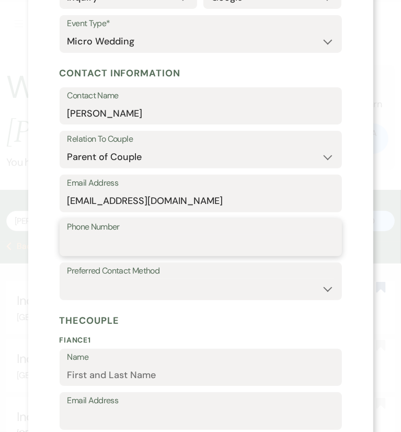
click at [97, 251] on input "Phone Number" at bounding box center [200, 245] width 267 height 20
paste input "8032883113"
click at [77, 244] on input "8032883113" at bounding box center [200, 245] width 267 height 20
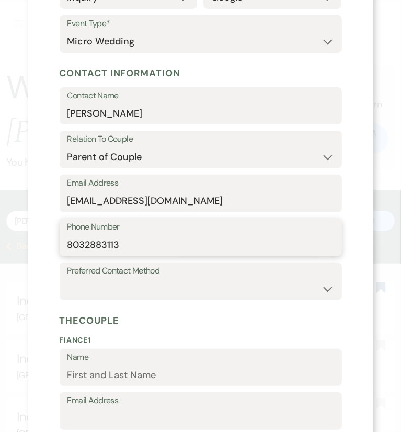
scroll to position [186, 0]
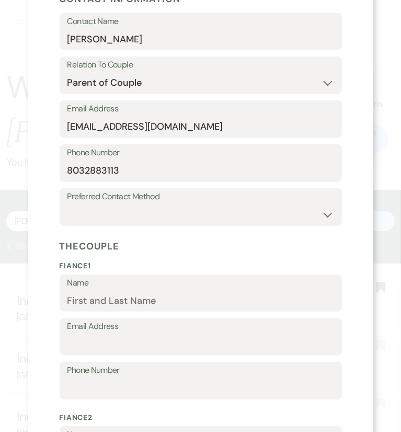
click at [101, 194] on label "Preferred Contact Method" at bounding box center [200, 196] width 267 height 15
click at [101, 203] on label "Preferred Contact Method" at bounding box center [200, 196] width 267 height 15
click at [101, 214] on select "Email Phone Text" at bounding box center [200, 214] width 267 height 20
click at [67, 204] on select "Email Phone Text" at bounding box center [200, 214] width 267 height 20
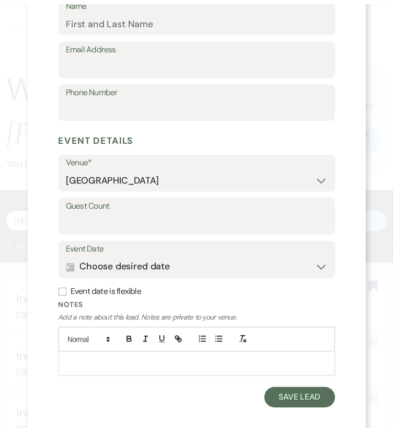
scroll to position [629, 0]
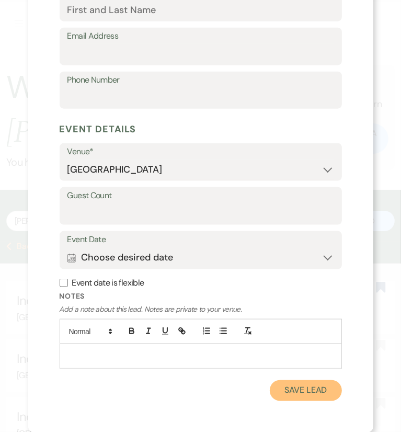
click at [319, 394] on button "Save Lead" at bounding box center [306, 390] width 72 height 21
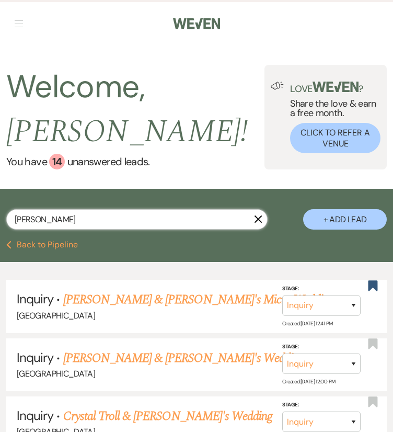
click at [178, 227] on input "Crystal Ramsey" at bounding box center [136, 219] width 261 height 20
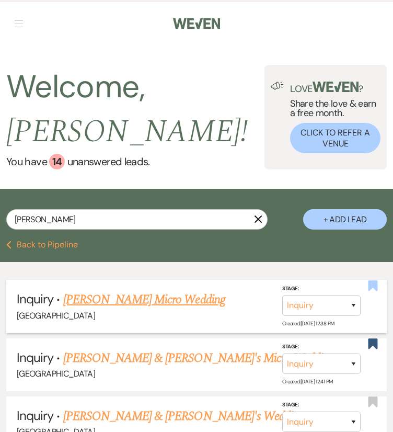
click at [374, 281] on use "button" at bounding box center [373, 285] width 9 height 10
click at [259, 221] on icon "X" at bounding box center [258, 219] width 8 height 8
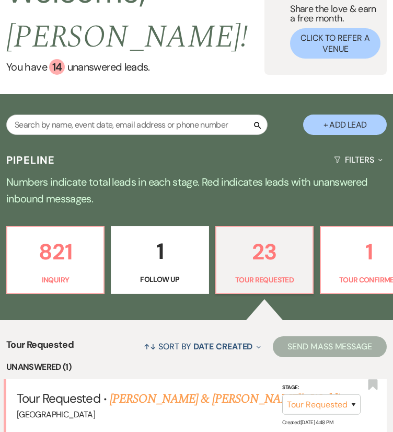
scroll to position [24, 0]
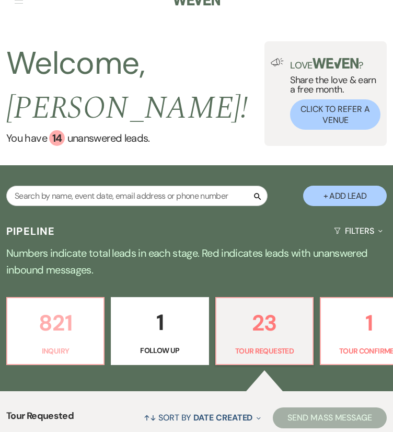
click at [31, 319] on p "821" at bounding box center [56, 322] width 84 height 35
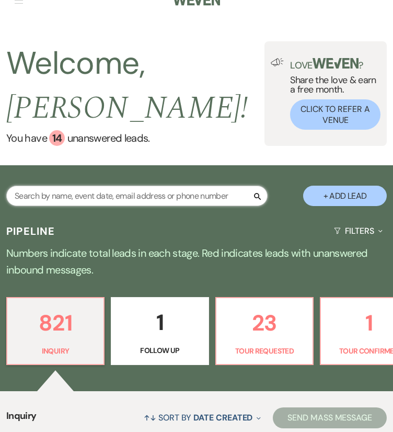
click at [172, 190] on input "text" at bounding box center [136, 196] width 261 height 20
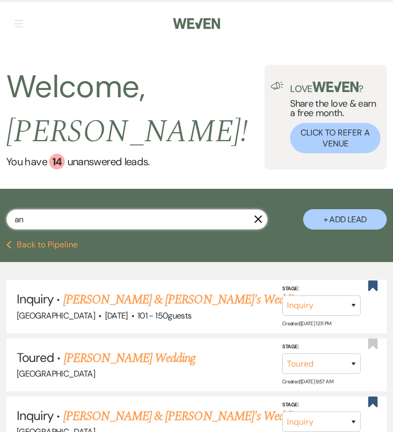
click at [139, 220] on input "an" at bounding box center [136, 219] width 261 height 20
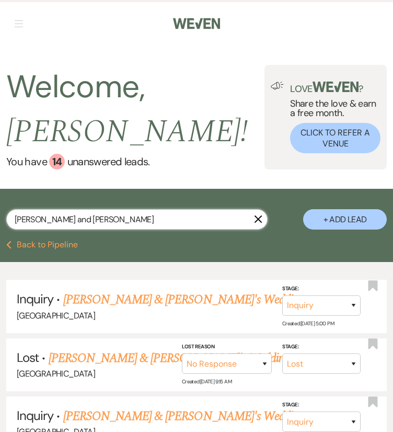
click at [121, 223] on input "[PERSON_NAME] and [PERSON_NAME]" at bounding box center [136, 219] width 261 height 20
type input "Ayana"
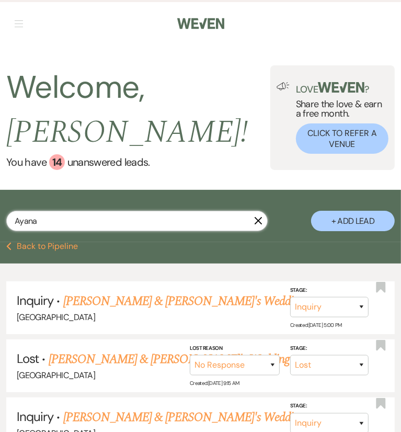
select select "8"
select select "5"
select select "8"
select select "5"
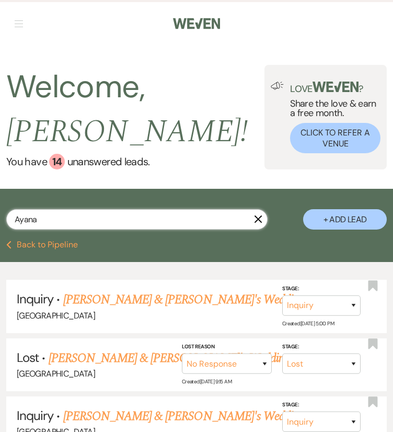
type input "Ayana"
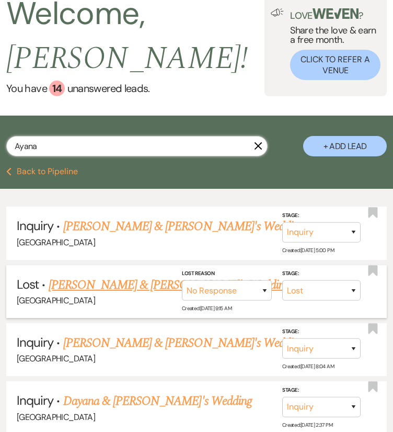
scroll to position [74, 0]
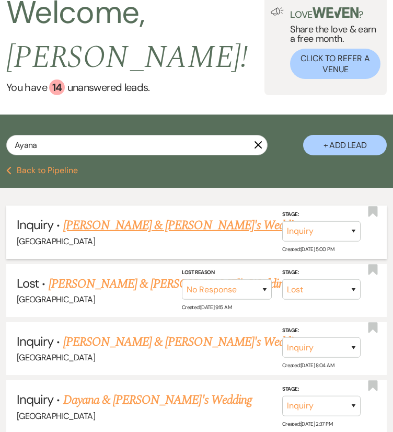
click at [174, 225] on link "[PERSON_NAME] & [PERSON_NAME]'s Wedding" at bounding box center [184, 225] width 242 height 19
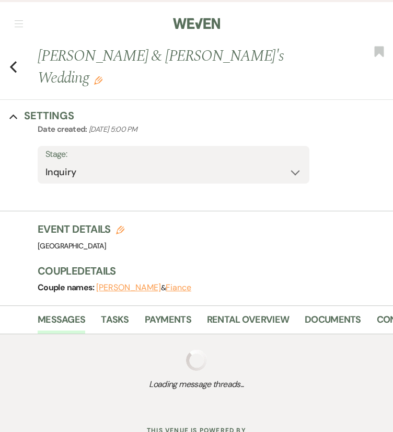
select select "6"
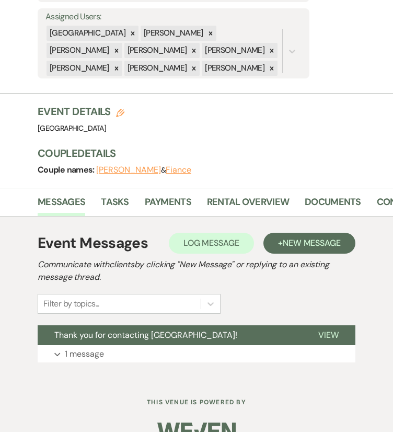
scroll to position [269, 0]
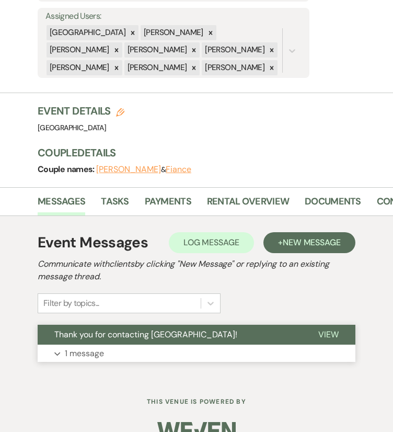
click at [78, 347] on p "1 message" at bounding box center [84, 354] width 39 height 14
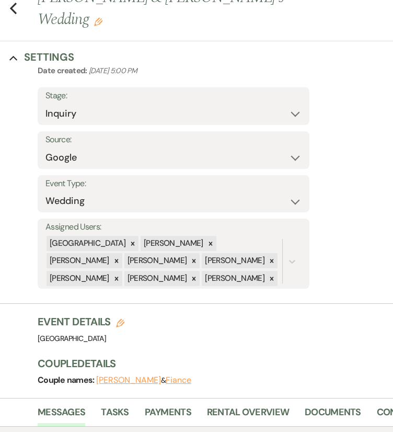
scroll to position [0, 0]
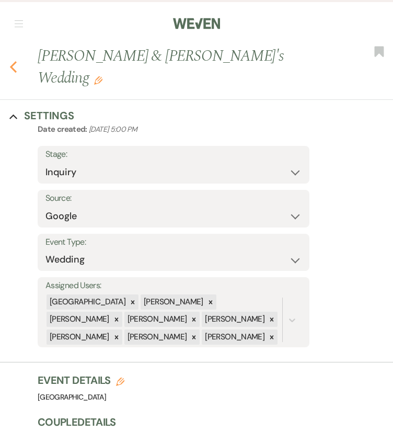
click at [15, 61] on use "button" at bounding box center [13, 67] width 7 height 12
select select "8"
select select "5"
select select "8"
select select "5"
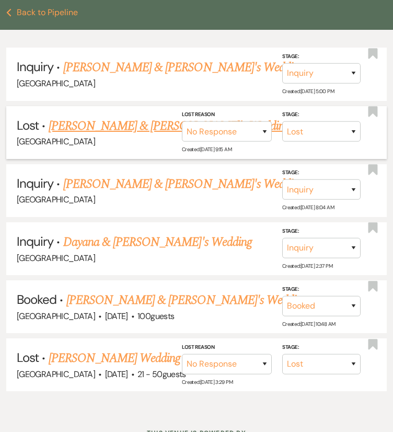
scroll to position [233, 0]
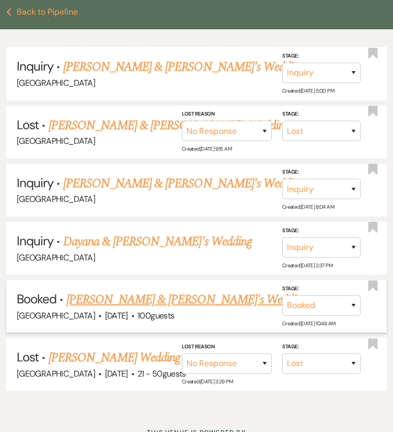
click at [88, 292] on link "[PERSON_NAME] & [PERSON_NAME]'s Wedding" at bounding box center [187, 299] width 242 height 19
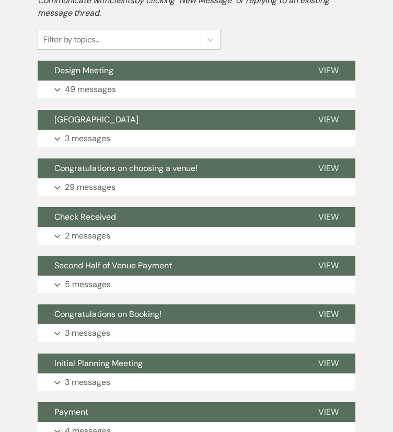
scroll to position [270, 0]
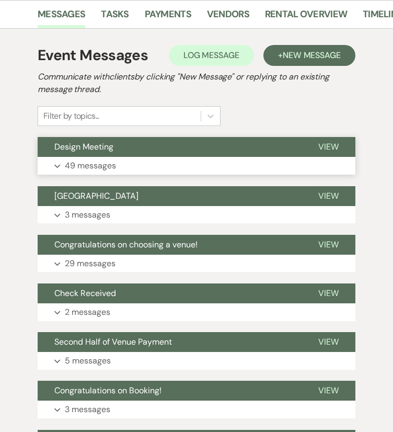
click at [95, 141] on span "Design Meeting" at bounding box center [83, 146] width 59 height 11
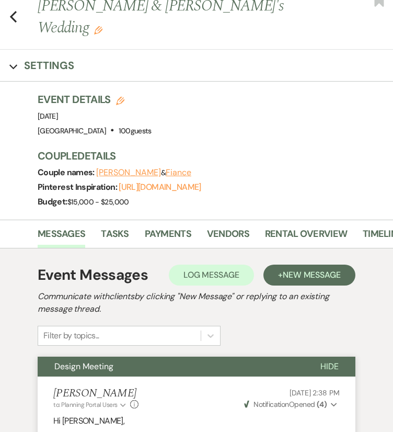
scroll to position [48, 0]
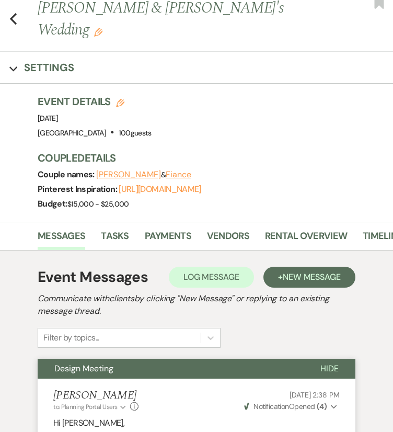
click at [115, 359] on button "Design Meeting" at bounding box center [171, 369] width 266 height 20
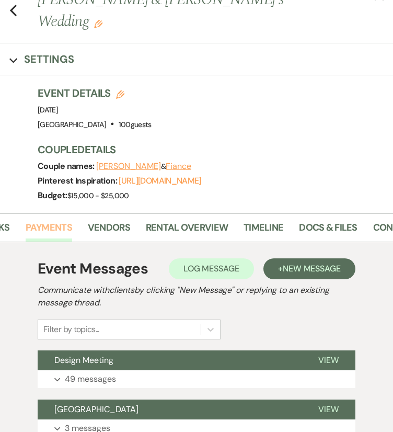
scroll to position [0, 182]
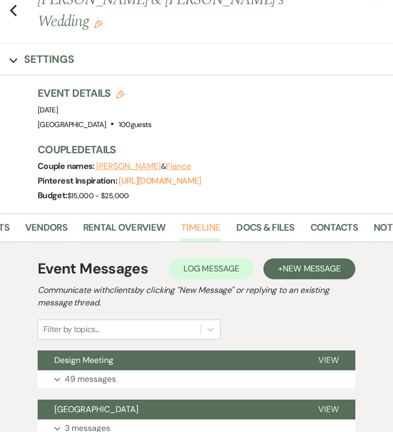
click at [188, 220] on link "Timeline" at bounding box center [201, 230] width 40 height 21
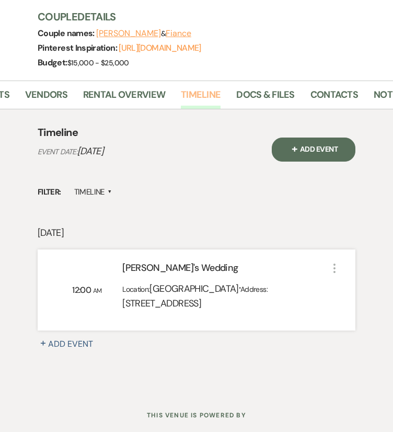
scroll to position [190, 0]
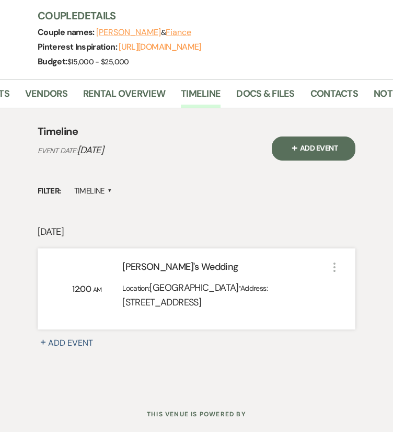
click at [201, 281] on span "[GEOGRAPHIC_DATA]" at bounding box center [194, 287] width 89 height 13
click at [165, 260] on div "[PERSON_NAME]'s Wedding" at bounding box center [225, 269] width 206 height 18
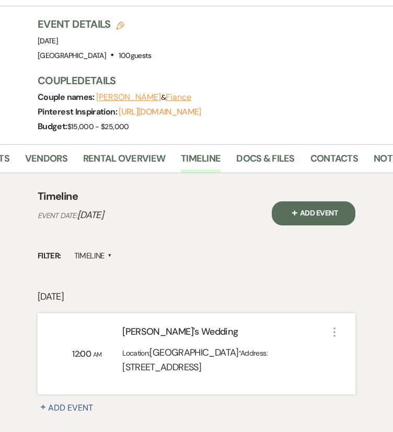
scroll to position [121, 0]
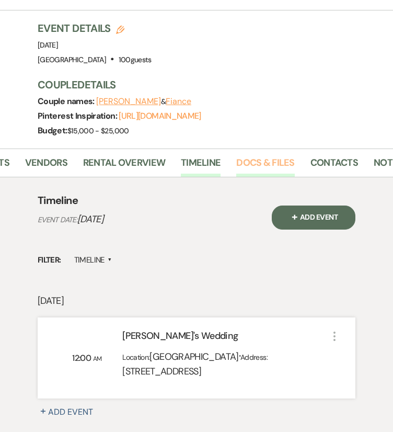
click at [264, 155] on link "Docs & Files" at bounding box center [265, 165] width 58 height 21
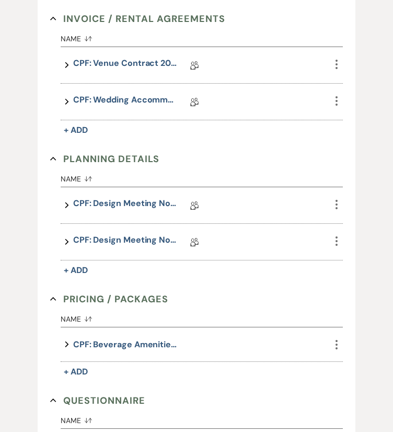
scroll to position [395, 0]
click at [141, 197] on link "CPF: Design Meeting Notes (Updated: [DATE])" at bounding box center [125, 205] width 105 height 16
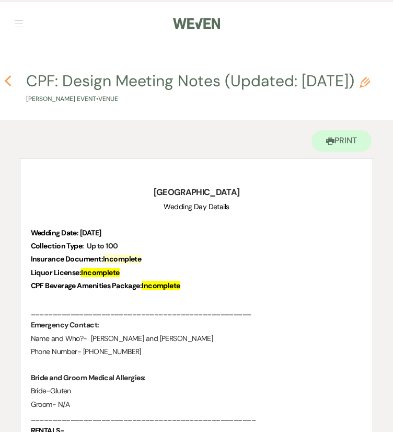
click at [10, 75] on icon "Previous" at bounding box center [8, 81] width 8 height 13
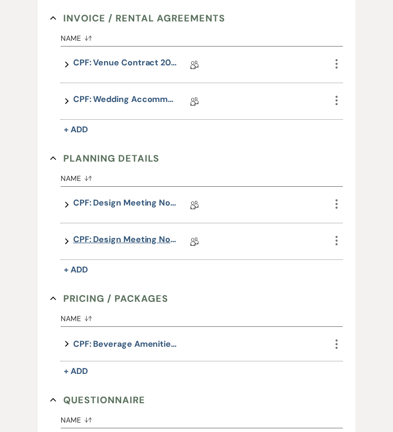
click at [105, 233] on link "CPF: Design Meeting Notes (Updated: [DATE])" at bounding box center [125, 241] width 105 height 16
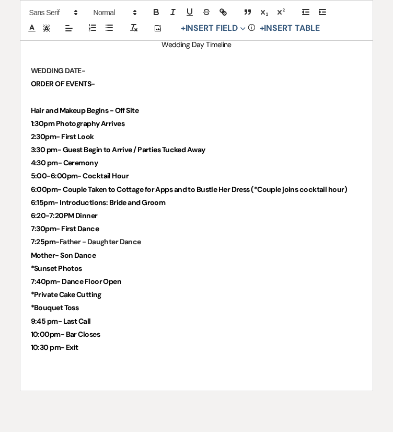
scroll to position [2547, 0]
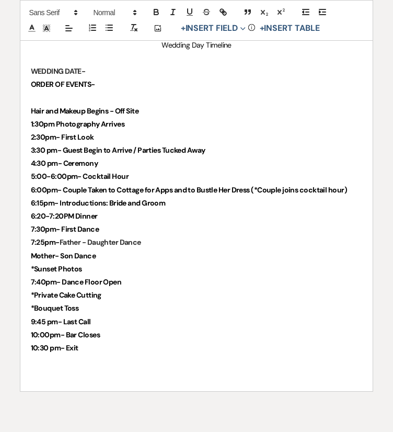
click at [176, 315] on p "*Bouquet Toss" at bounding box center [197, 308] width 332 height 13
click at [167, 342] on p "10:00pm- Bar Closes" at bounding box center [197, 334] width 332 height 13
click at [151, 368] on p at bounding box center [197, 361] width 332 height 13
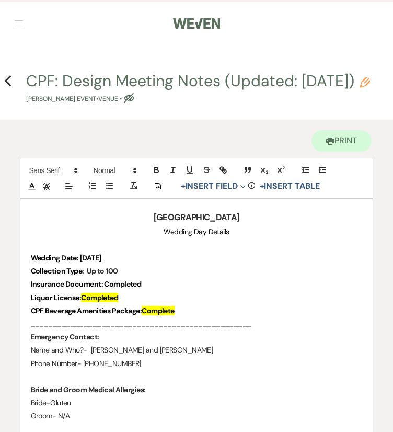
scroll to position [0, 0]
click at [332, 145] on icon "Printer" at bounding box center [330, 141] width 8 height 8
click at [349, 152] on button "Printer Print" at bounding box center [342, 140] width 60 height 21
